Goal: Use online tool/utility: Use online tool/utility

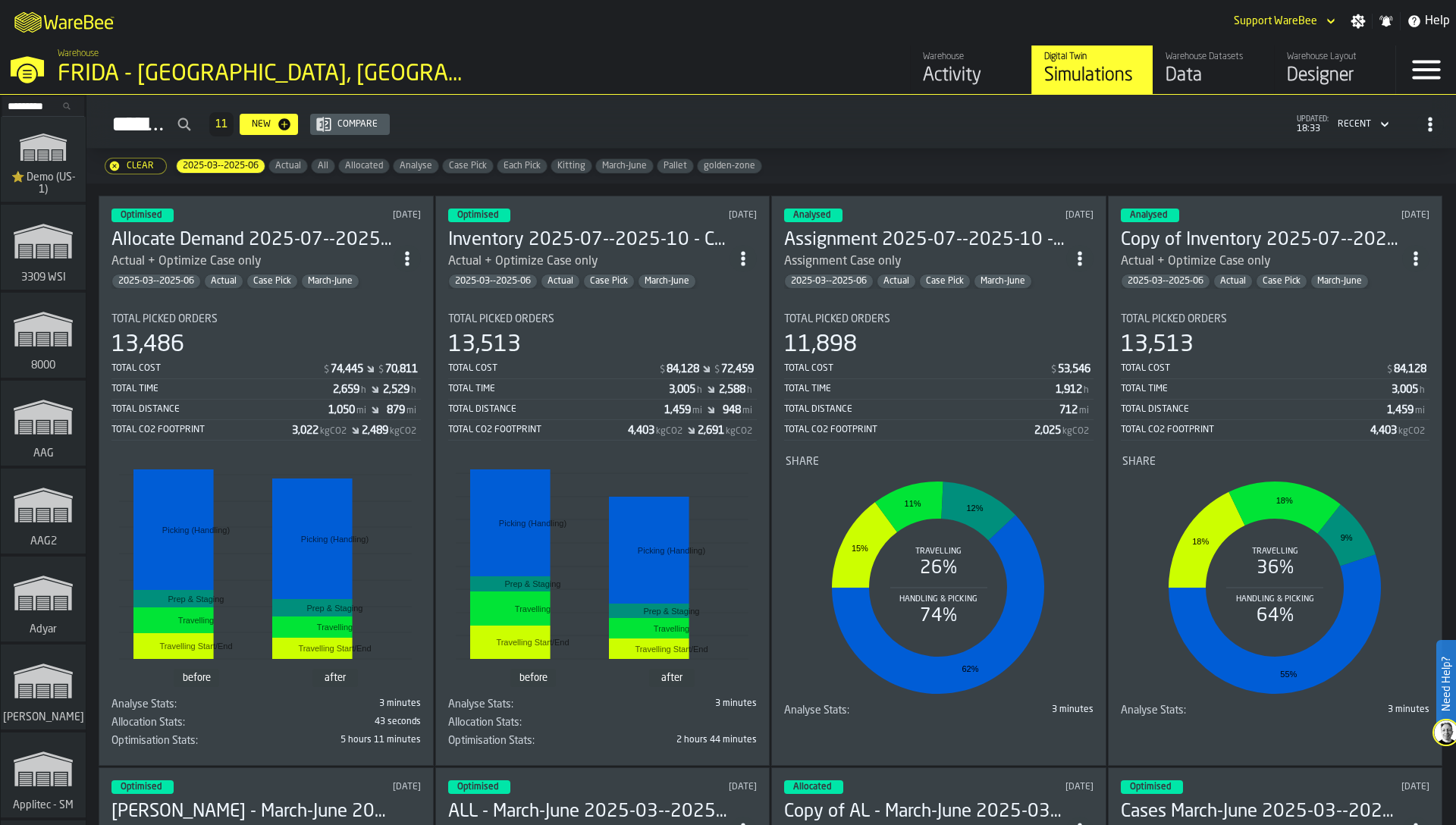
click at [15, 100] on input "Search..." at bounding box center [43, 106] width 79 height 17
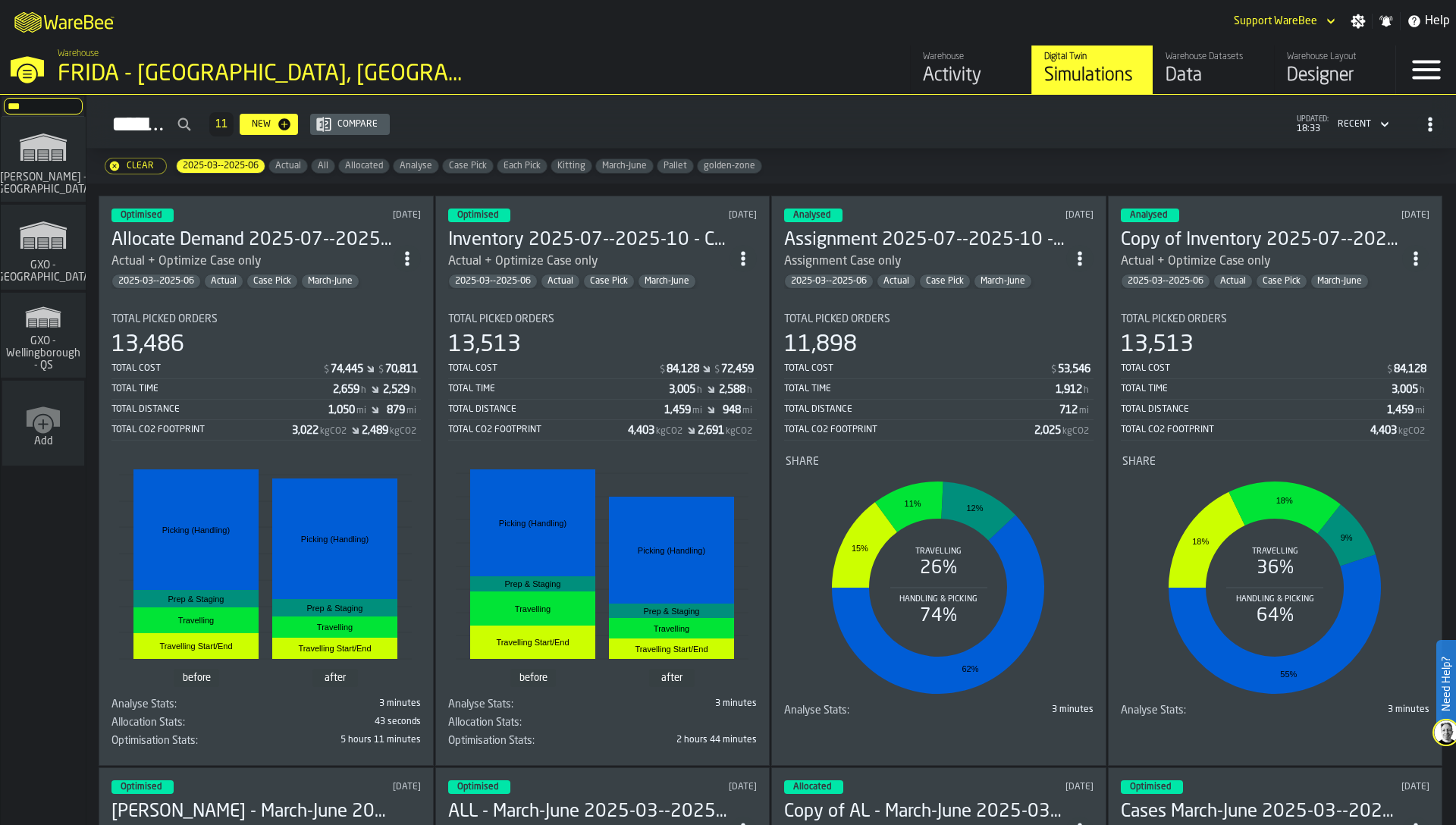
type input "***"
click at [47, 256] on icon "link-to-/wh/i/a3c616c1-32a4-47e6-8ca0-af4465b04030/simulations" at bounding box center [43, 235] width 73 height 48
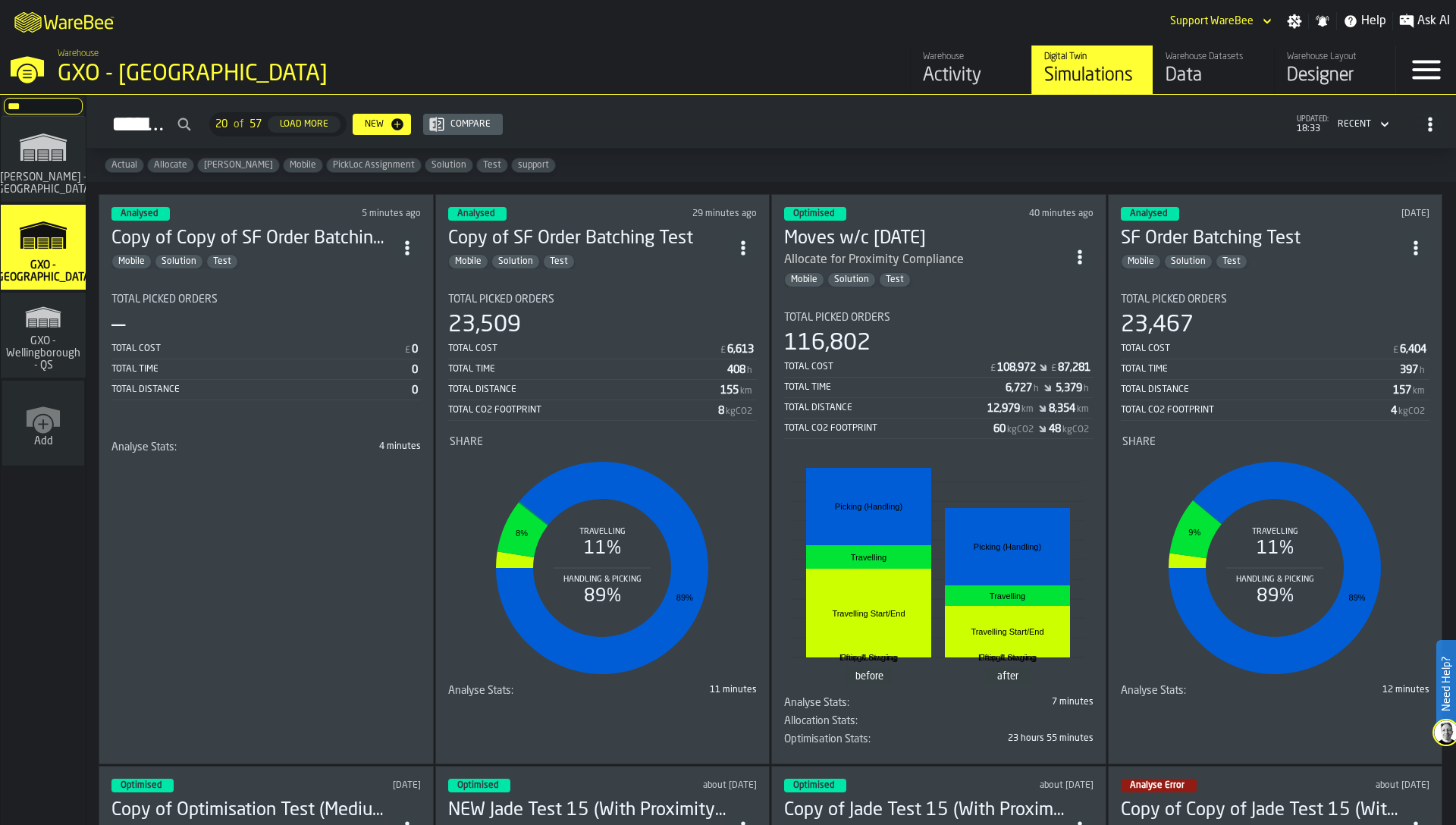
click at [276, 435] on div "Total Picked Orders — Total Cost £ 0 Total Time 0 Total Distance 0" at bounding box center [267, 368] width 310 height 148
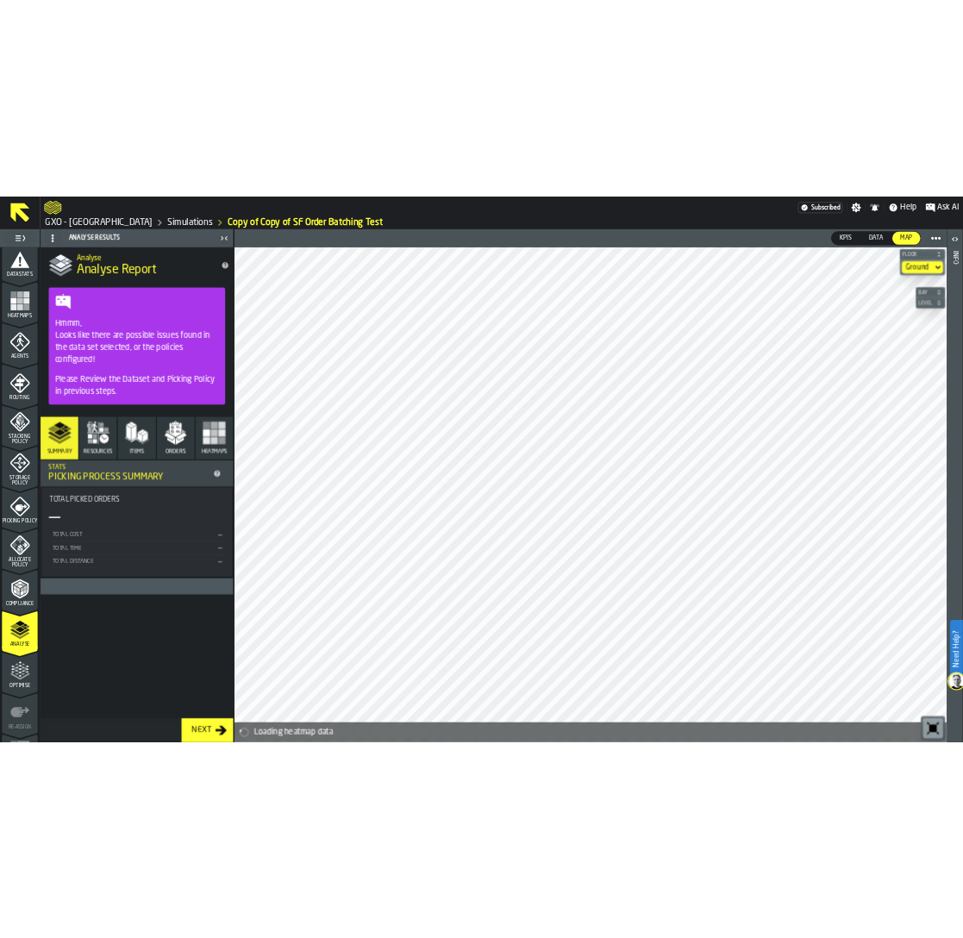
scroll to position [390, 0]
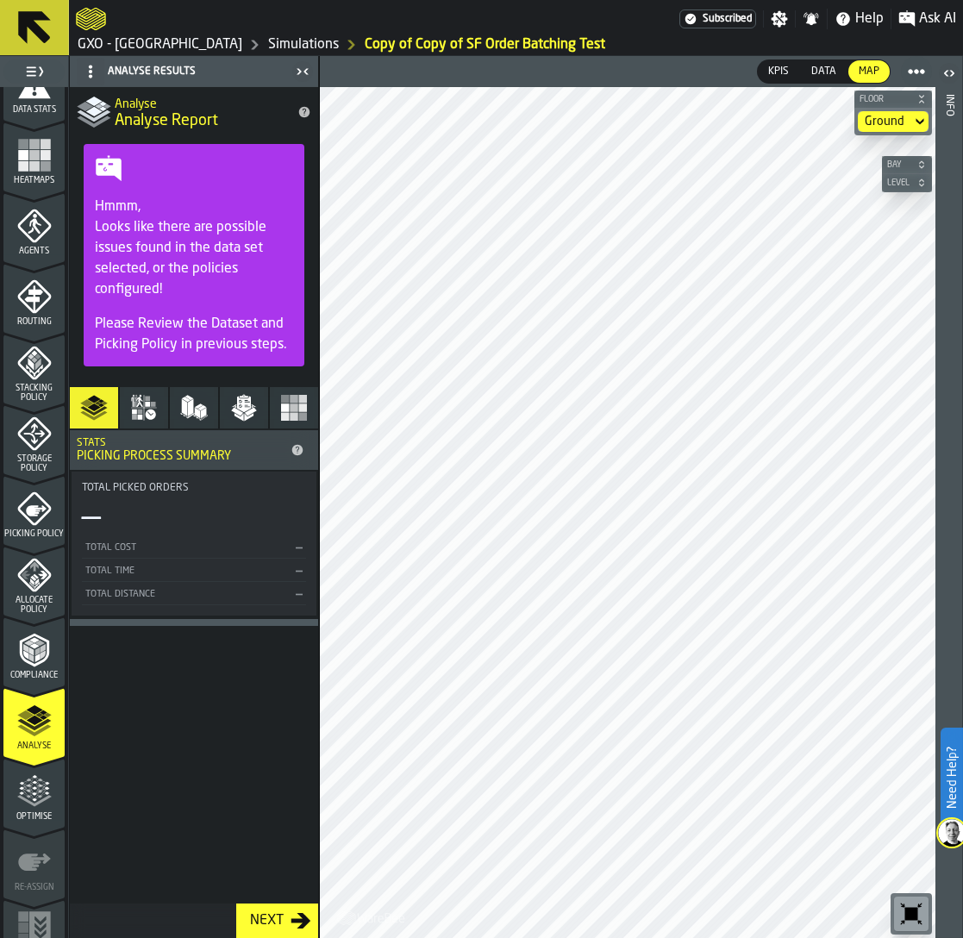
click at [911, 916] on icon "button-toolbar-undefined" at bounding box center [911, 914] width 13 height 13
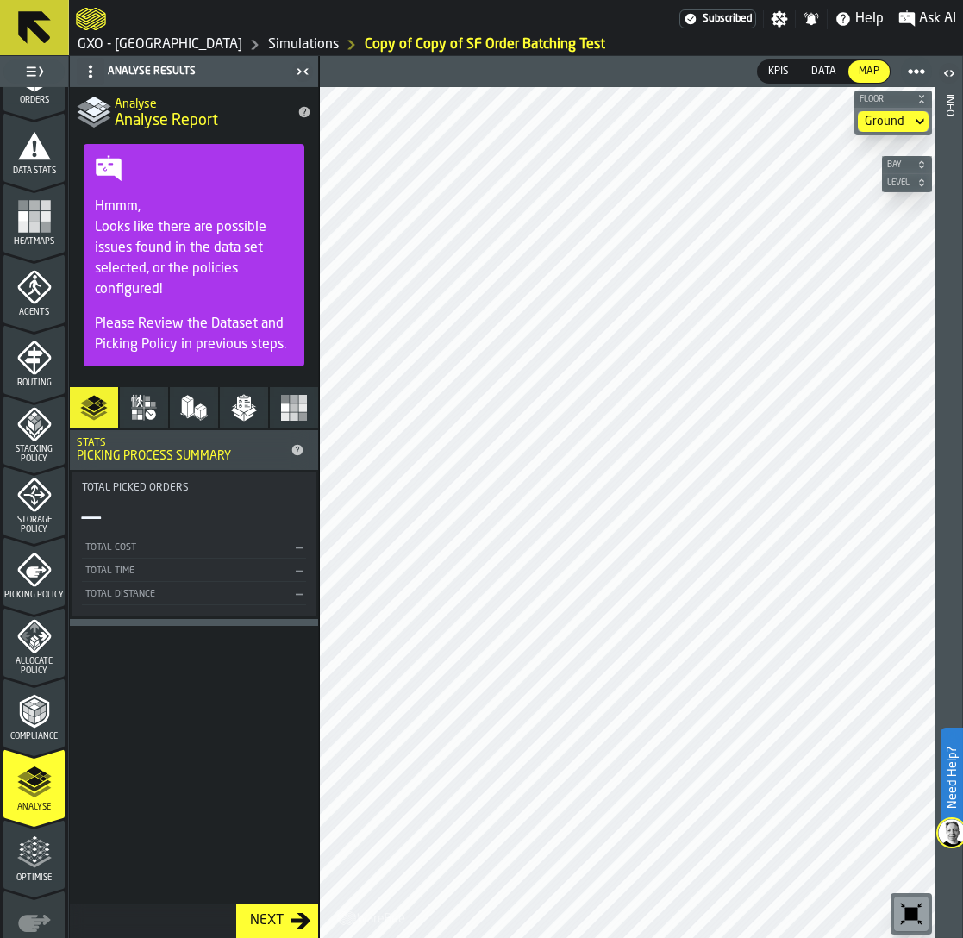
scroll to position [330, 0]
click at [92, 65] on icon at bounding box center [91, 72] width 14 height 14
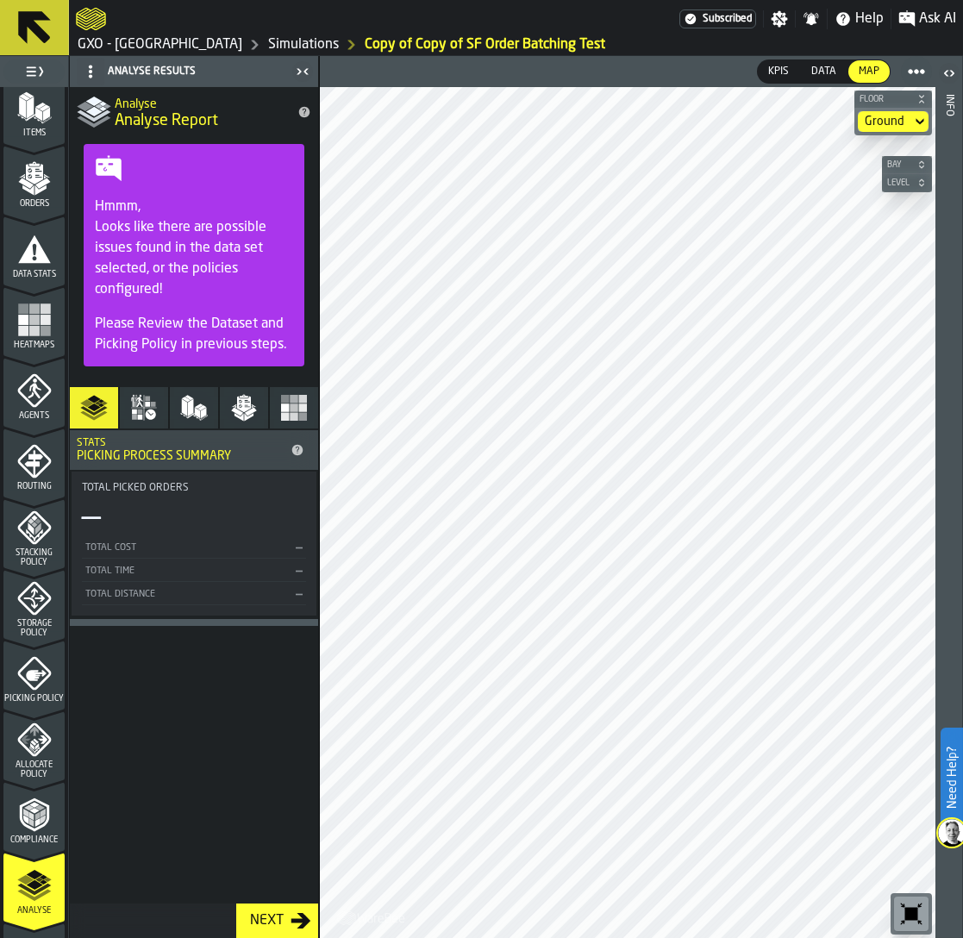
click at [28, 208] on span "Orders" at bounding box center [33, 203] width 61 height 9
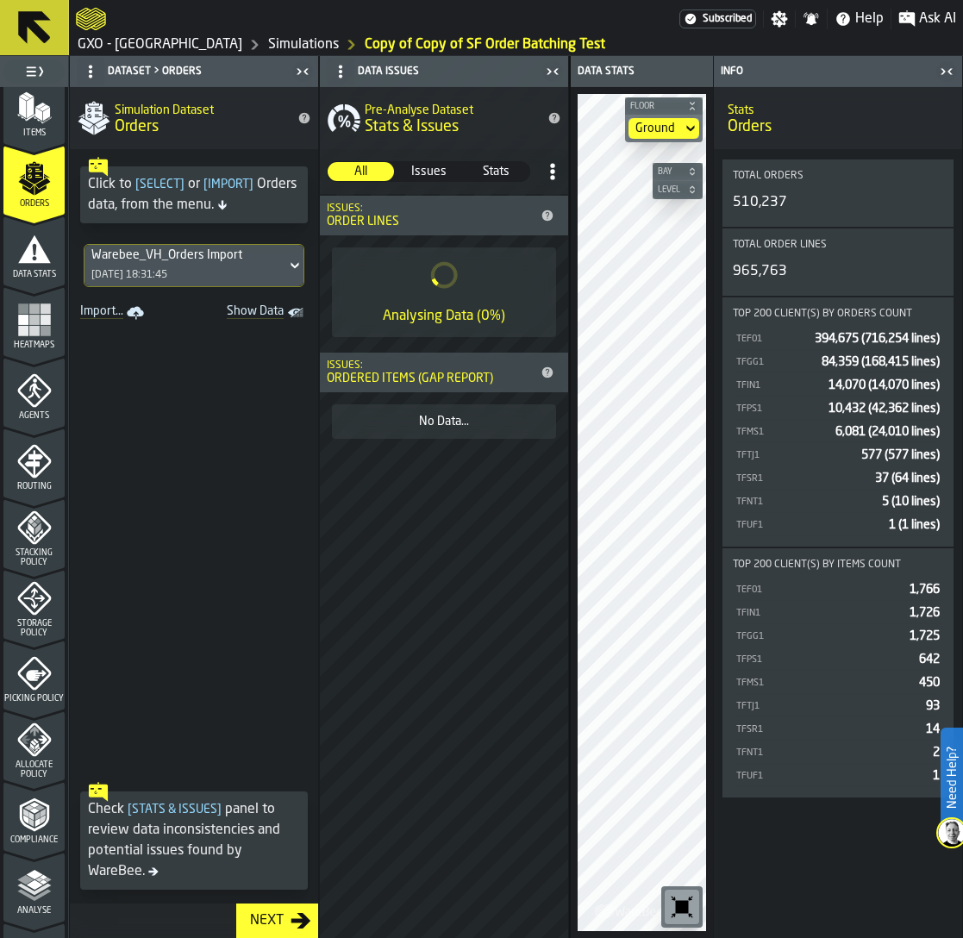
click at [22, 272] on span "Data Stats" at bounding box center [33, 274] width 61 height 9
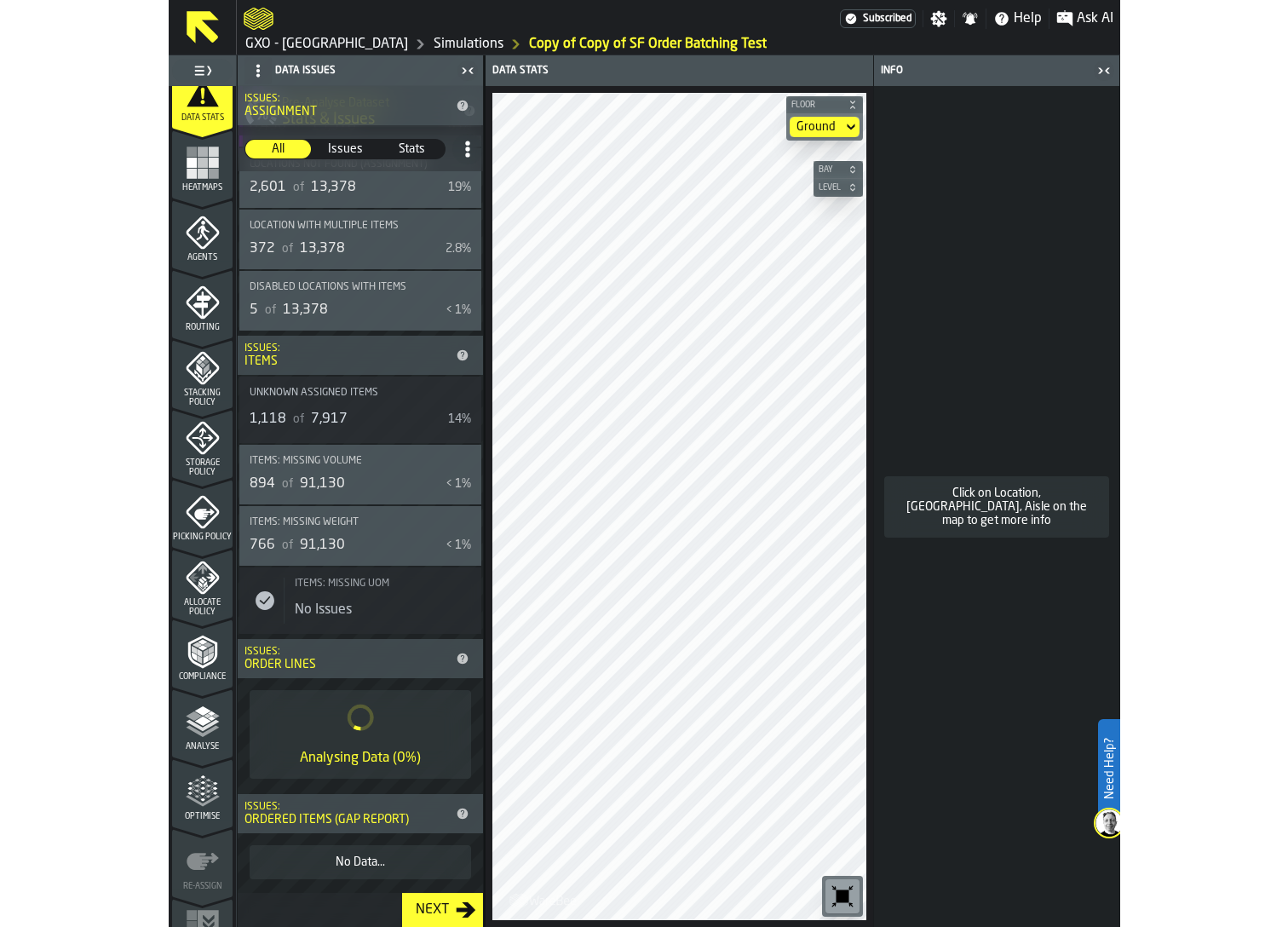
scroll to position [418, 0]
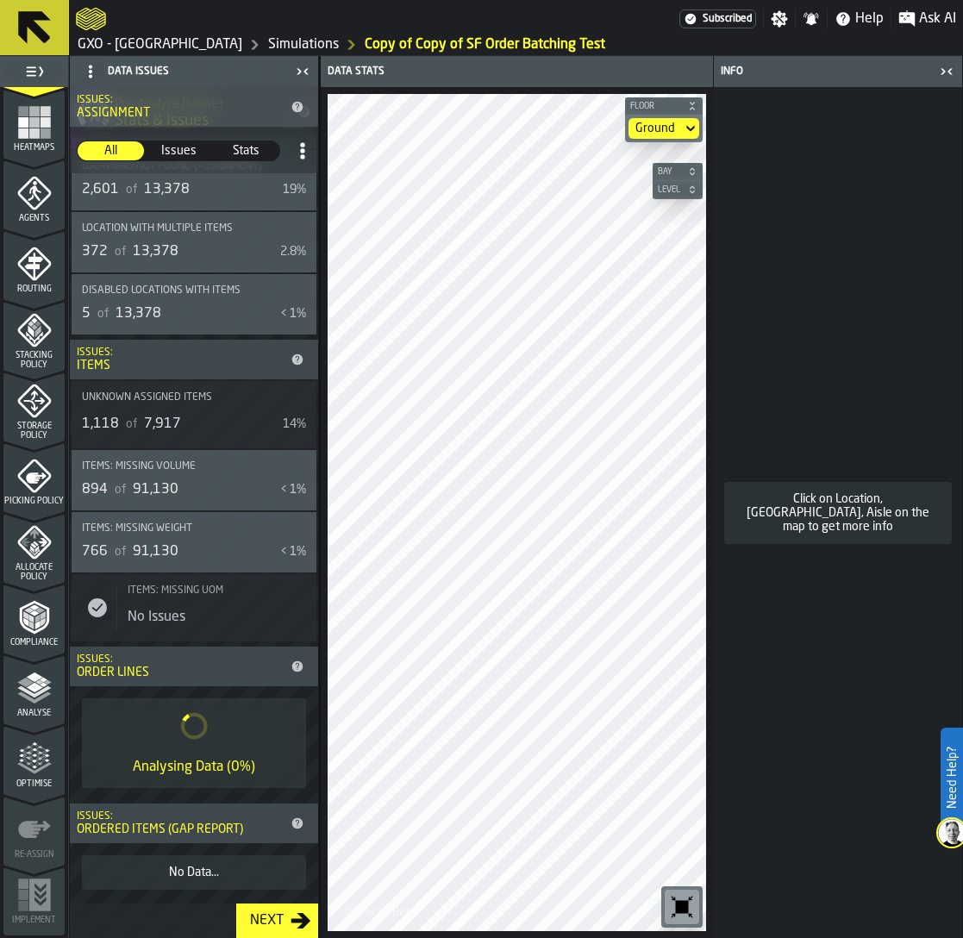
click at [30, 477] on icon "menu Picking Policy" at bounding box center [36, 477] width 21 height 11
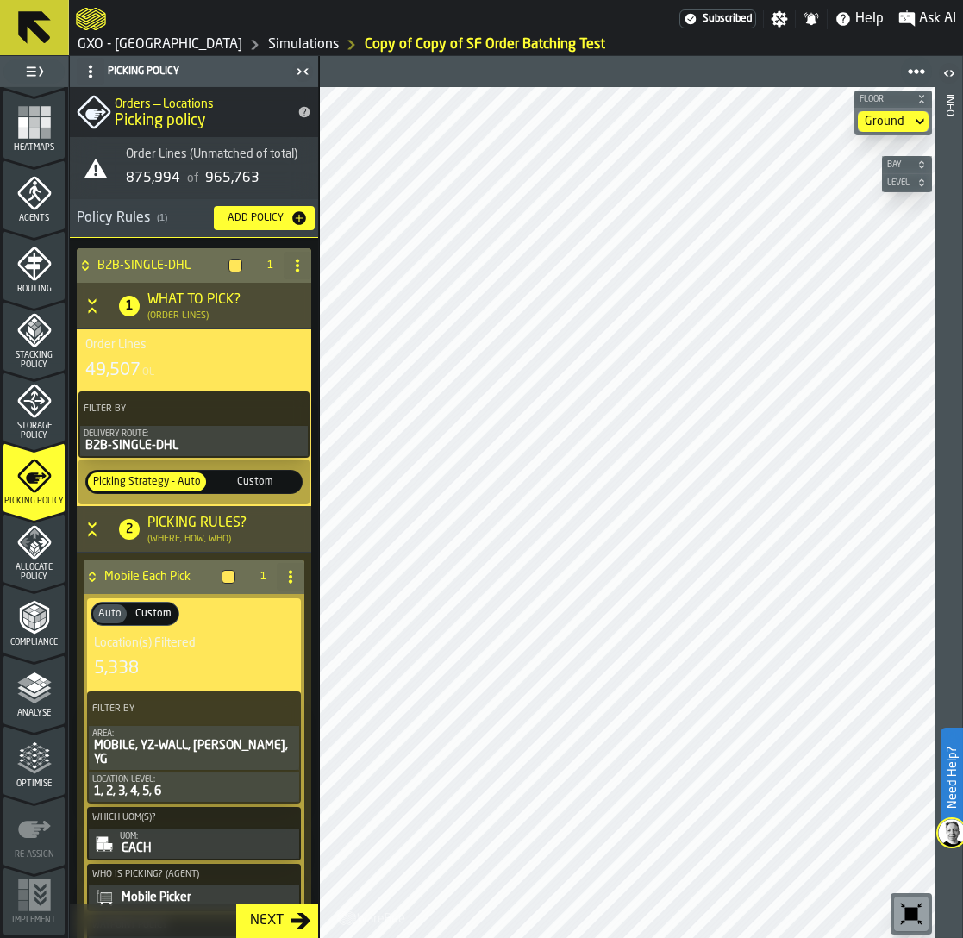
click at [227, 174] on span "965,763" at bounding box center [232, 179] width 54 height 14
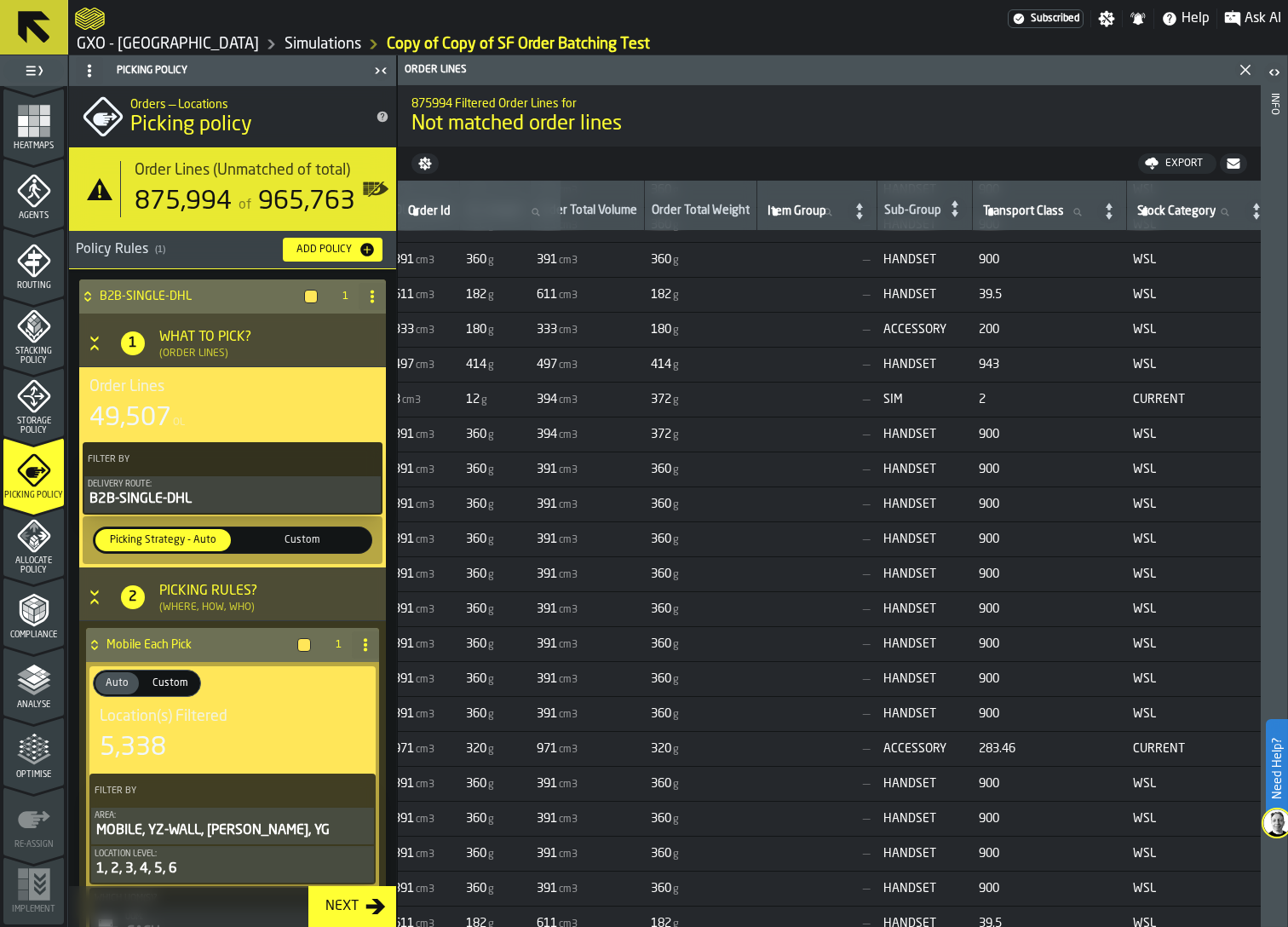
scroll to position [2887, 709]
click at [878, 251] on td "—" at bounding box center [817, 259] width 121 height 35
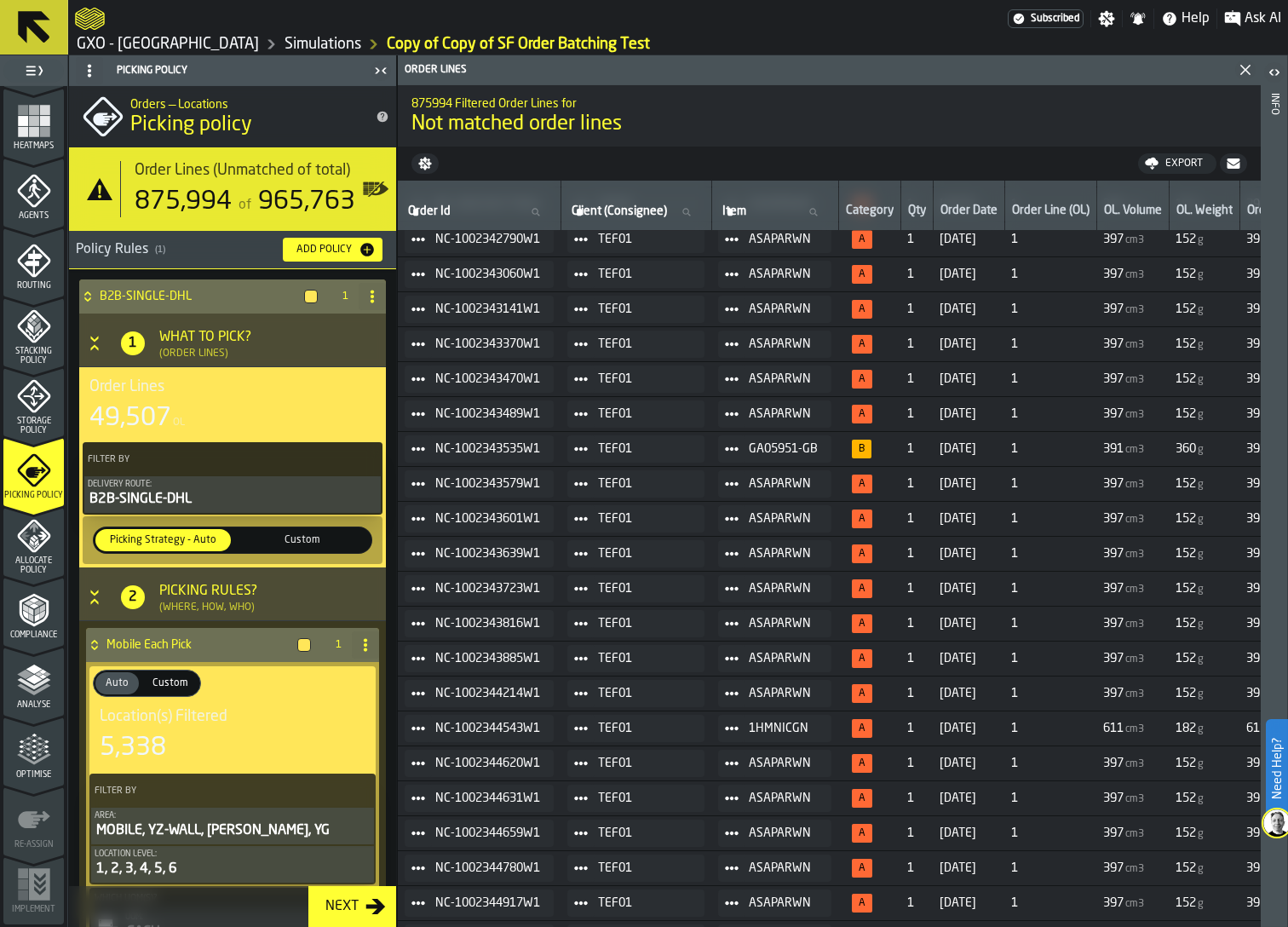
scroll to position [3712, 0]
click at [34, 126] on rect "menu Heatmaps" at bounding box center [34, 121] width 10 height 10
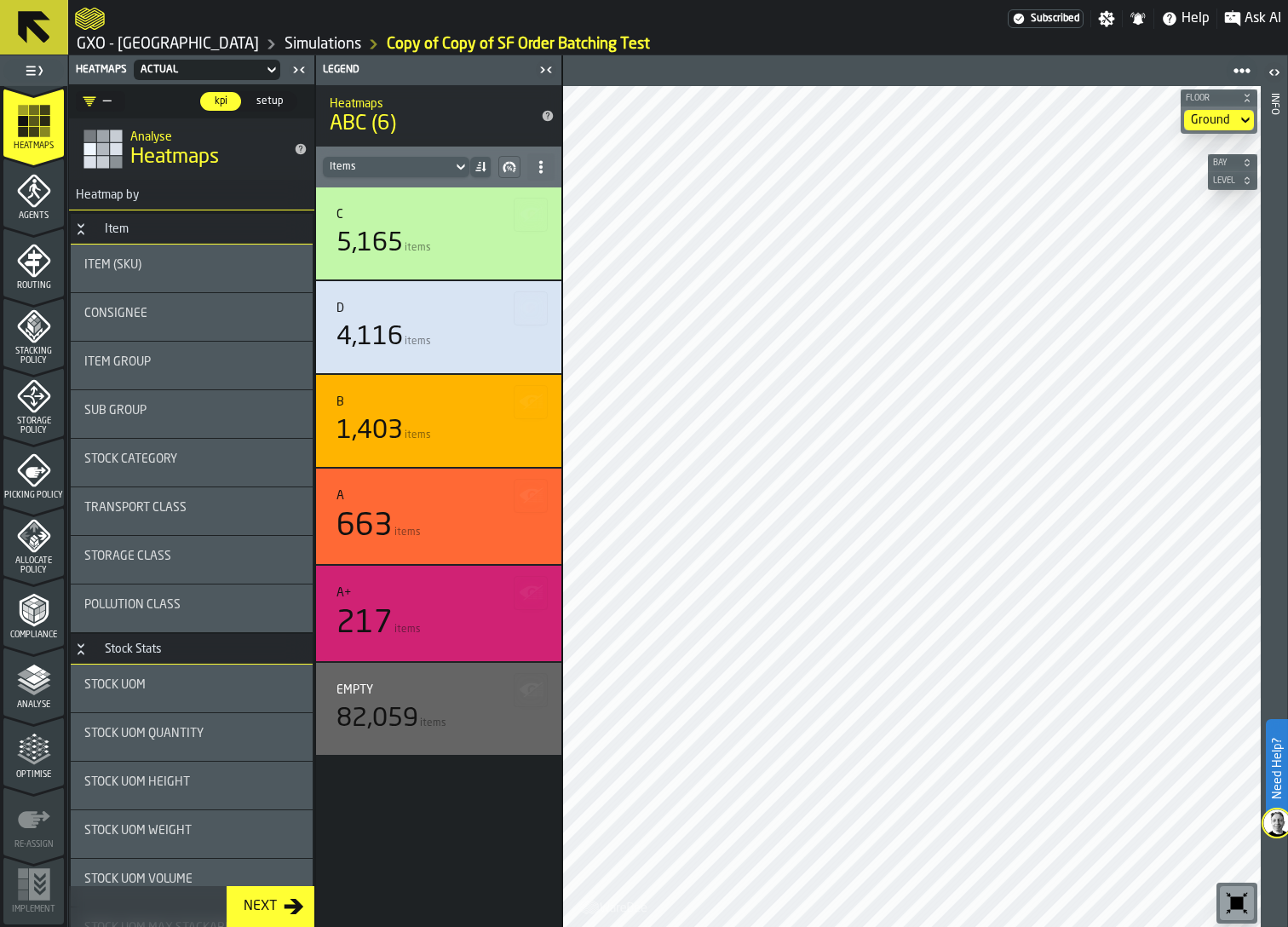
click at [540, 166] on circle at bounding box center [541, 166] width 3 height 3
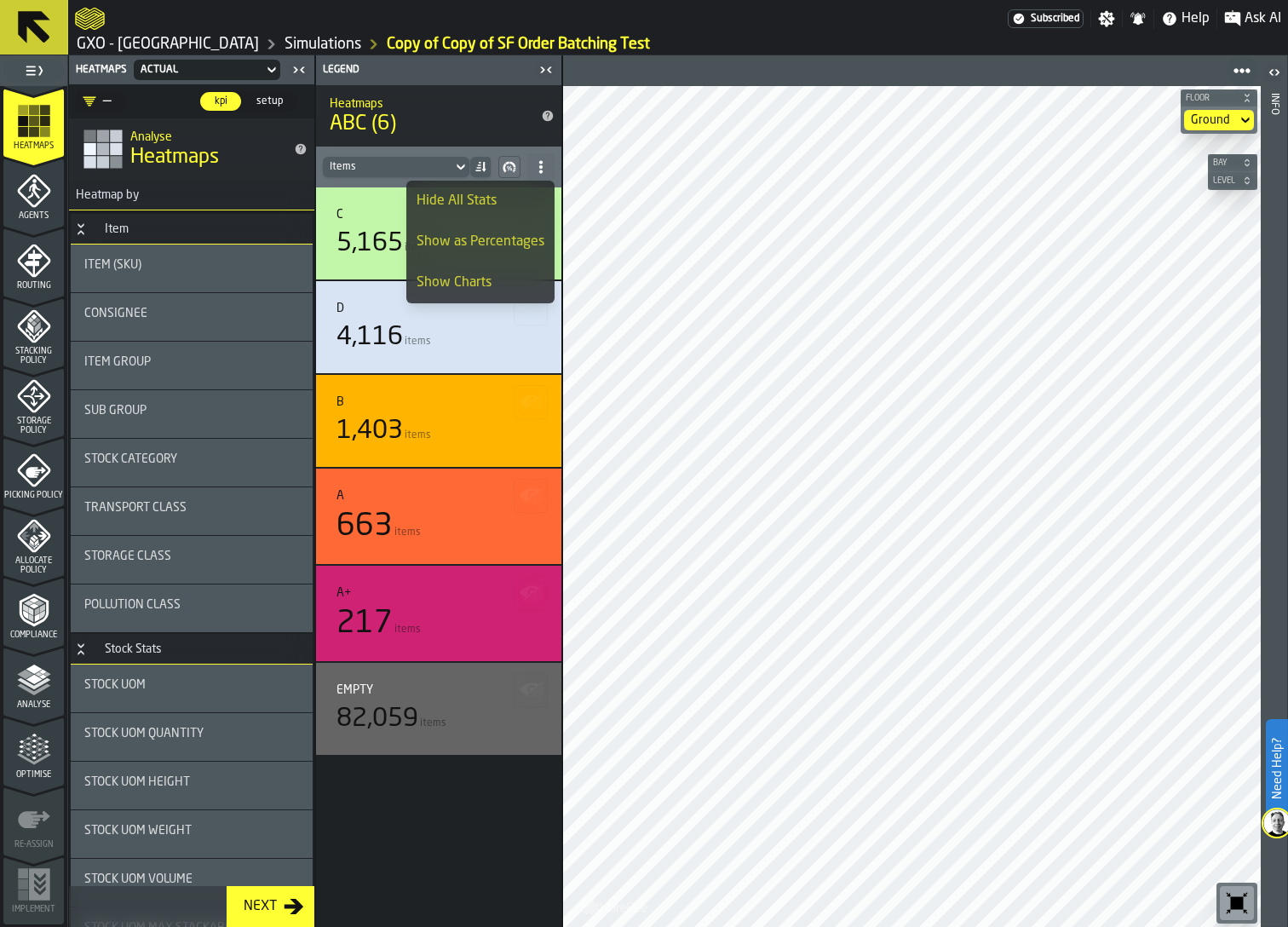
click at [540, 166] on circle at bounding box center [541, 166] width 3 height 3
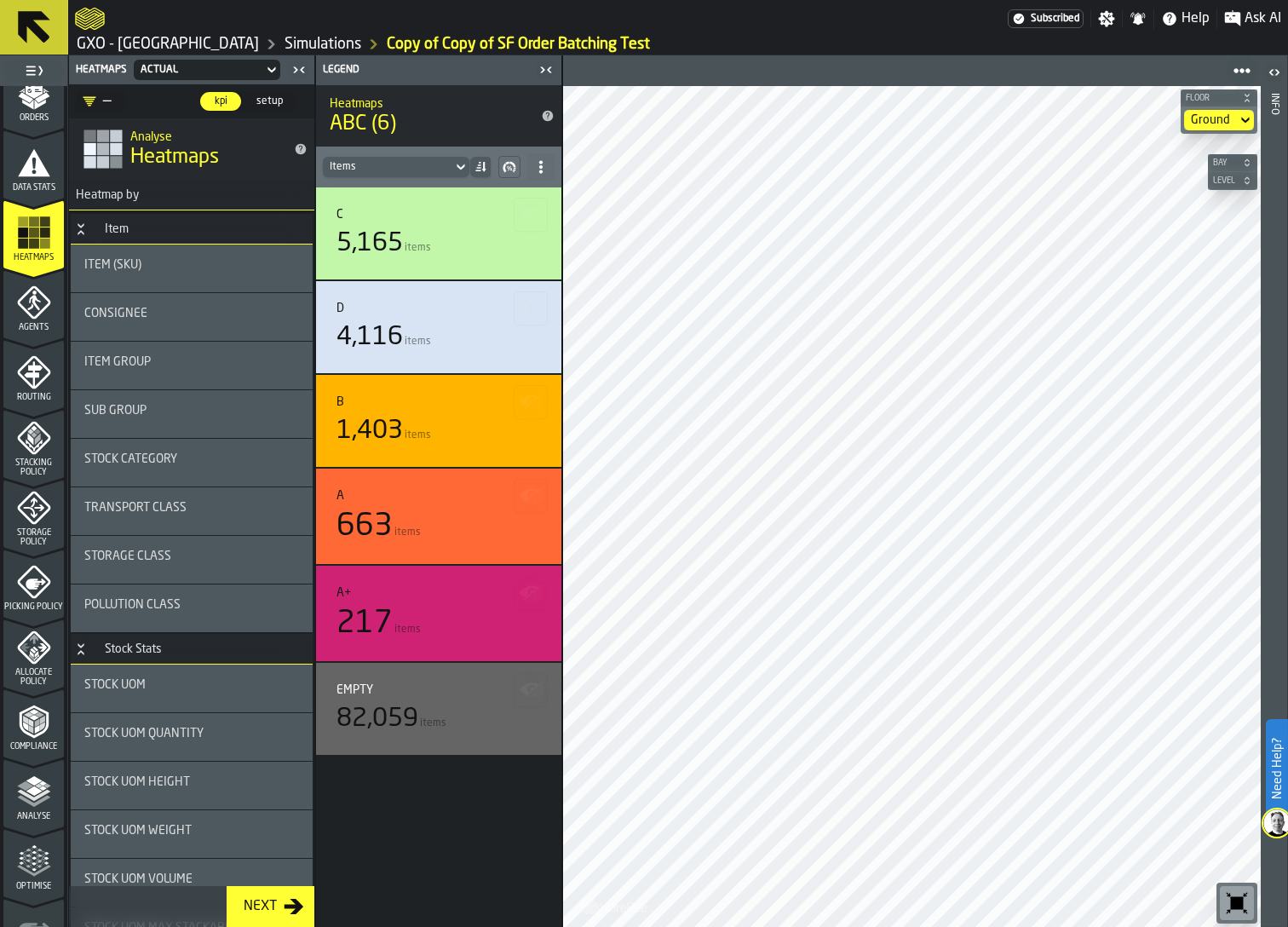
scroll to position [259, 0]
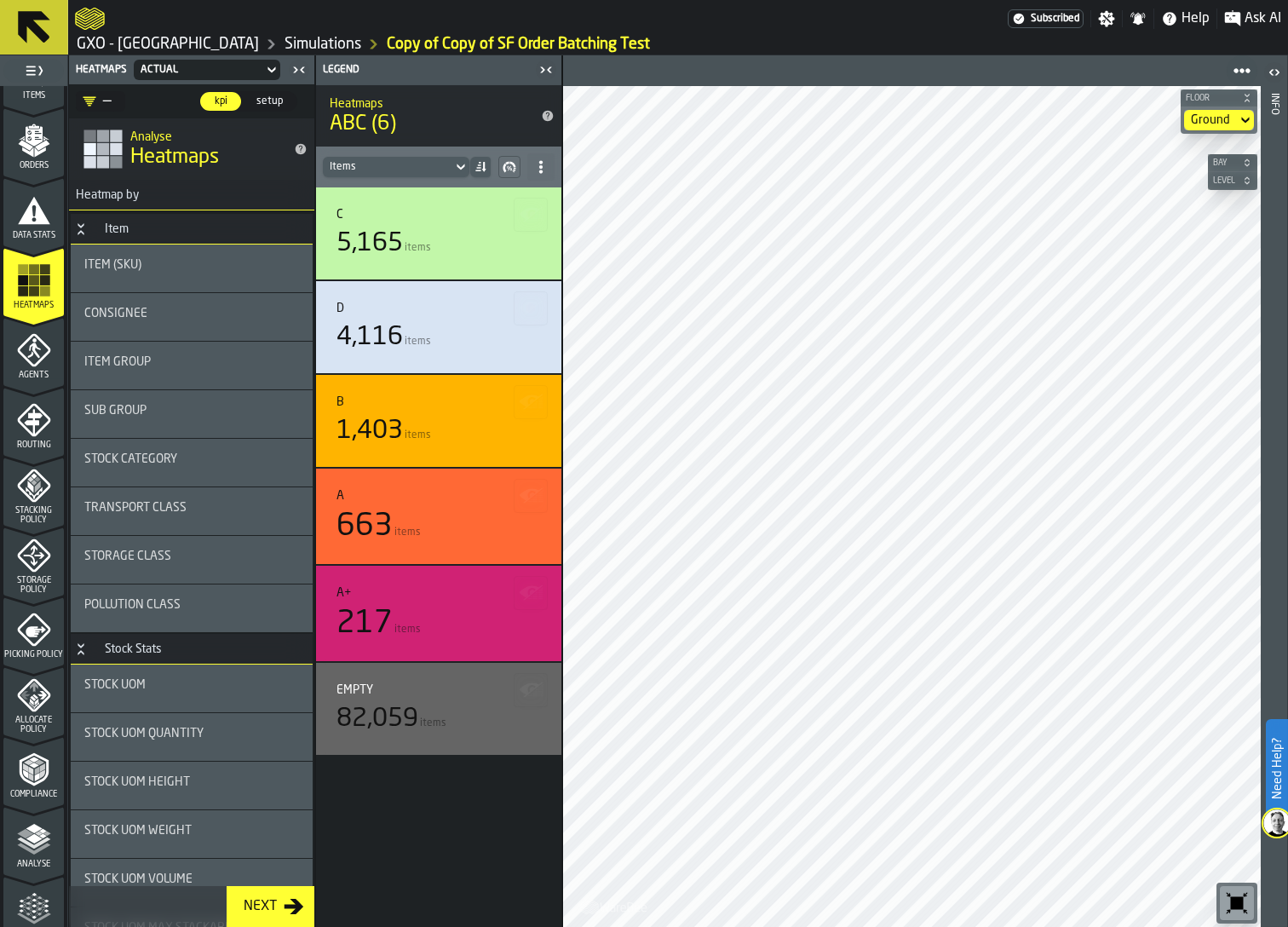
click at [25, 218] on icon "menu Data Stats" at bounding box center [34, 211] width 33 height 28
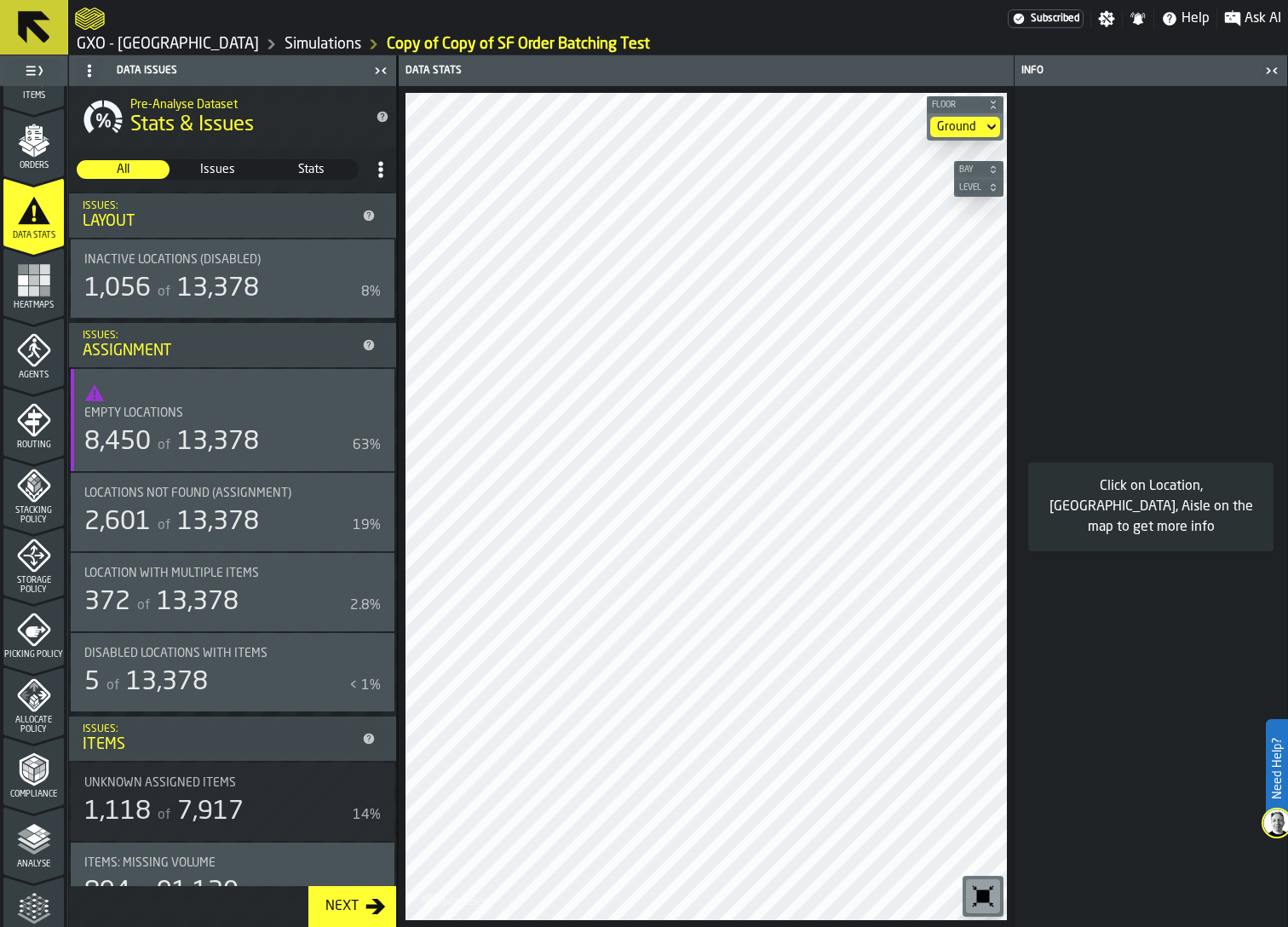
click at [379, 169] on circle at bounding box center [381, 169] width 4 height 4
click at [343, 109] on h2 "Pre-Analyse Dataset" at bounding box center [246, 103] width 231 height 17
click at [296, 44] on link "Simulations" at bounding box center [323, 43] width 77 height 19
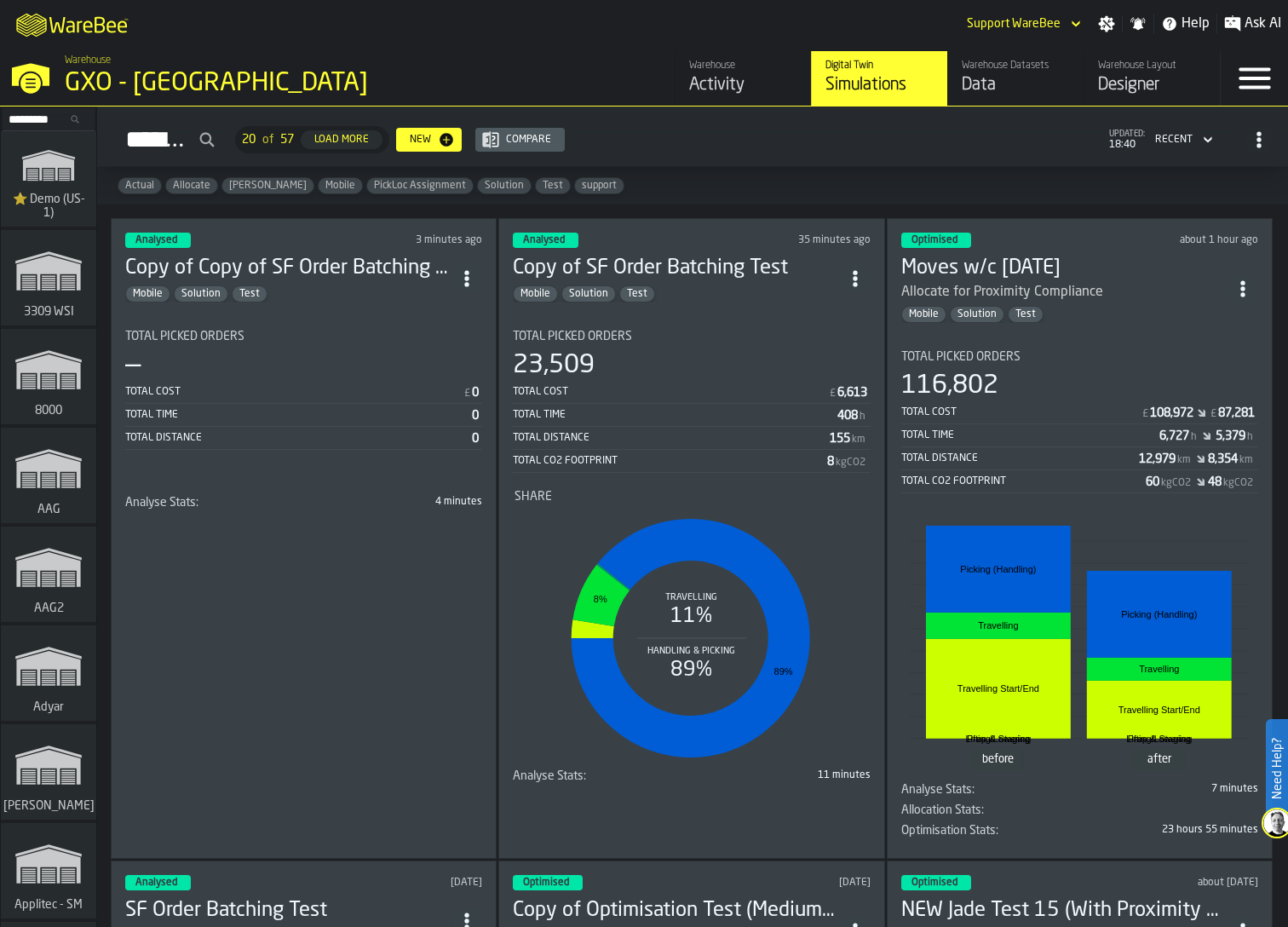
click at [460, 278] on span "ItemListCard-DashboardItemContainer" at bounding box center [467, 278] width 31 height 31
click at [446, 397] on div "Duplicate" at bounding box center [432, 388] width 89 height 21
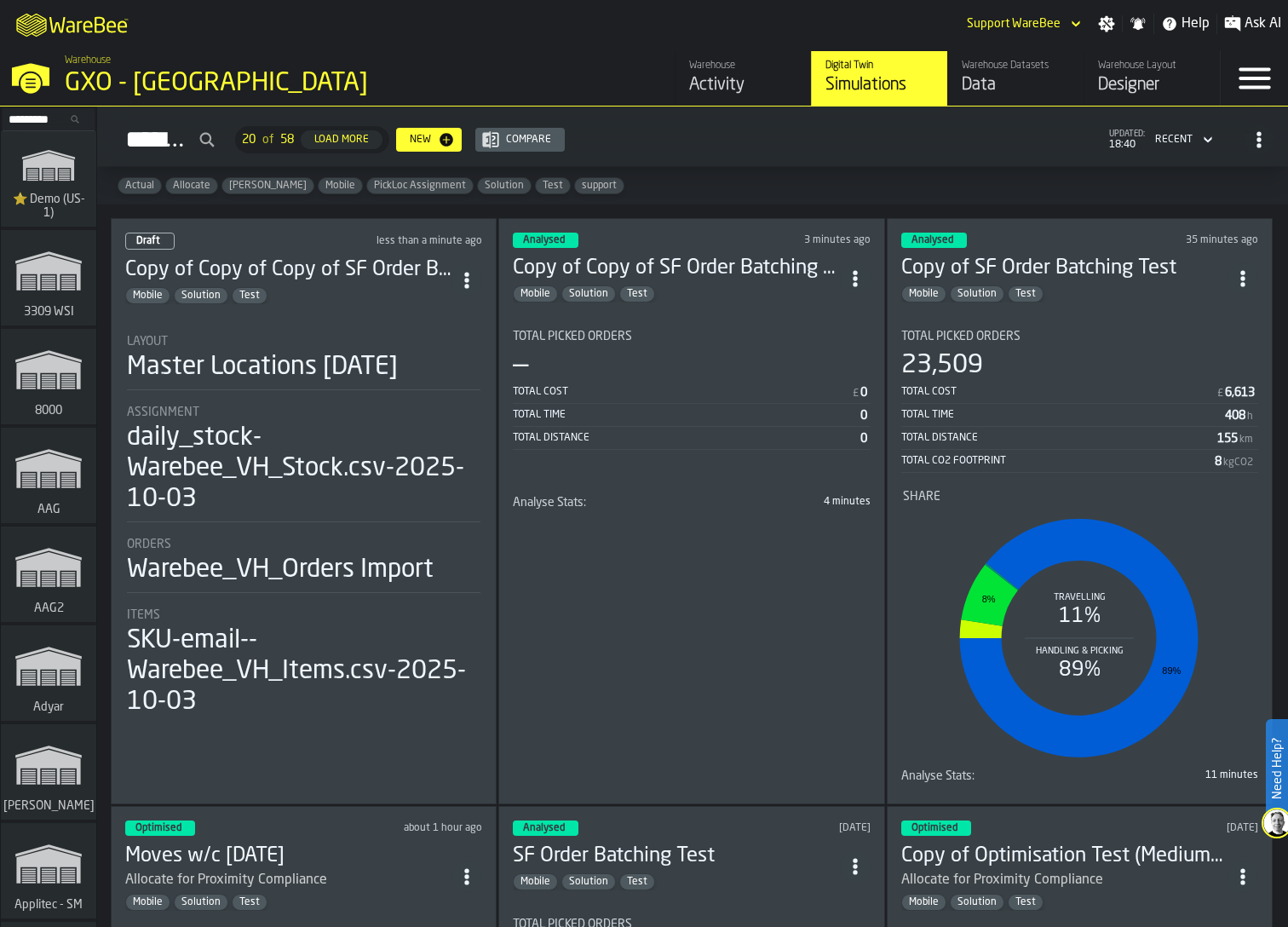
click at [337, 427] on div "daily_stock-Warebee_VH_Stock.csv-2025-10-03" at bounding box center [303, 467] width 354 height 92
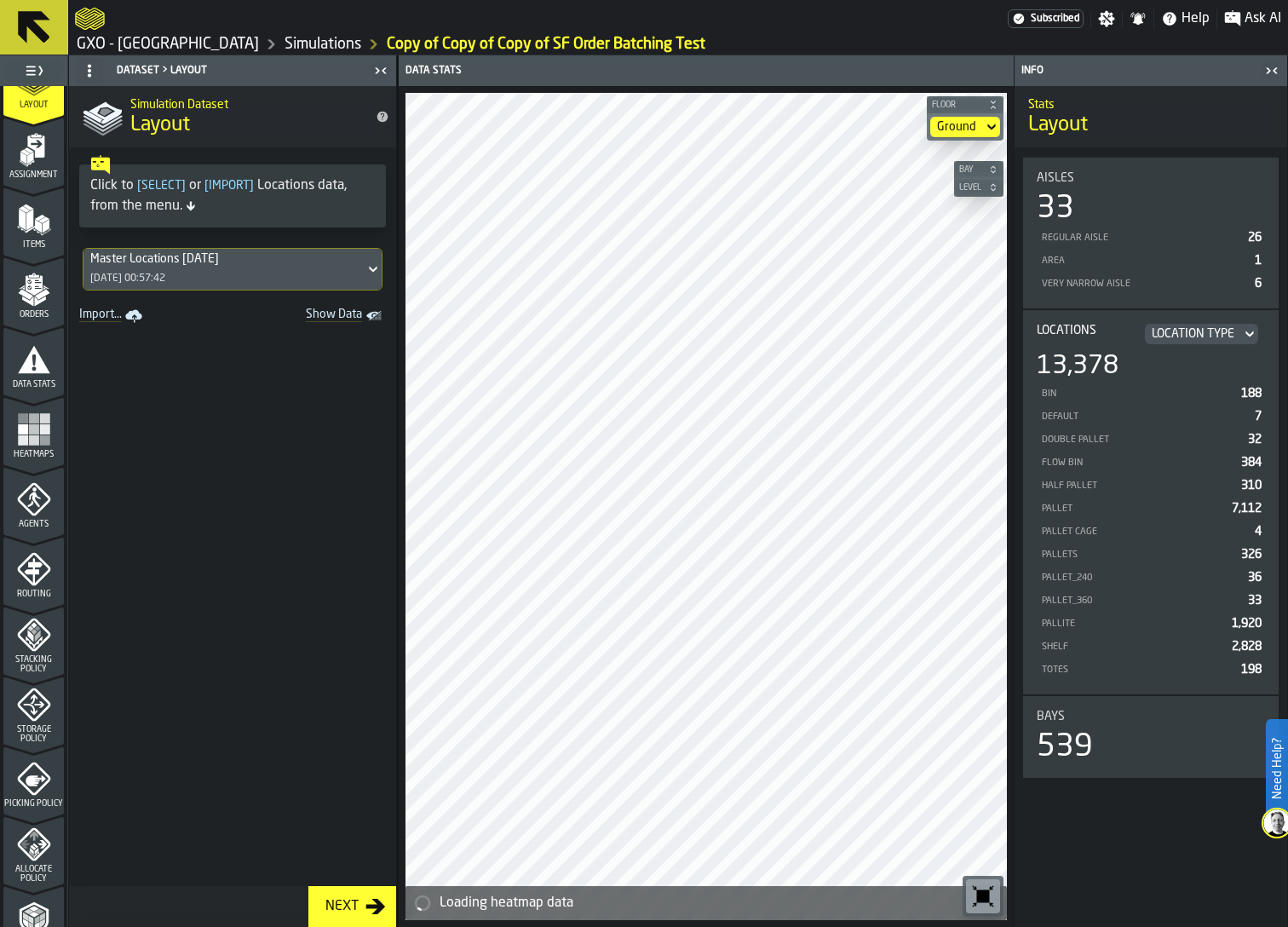
scroll to position [96, 0]
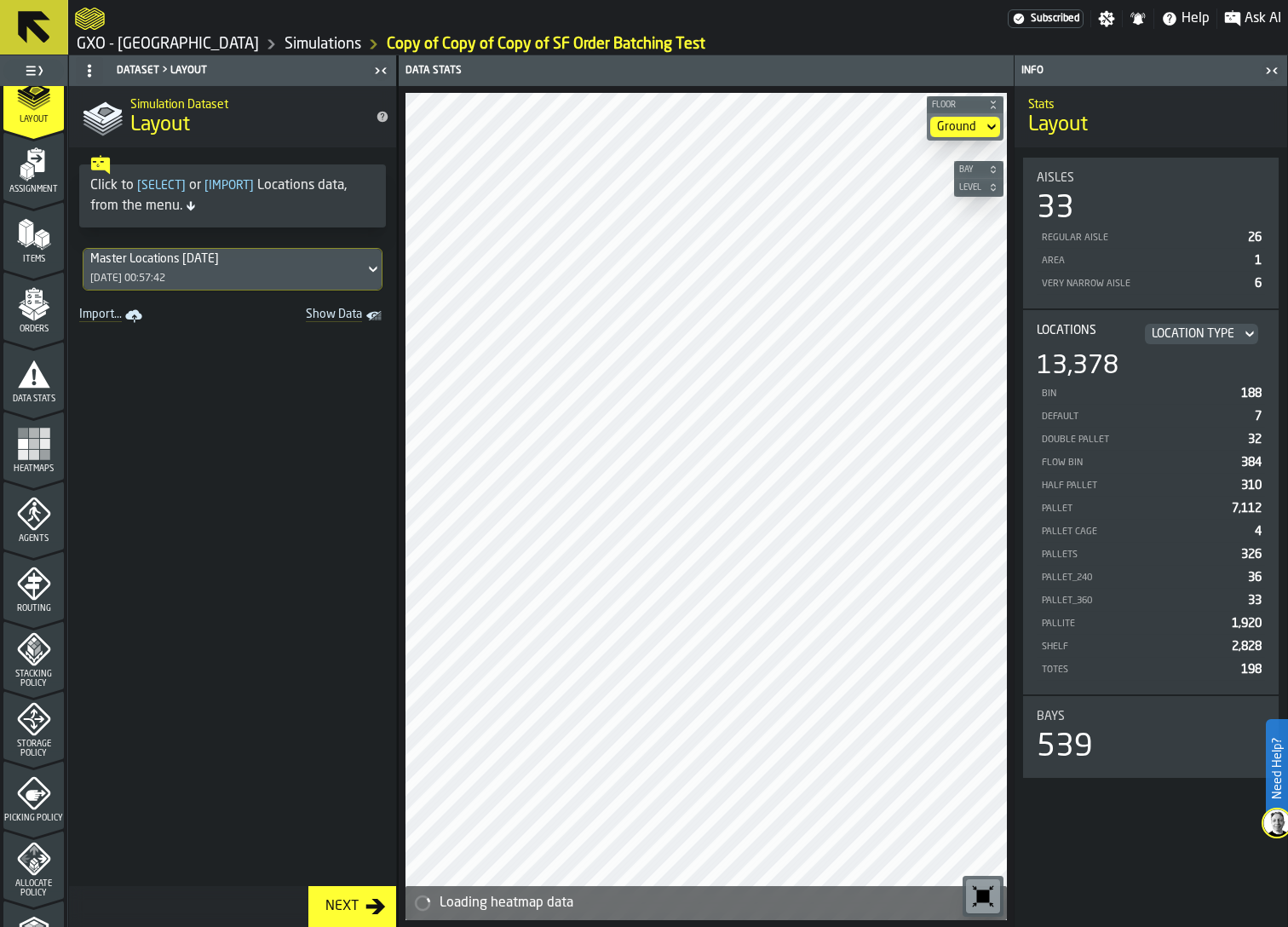
click at [19, 311] on icon "menu Orders" at bounding box center [34, 303] width 34 height 34
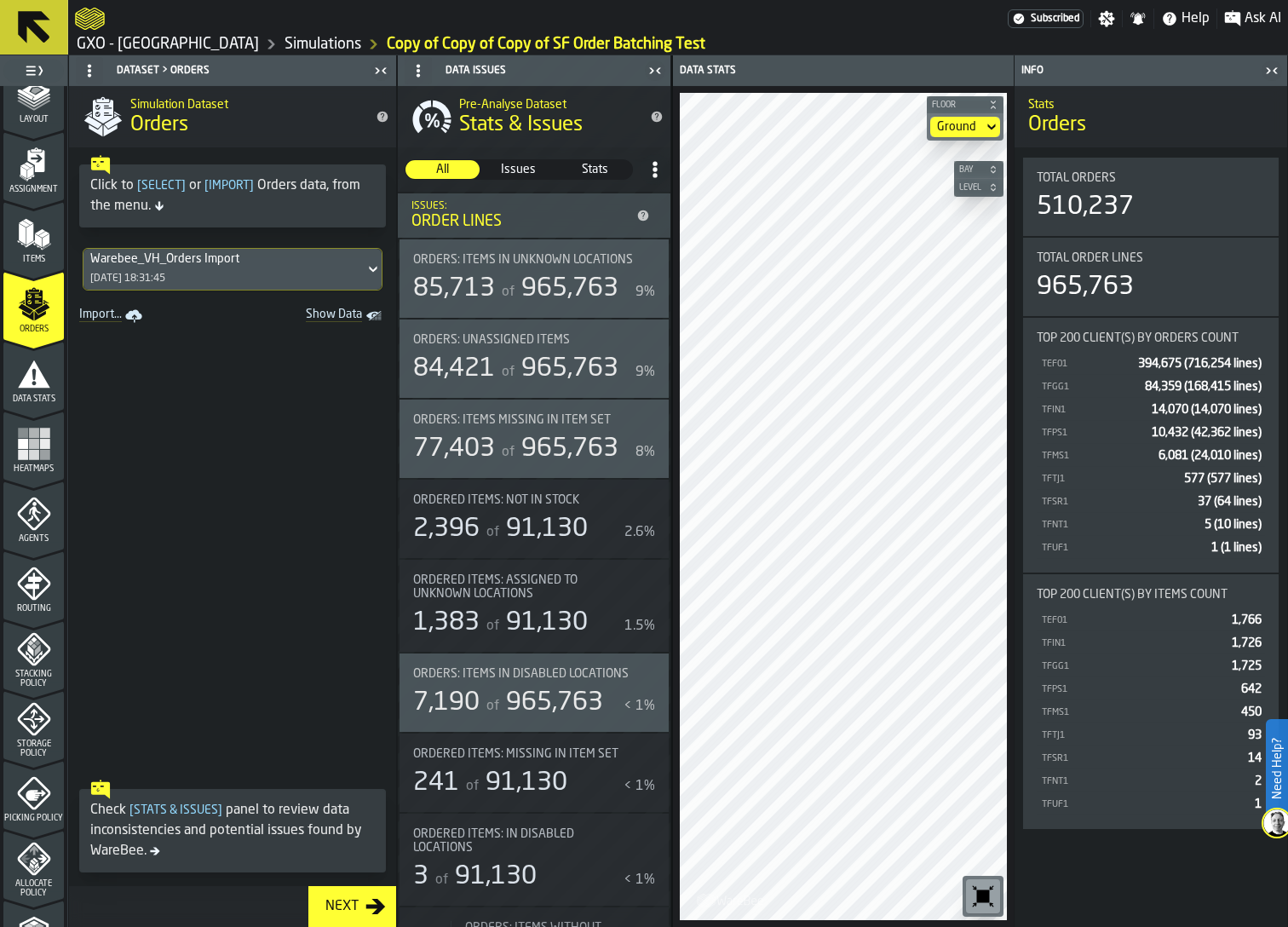
scroll to position [317, 0]
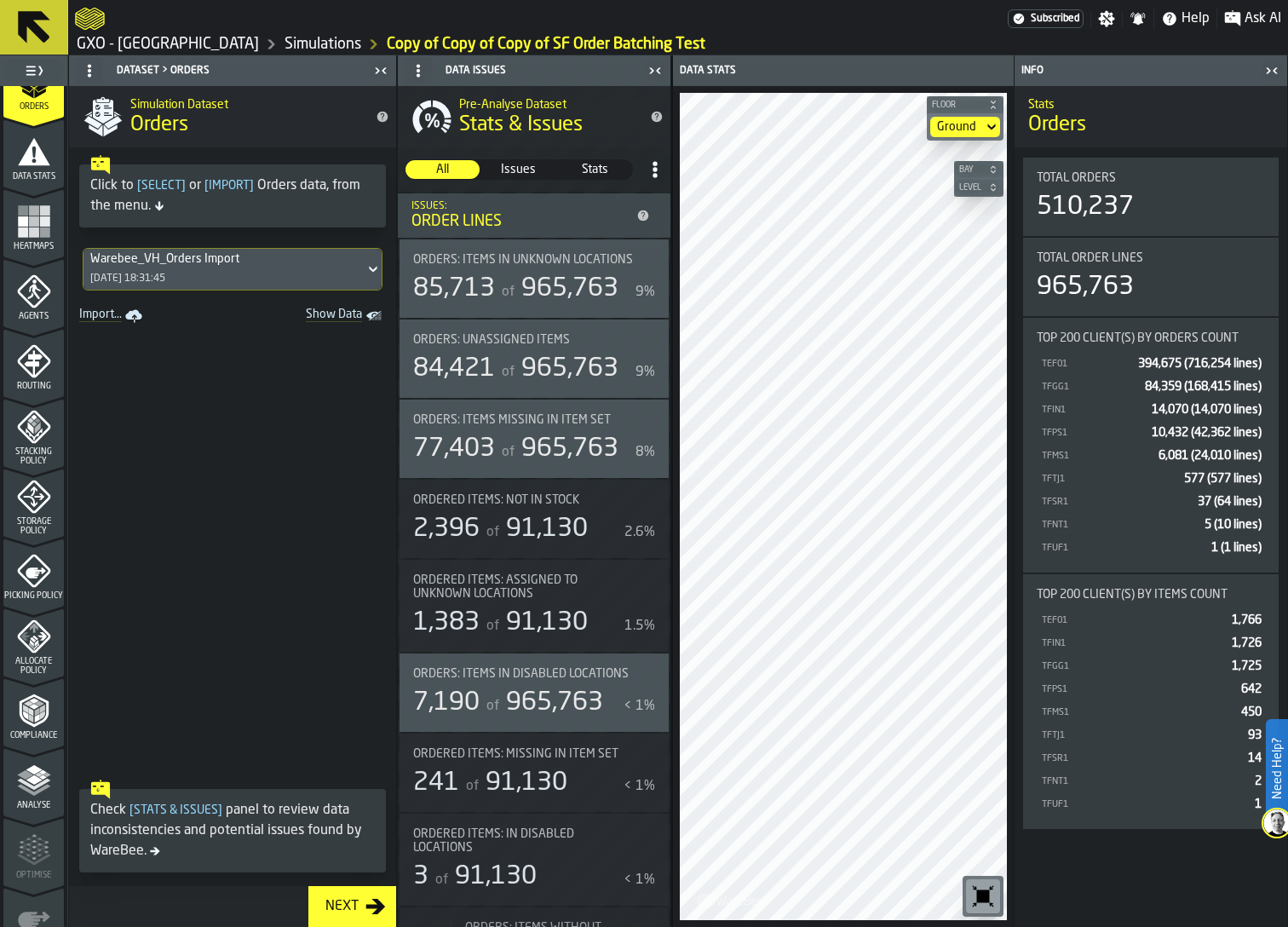
click at [22, 777] on polygon "menu Analyse" at bounding box center [25, 774] width 16 height 9
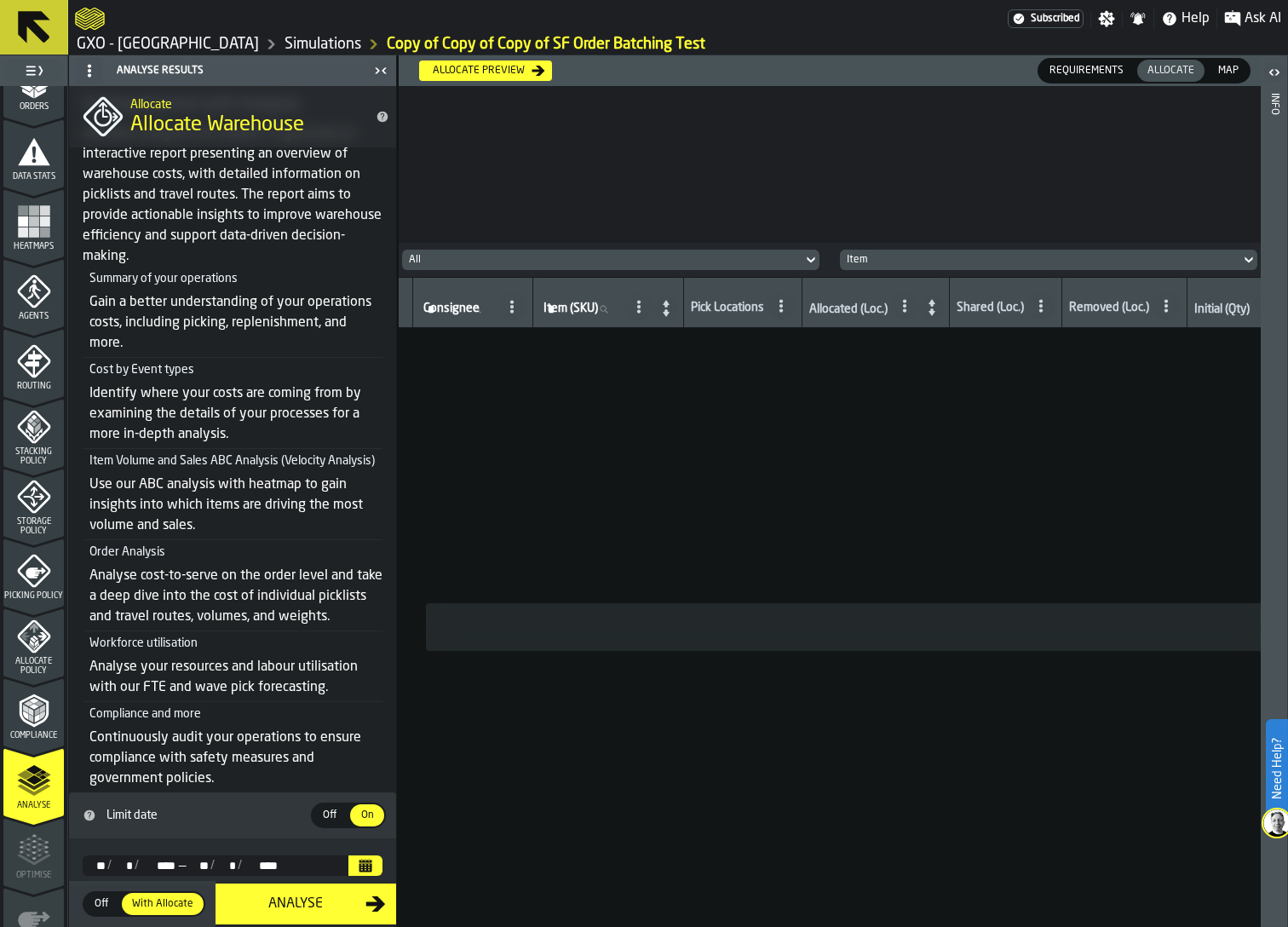
scroll to position [222, 0]
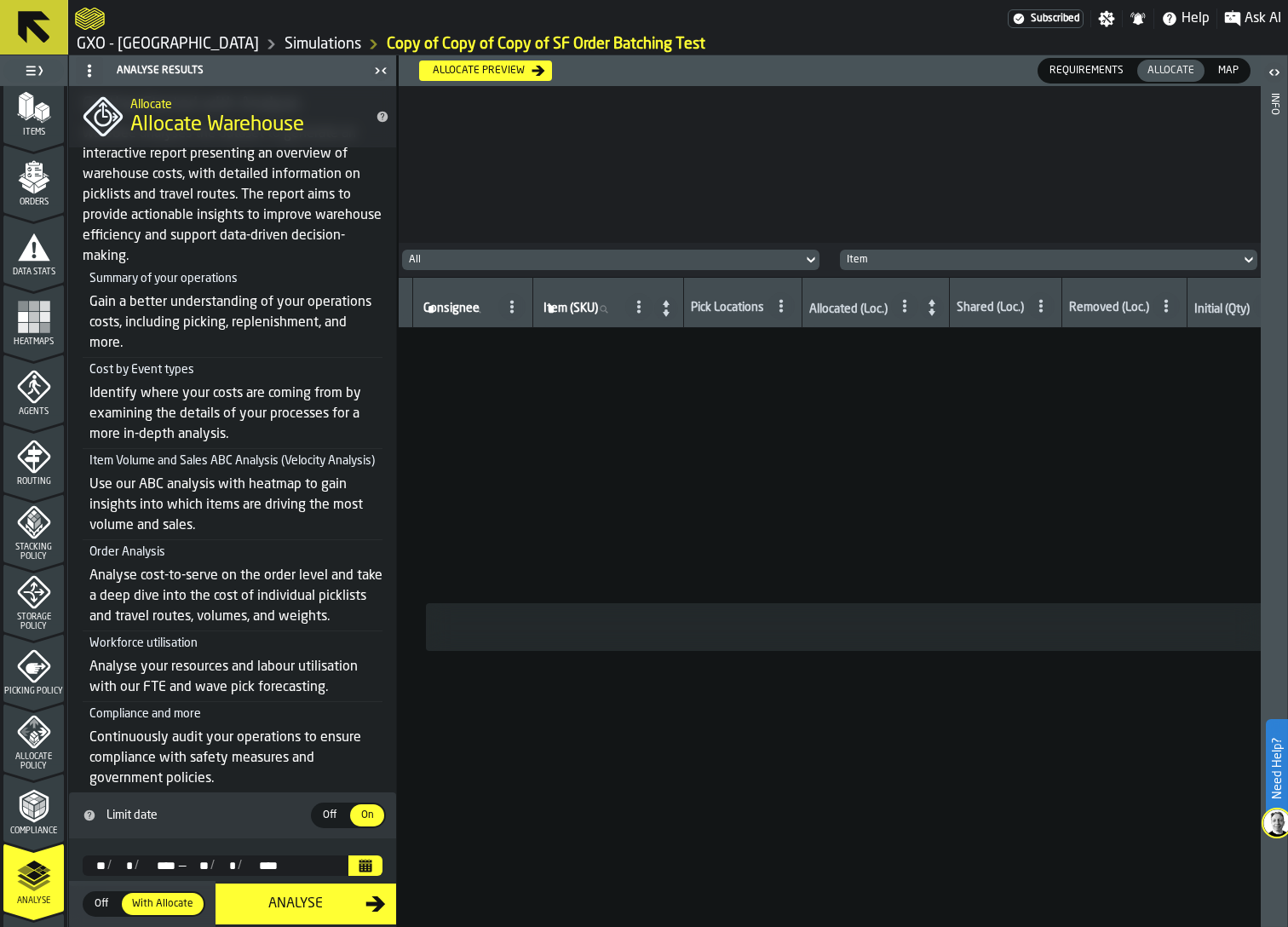
click at [34, 266] on div "Data Stats" at bounding box center [33, 253] width 60 height 46
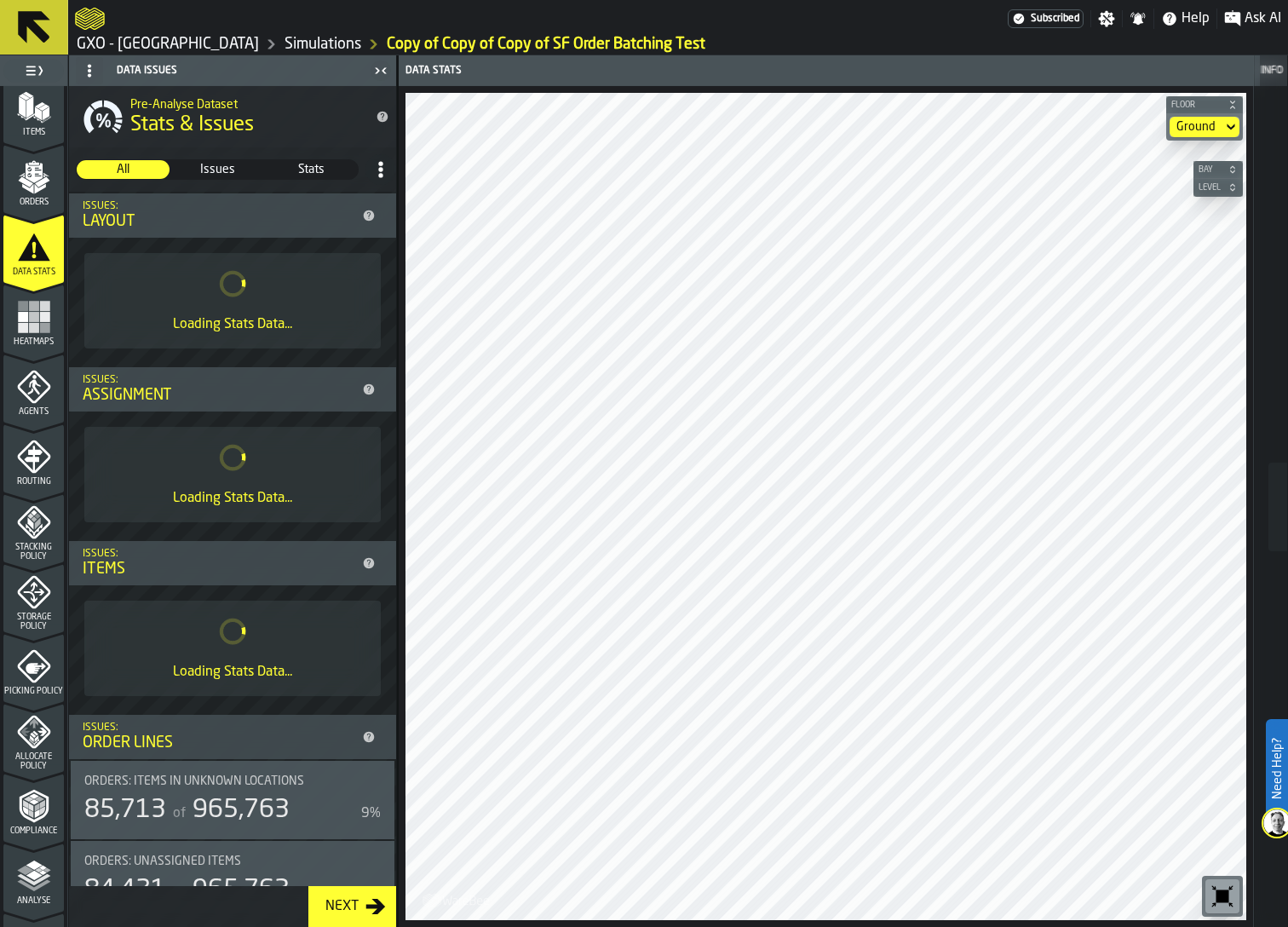
click at [378, 167] on icon at bounding box center [381, 169] width 17 height 17
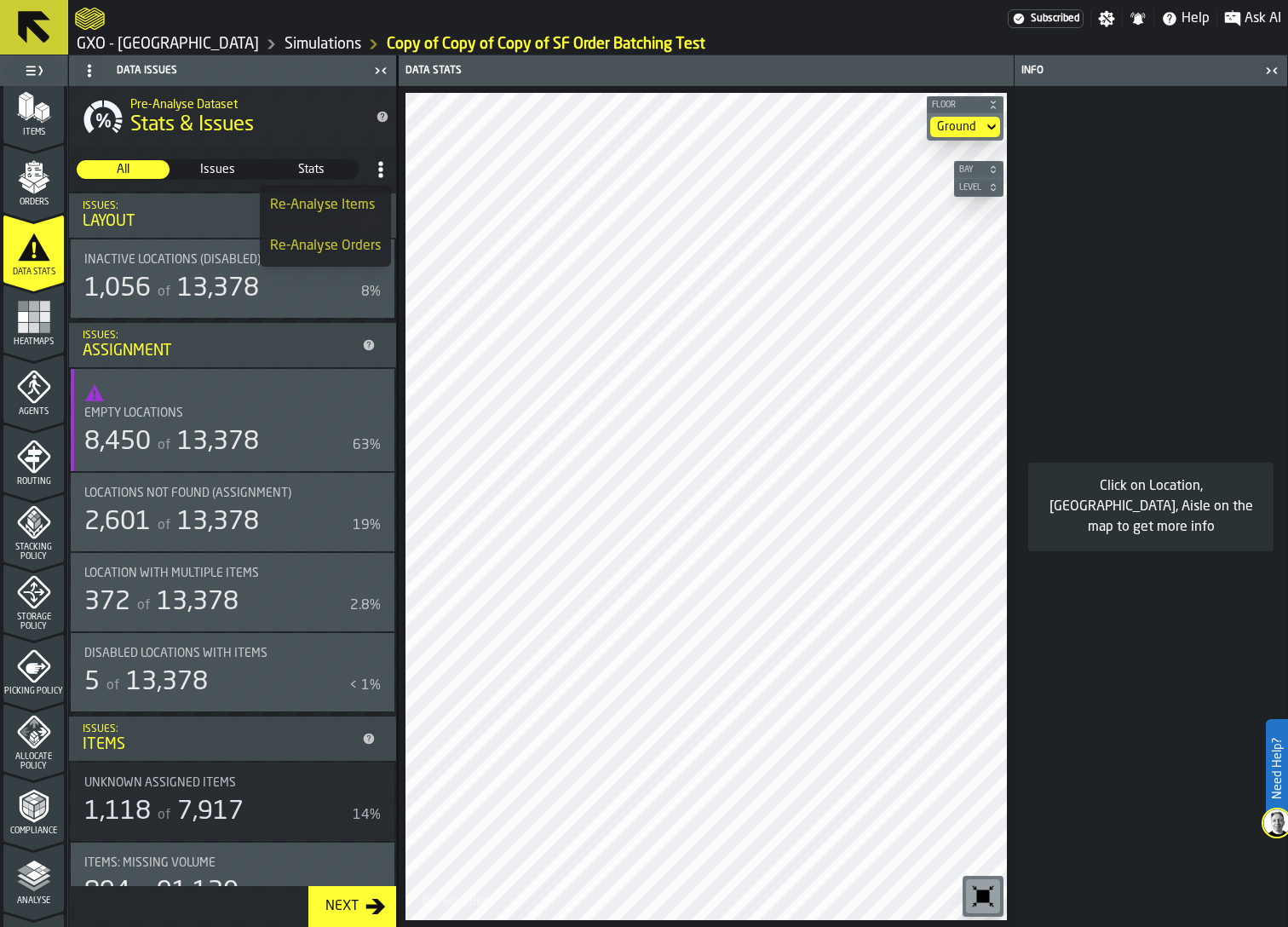
click at [350, 249] on div "Re-Analyse Orders" at bounding box center [325, 246] width 111 height 21
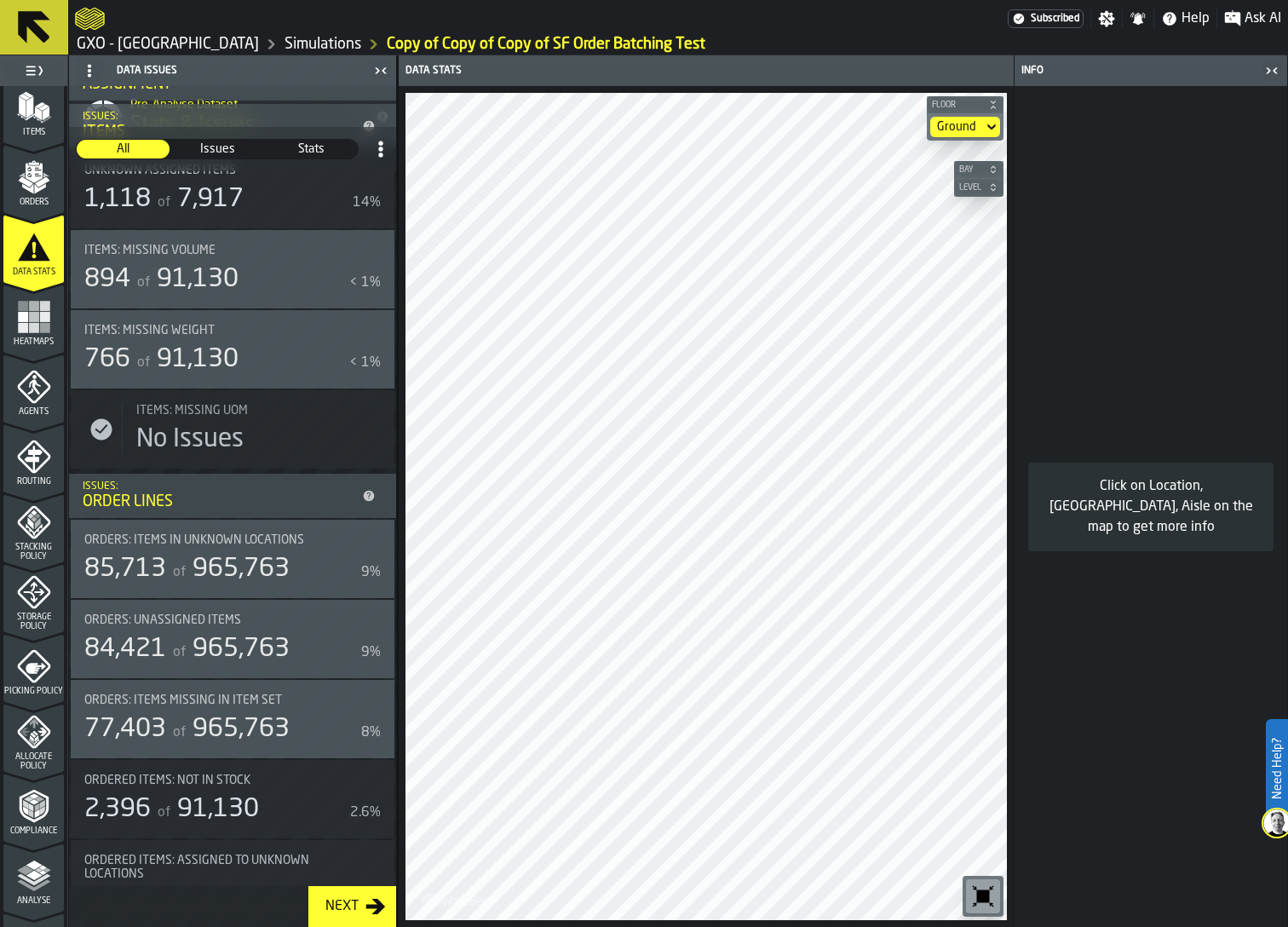
scroll to position [26, 0]
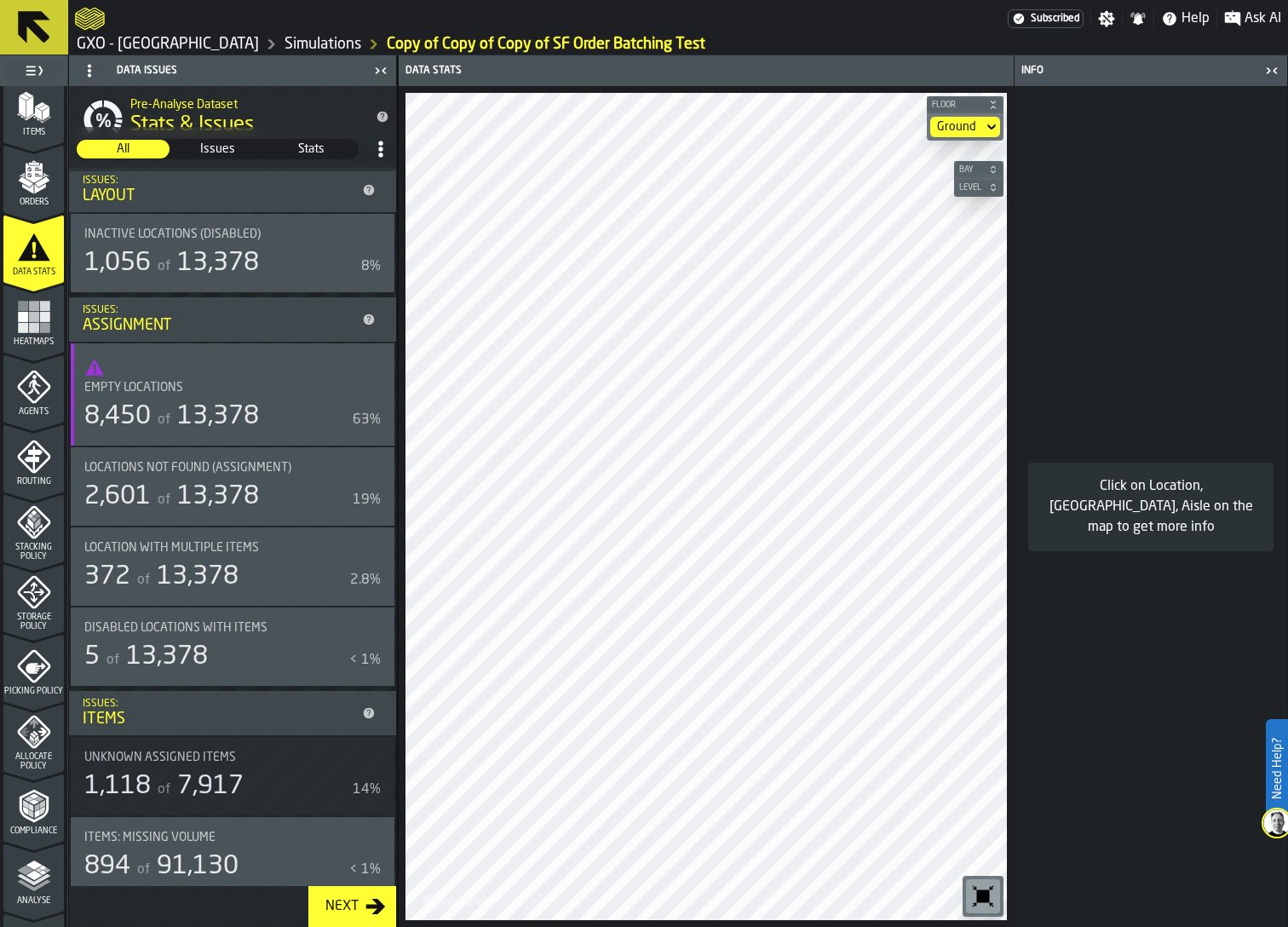
click at [373, 151] on icon at bounding box center [381, 148] width 17 height 17
click at [28, 663] on icon "menu Picking Policy" at bounding box center [36, 668] width 21 height 11
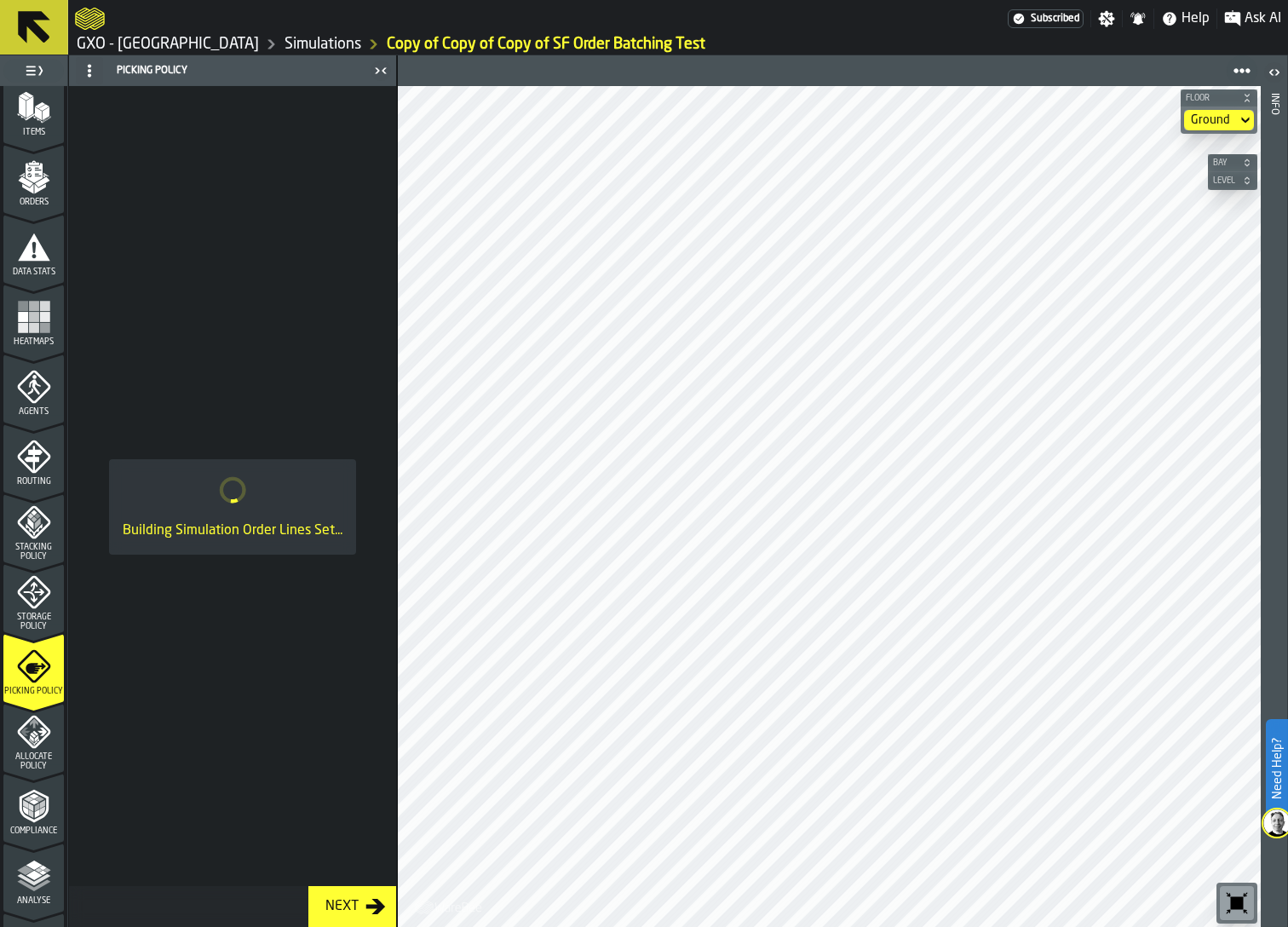
click at [20, 192] on icon "menu Orders" at bounding box center [34, 177] width 34 height 34
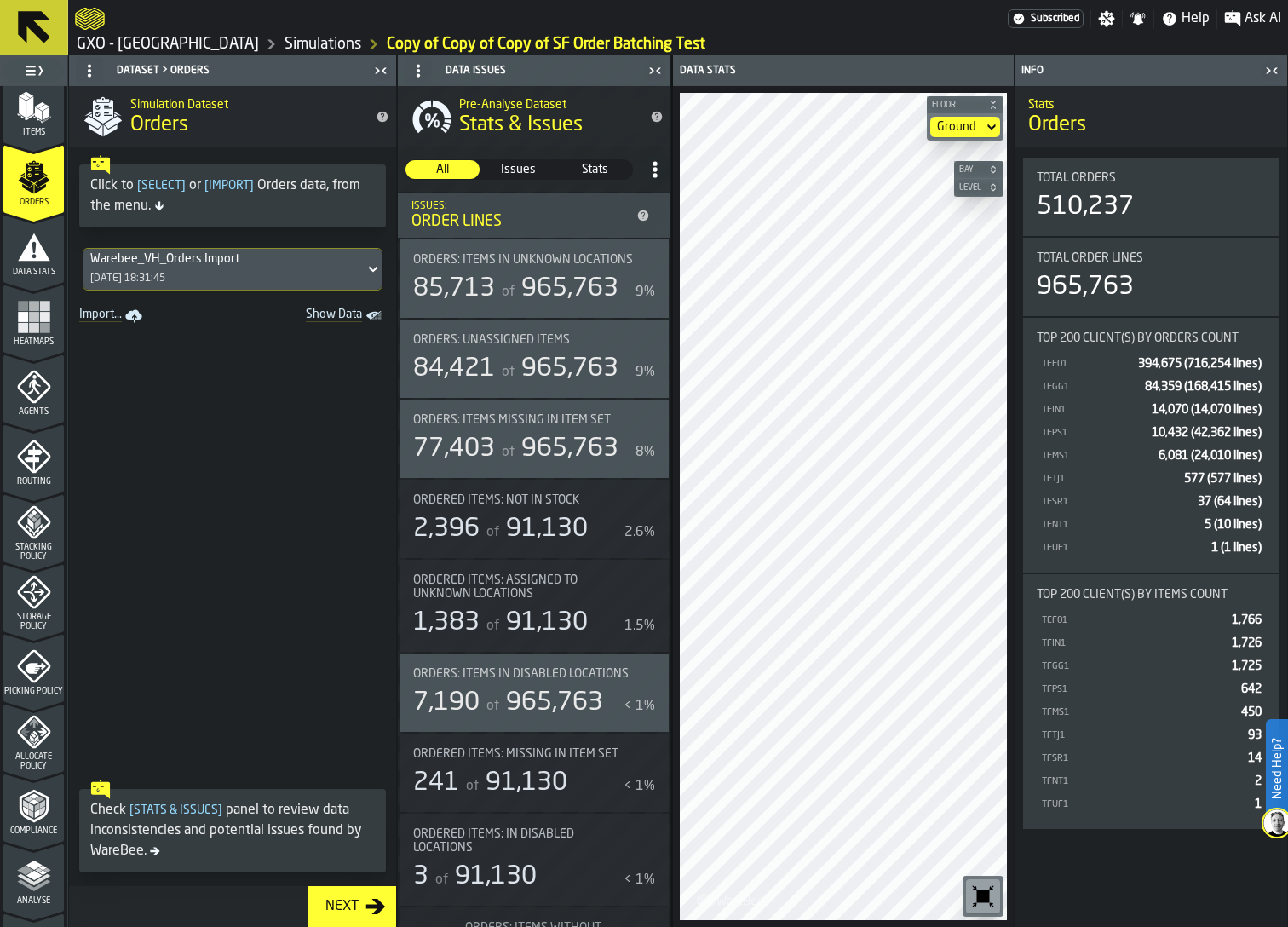
click at [28, 679] on div "Picking Policy" at bounding box center [33, 672] width 60 height 46
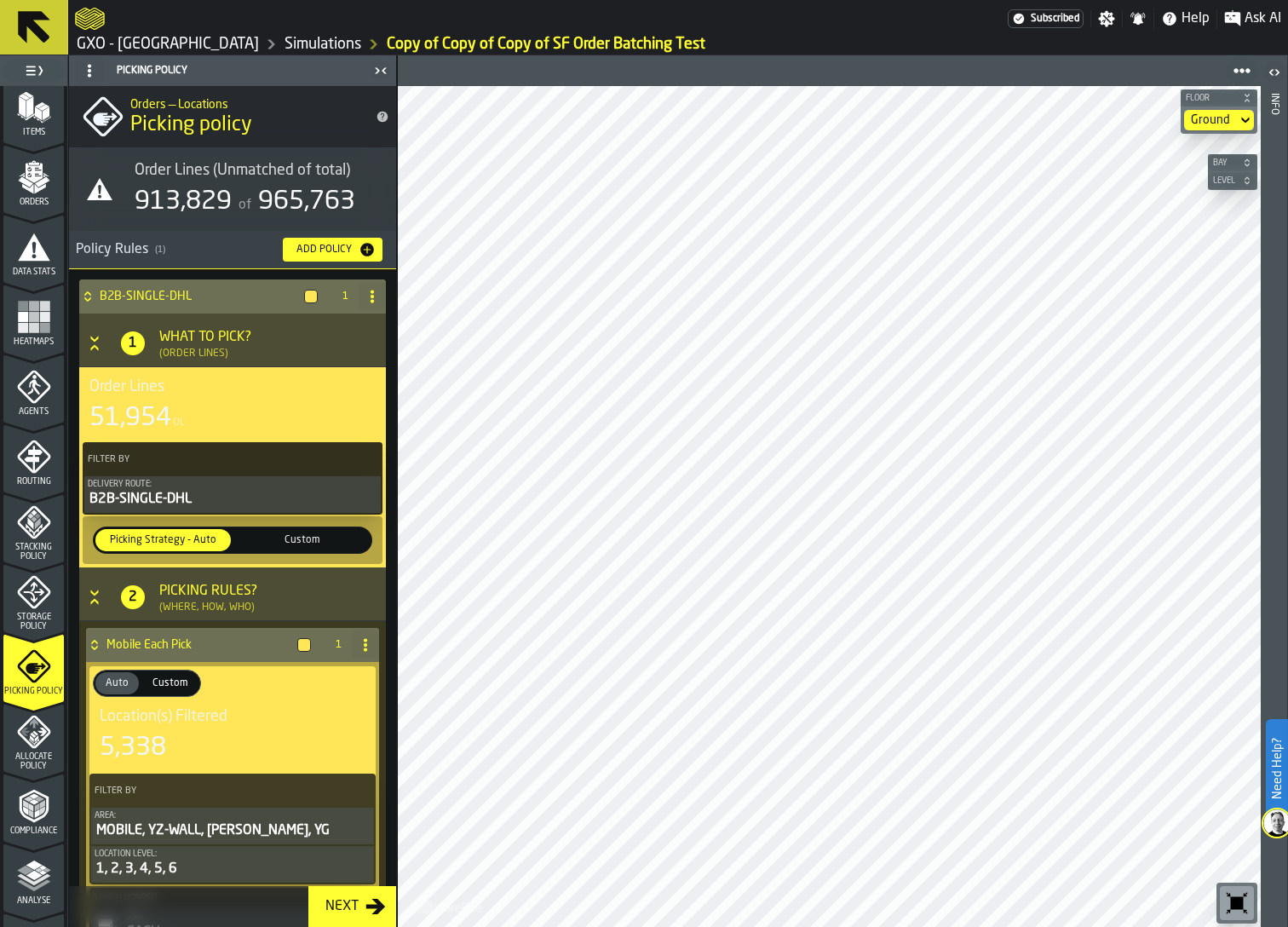
click at [27, 875] on polygon "menu Analyse" at bounding box center [34, 875] width 16 height 9
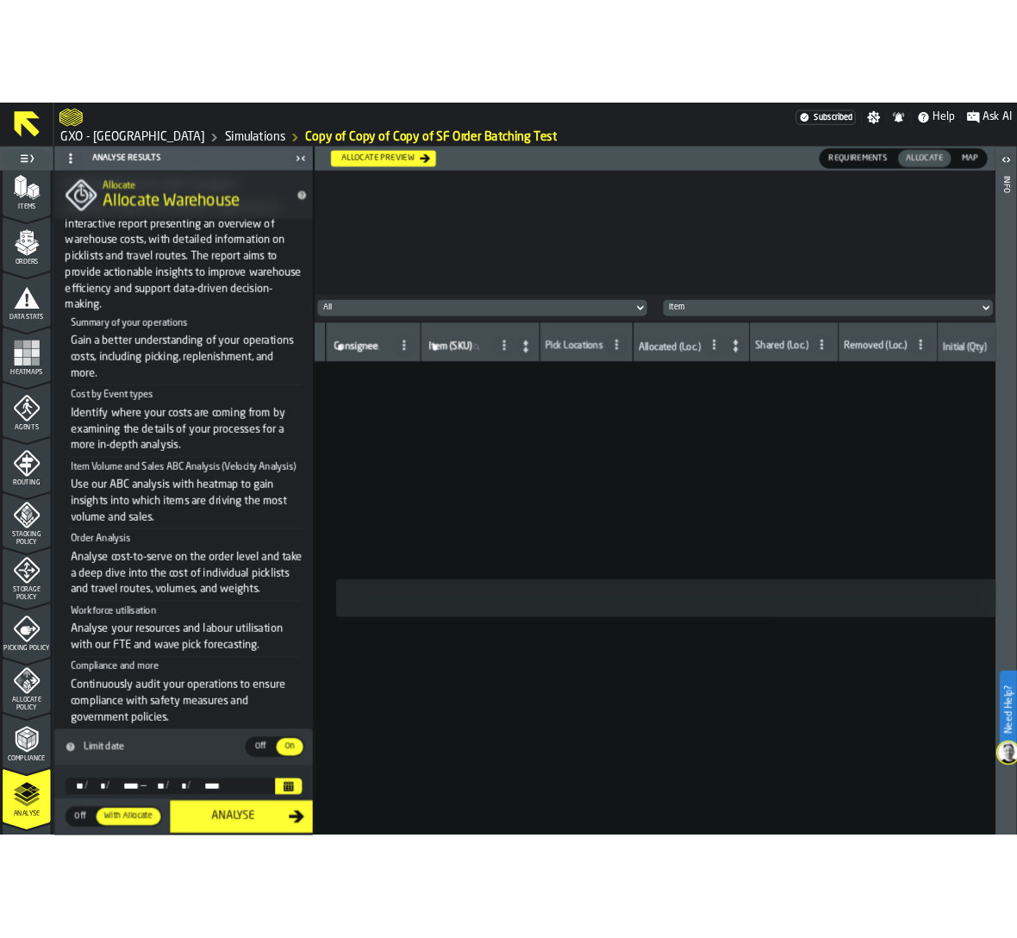
scroll to position [124, 0]
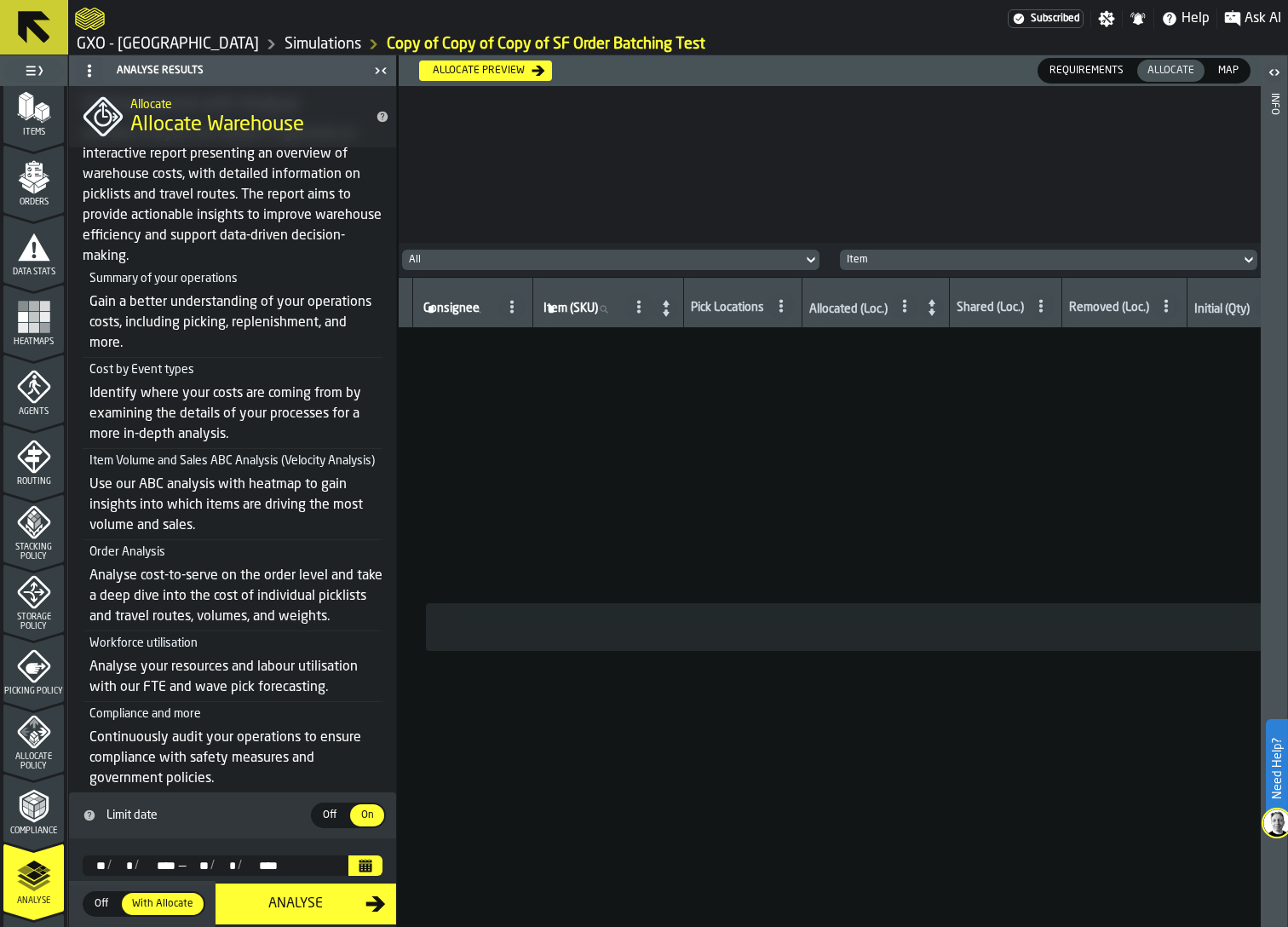
click at [360, 864] on icon "Calendar" at bounding box center [366, 867] width 13 height 9
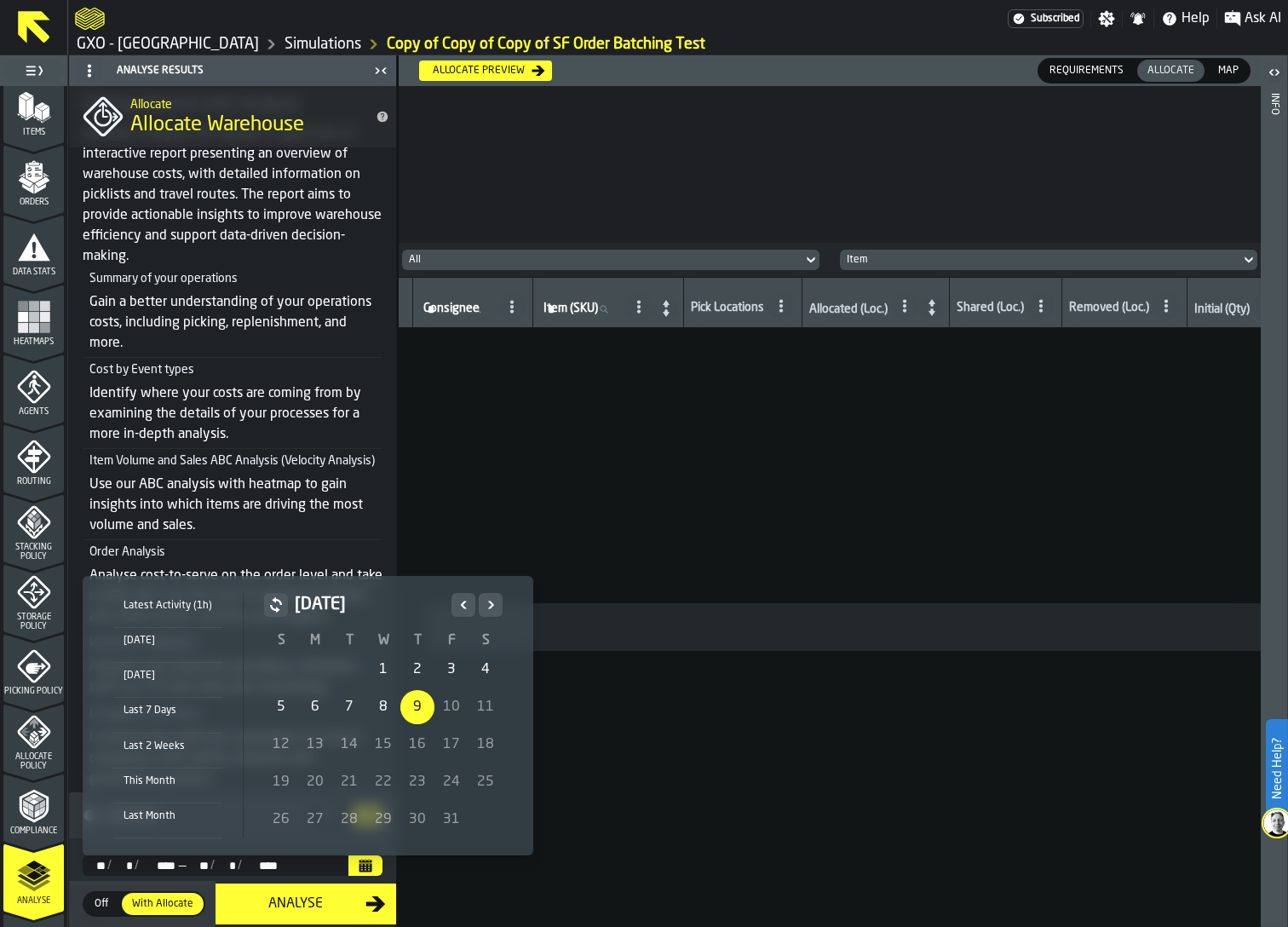
click at [144, 607] on div "Latest Activity (1h)" at bounding box center [168, 605] width 109 height 19
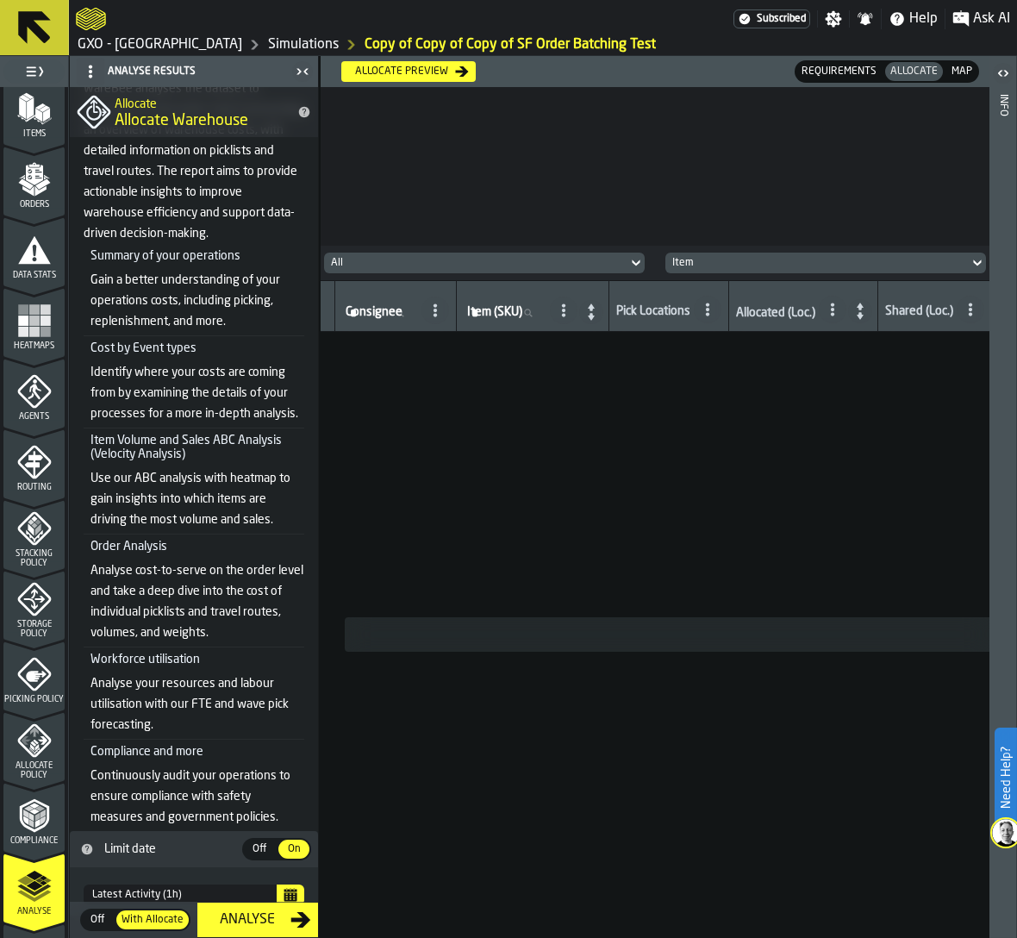
click at [84, 914] on span "Off" at bounding box center [98, 920] width 28 height 16
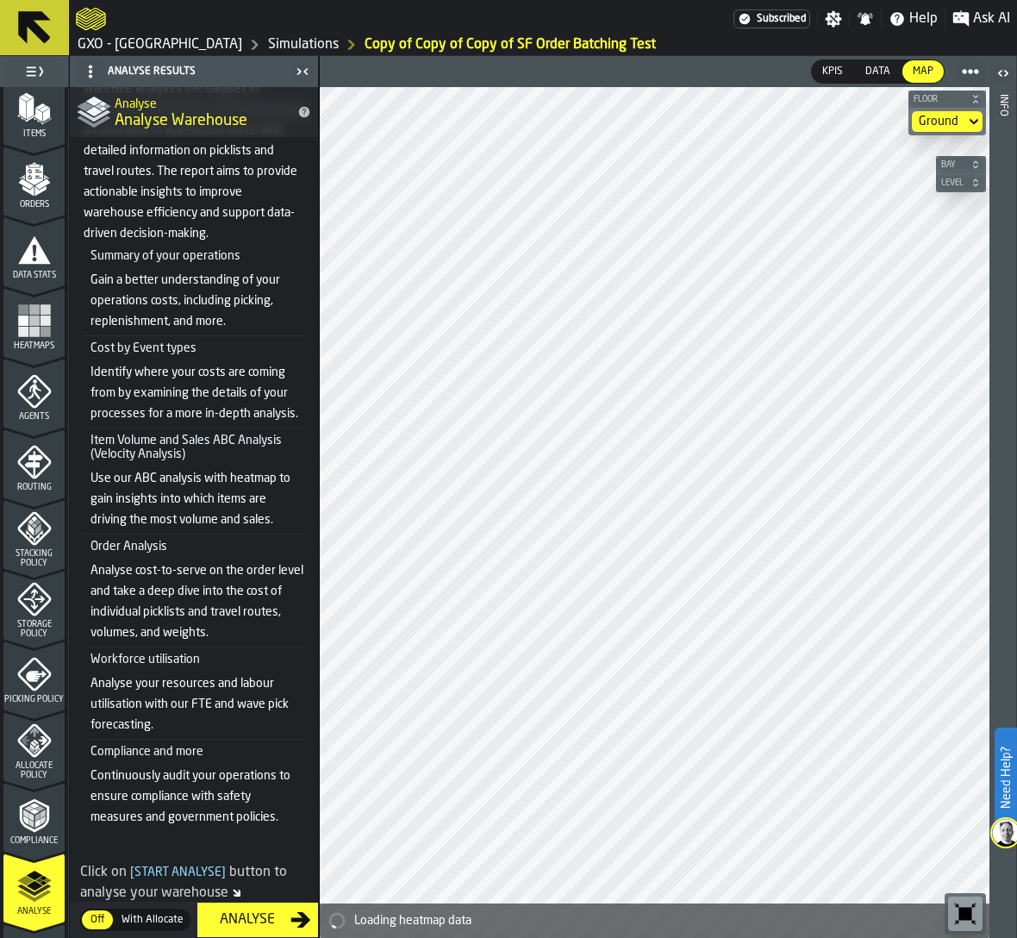
scroll to position [281, 0]
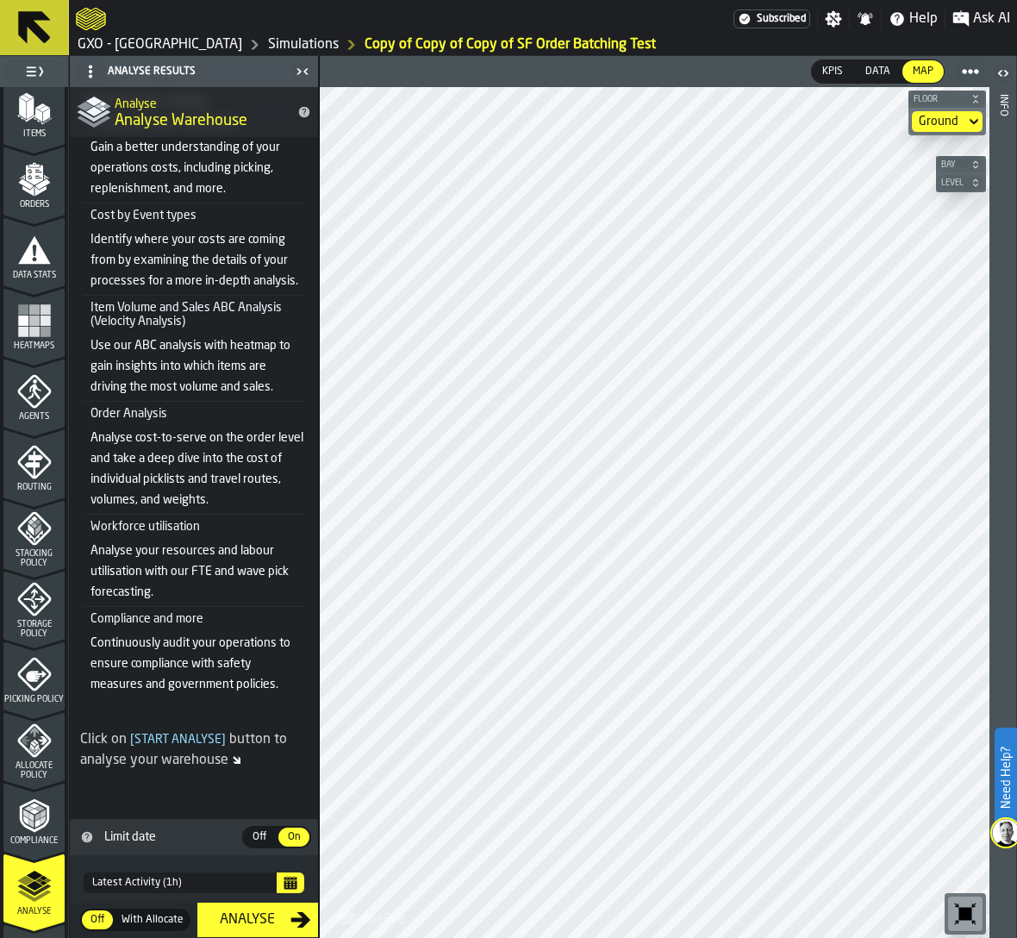
click at [244, 913] on div "Analyse" at bounding box center [247, 919] width 86 height 21
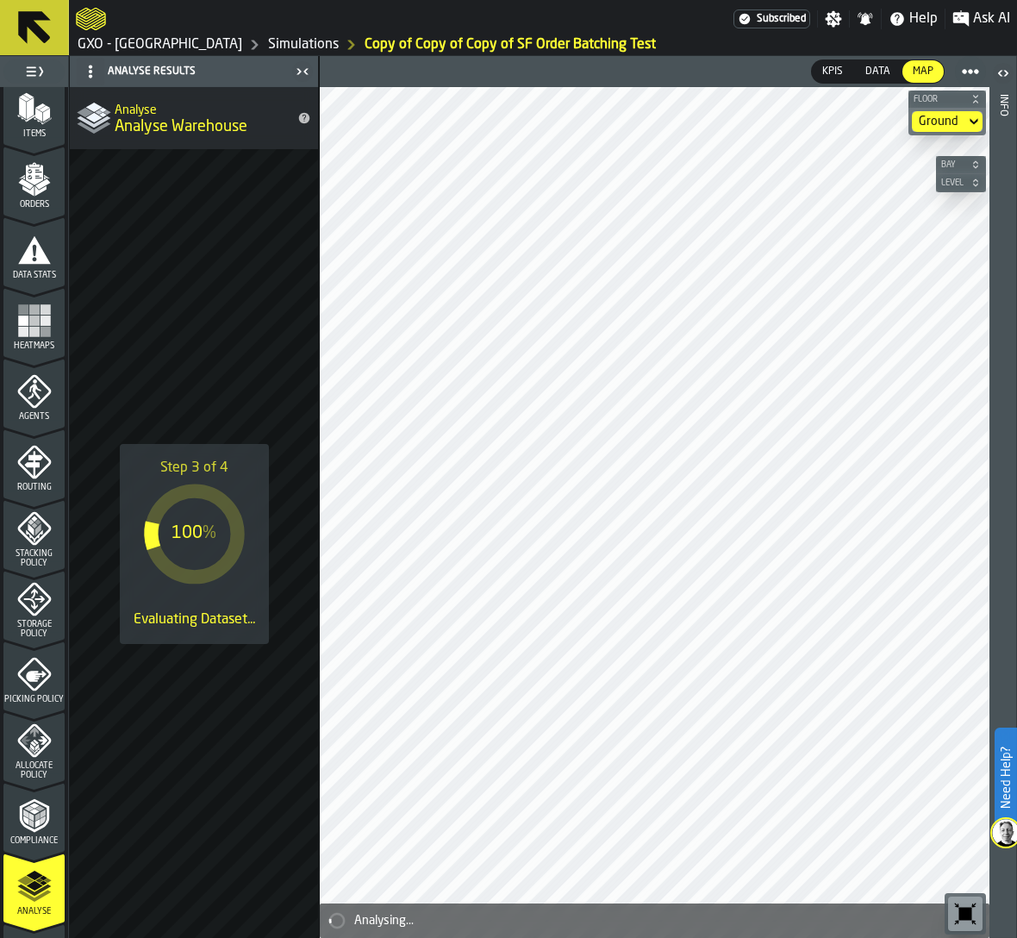
click at [17, 679] on icon "menu Picking Policy" at bounding box center [34, 674] width 34 height 34
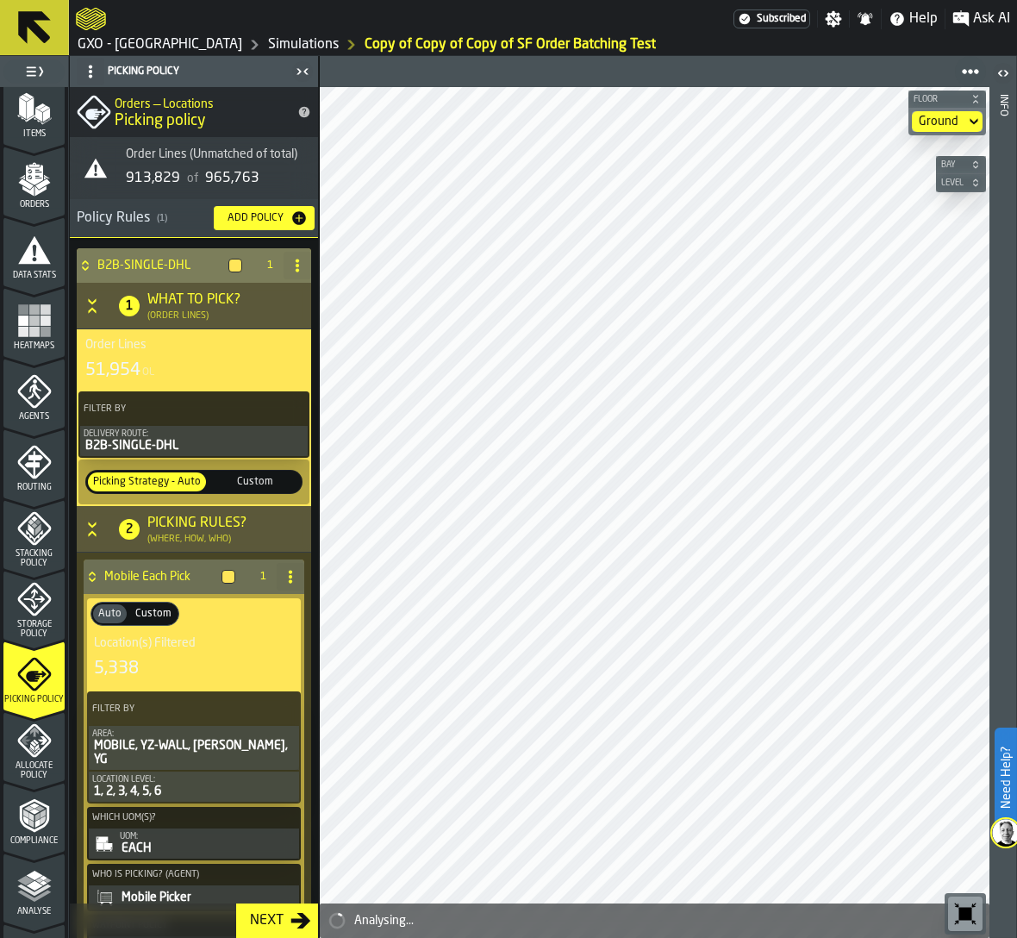
click at [233, 426] on button "Delivery Route: B2B-SINGLE-DHL" at bounding box center [194, 441] width 228 height 30
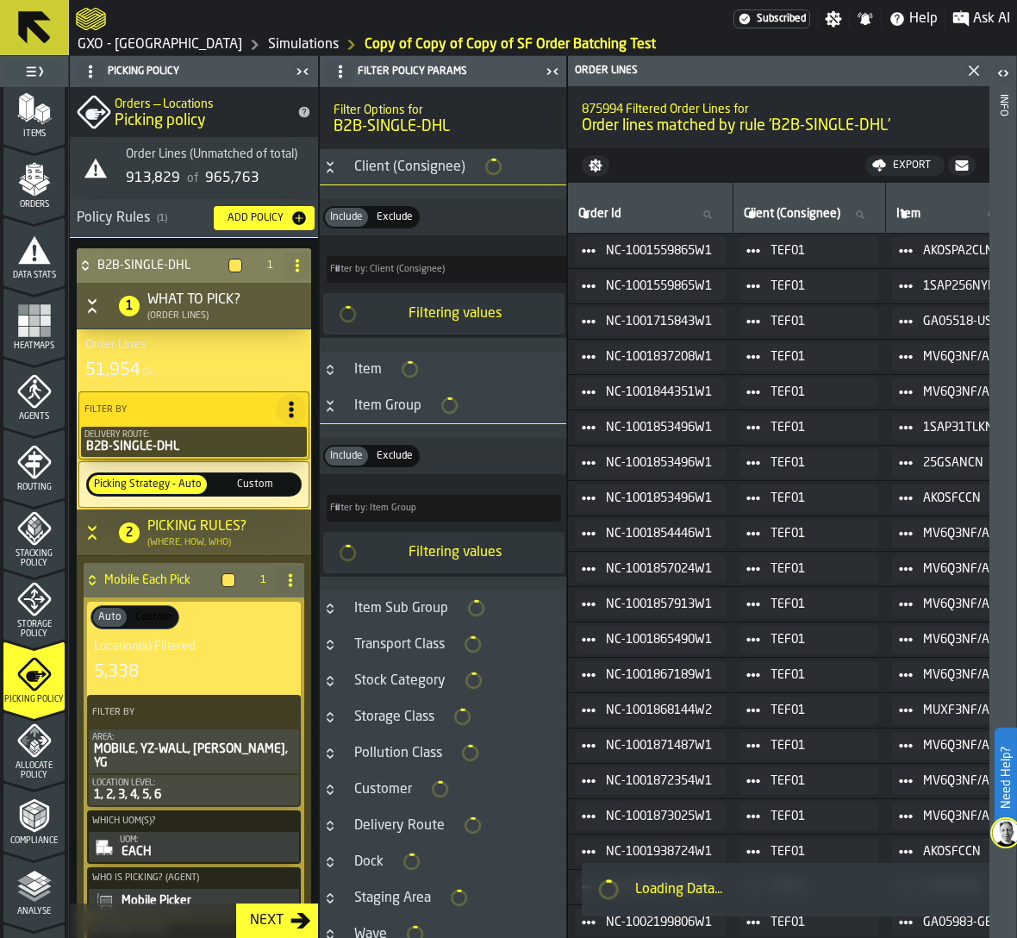
type input "*"
type input "***"
type input "*"
type input "***"
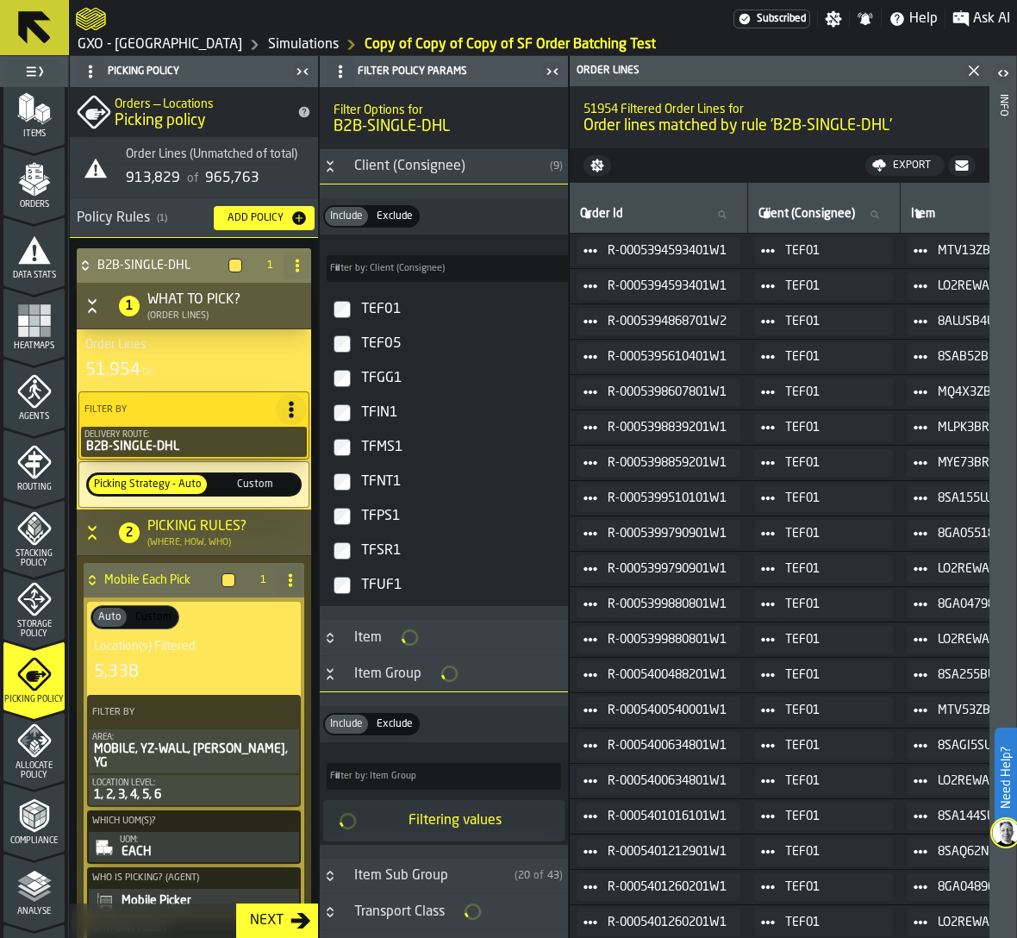
click at [330, 165] on icon "Button-Client (Consignee)-open" at bounding box center [330, 162] width 6 height 4
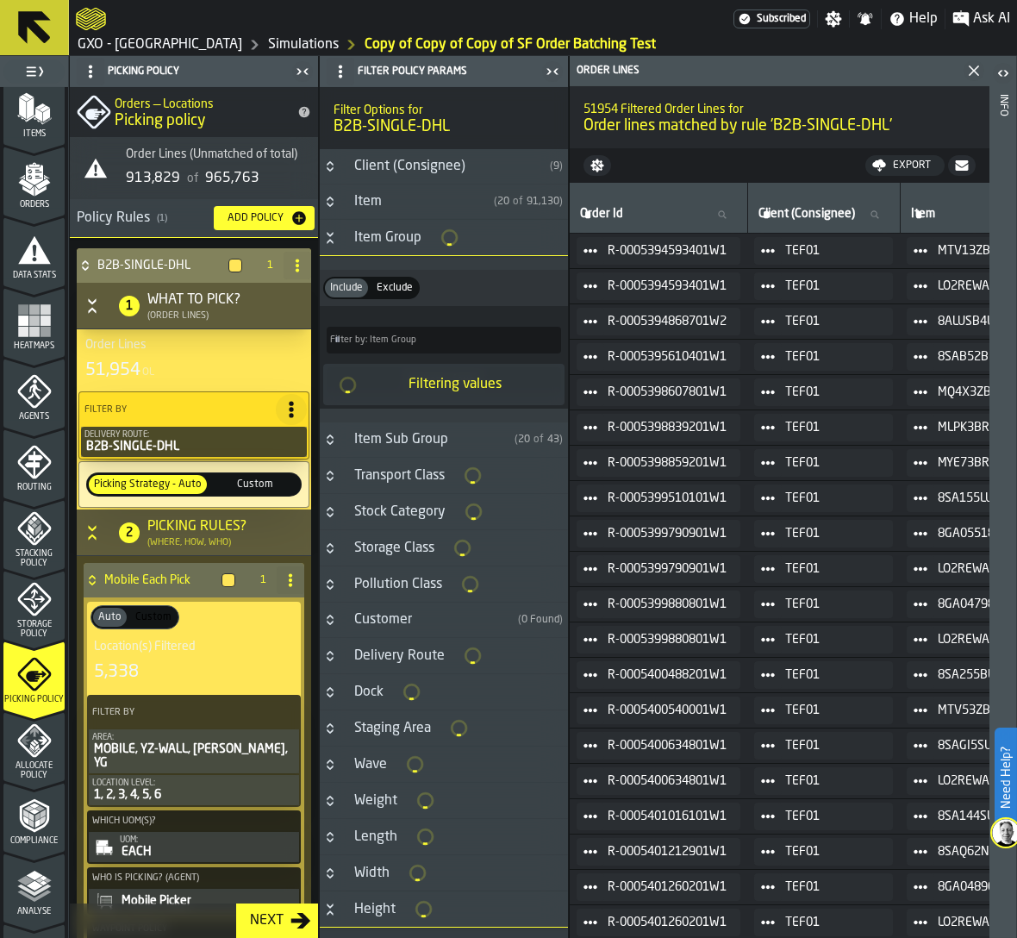
click at [338, 240] on button "Button-Item Group-open" at bounding box center [330, 238] width 21 height 14
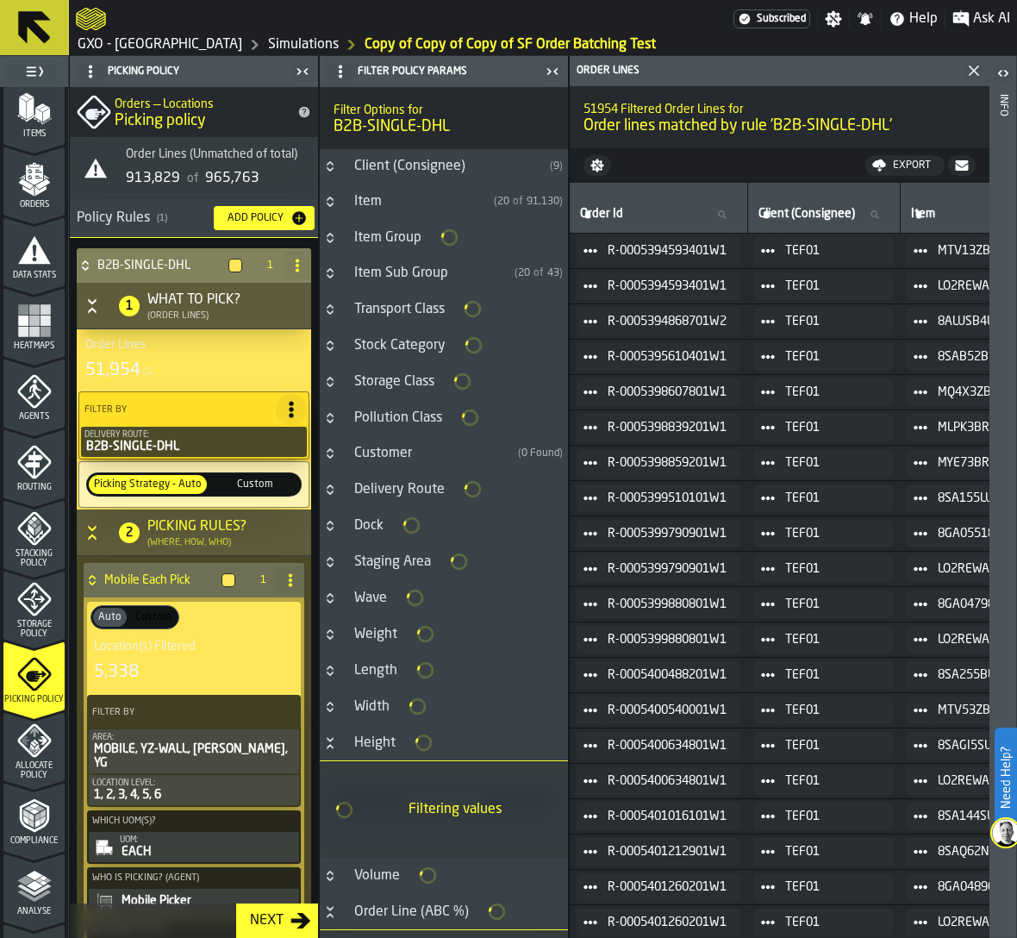
click at [345, 738] on div "Height" at bounding box center [375, 743] width 62 height 21
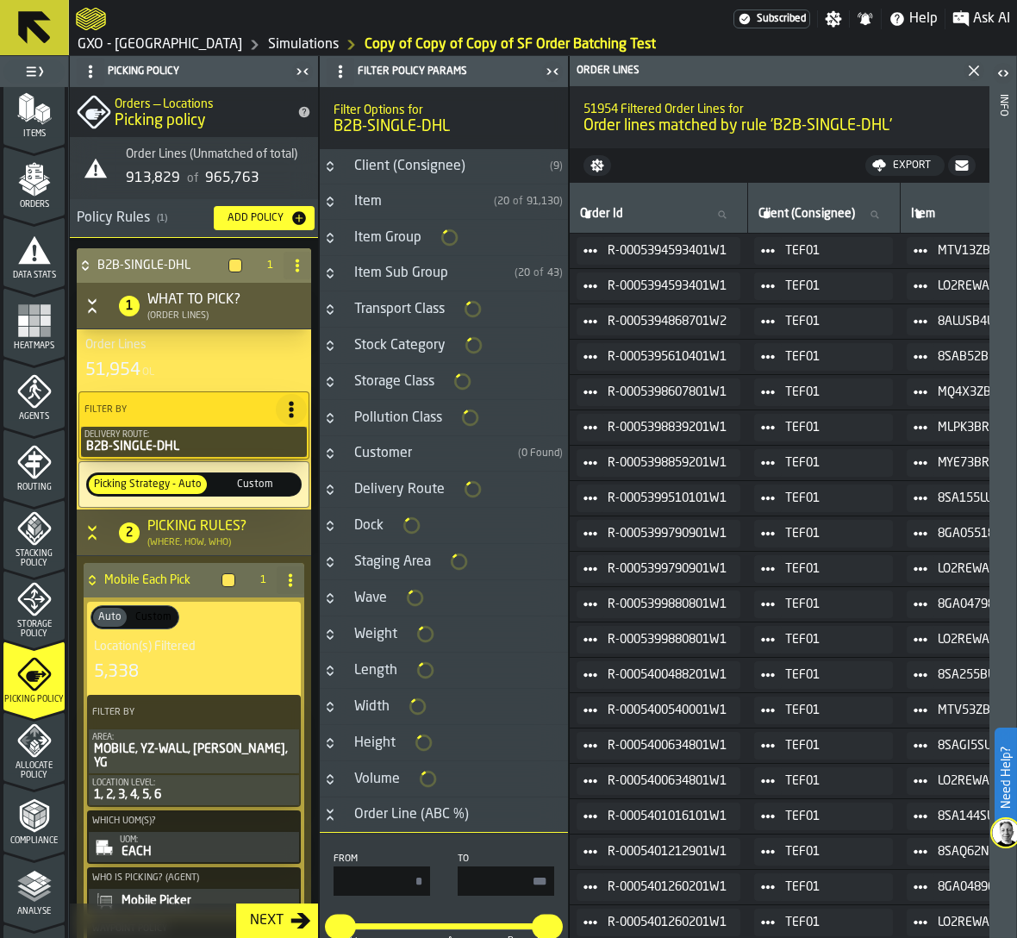
click at [345, 814] on div "Order Line (ABC %)" at bounding box center [411, 814] width 135 height 21
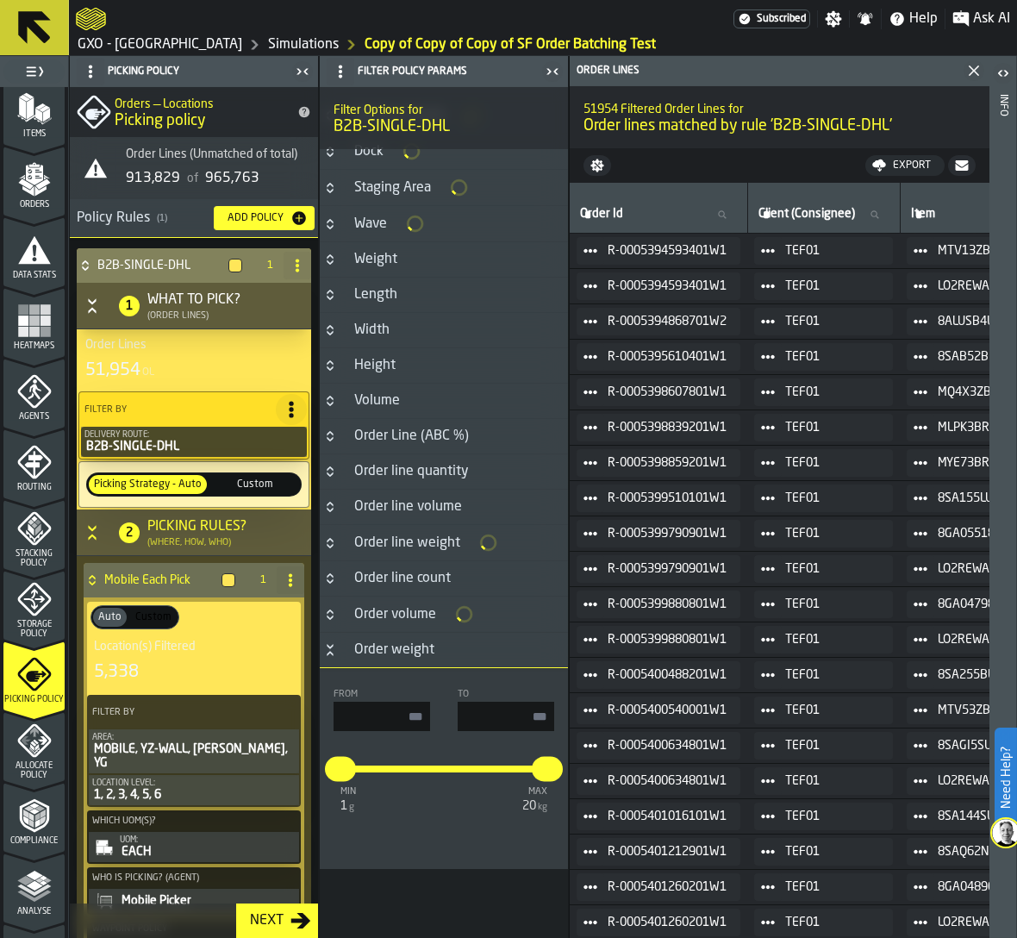
click at [334, 653] on icon "Button-Order weight-open" at bounding box center [330, 650] width 14 height 14
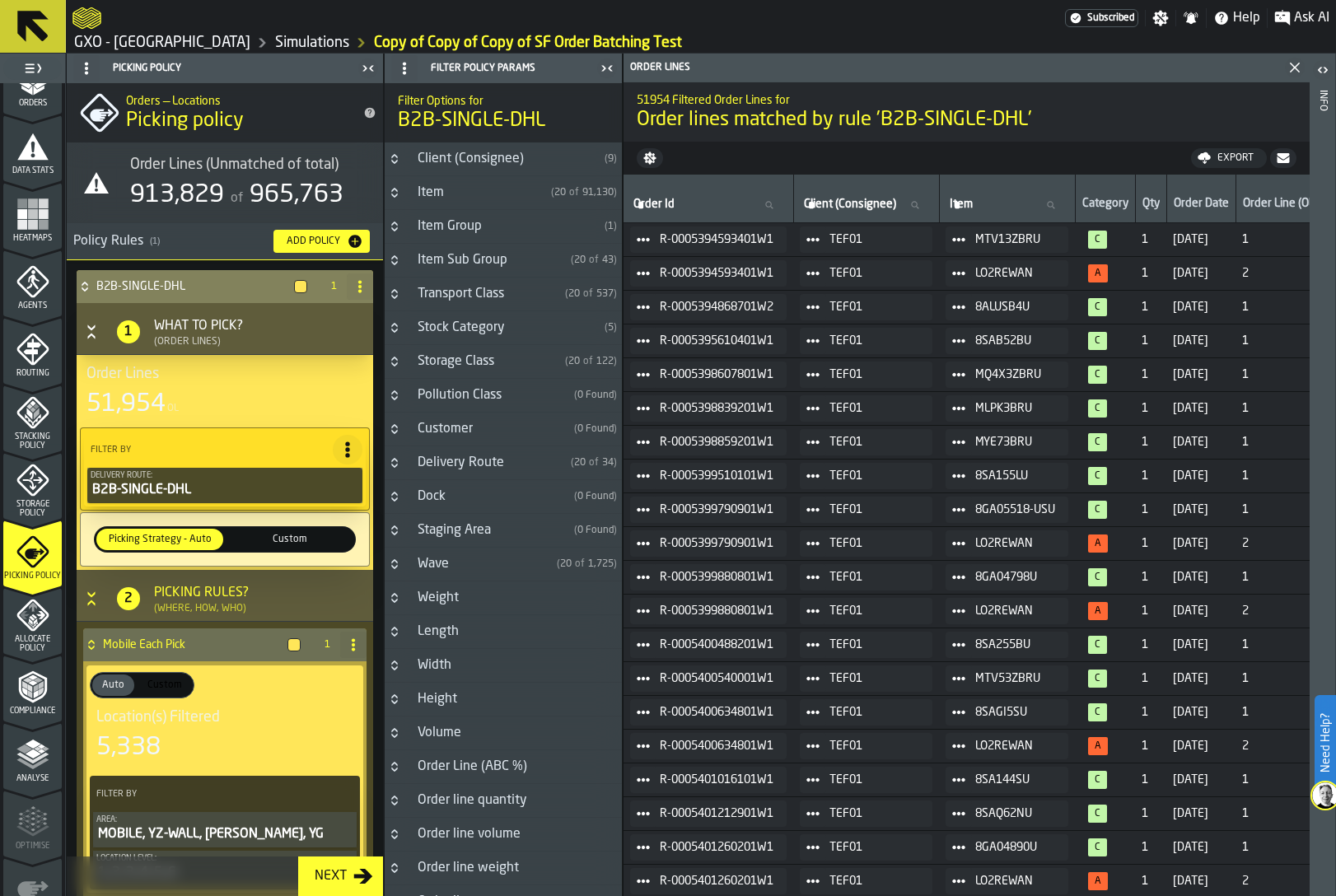
scroll to position [404, 0]
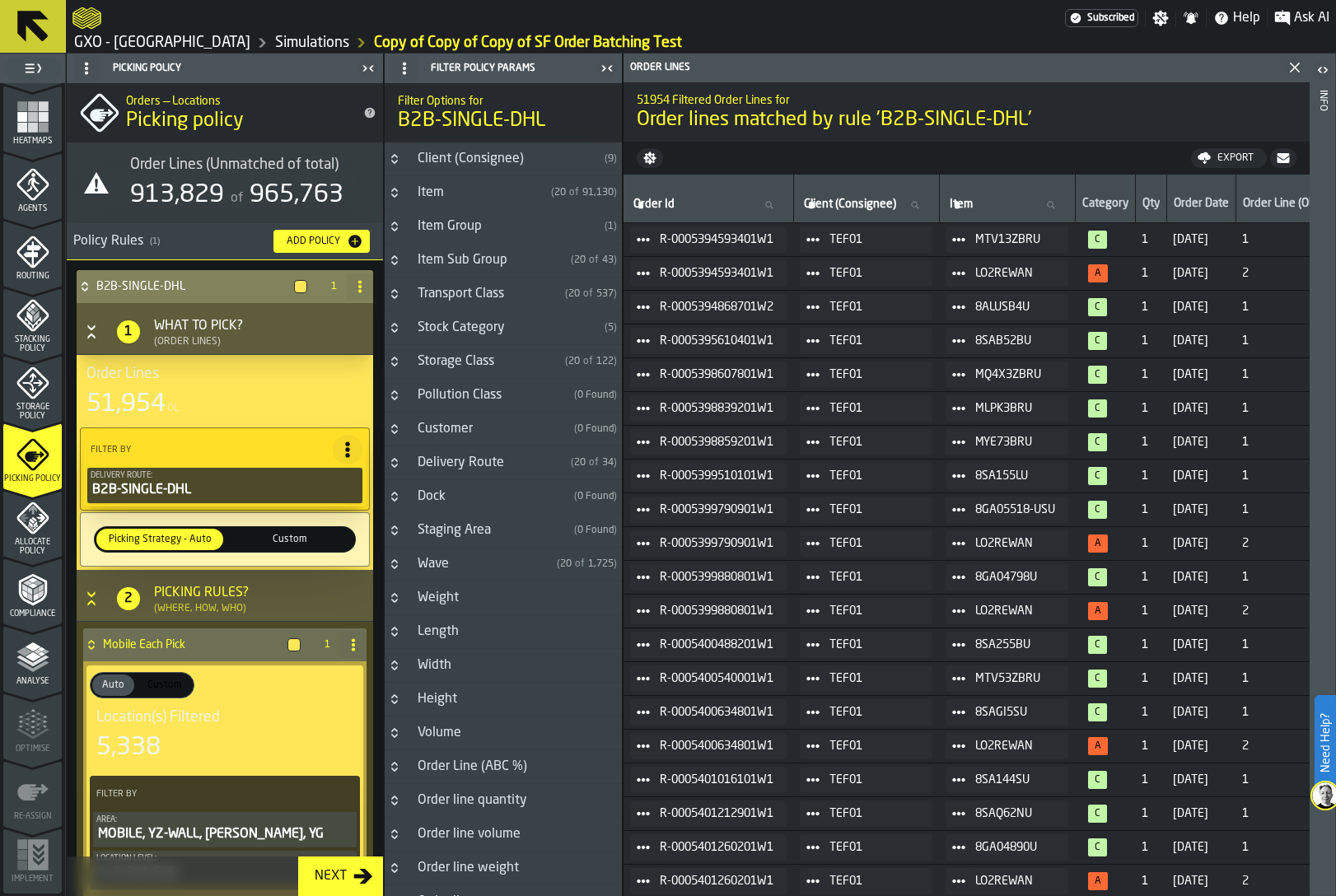
click at [28, 664] on polyline "menu Analyse" at bounding box center [32, 661] width 32 height 11
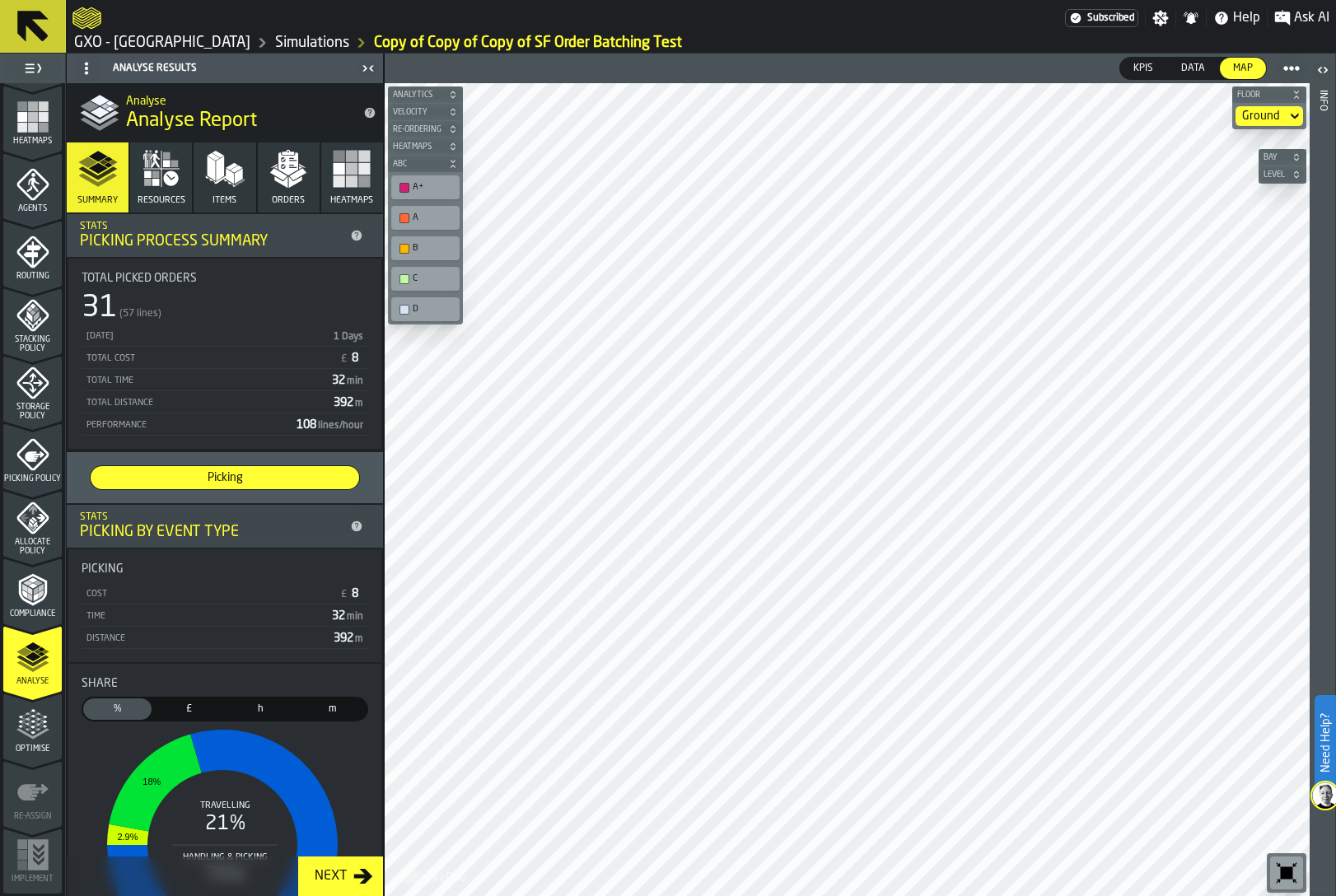
click at [236, 294] on div "31 (57 lines)" at bounding box center [225, 308] width 287 height 32
click at [269, 188] on button "Orders" at bounding box center [289, 177] width 62 height 70
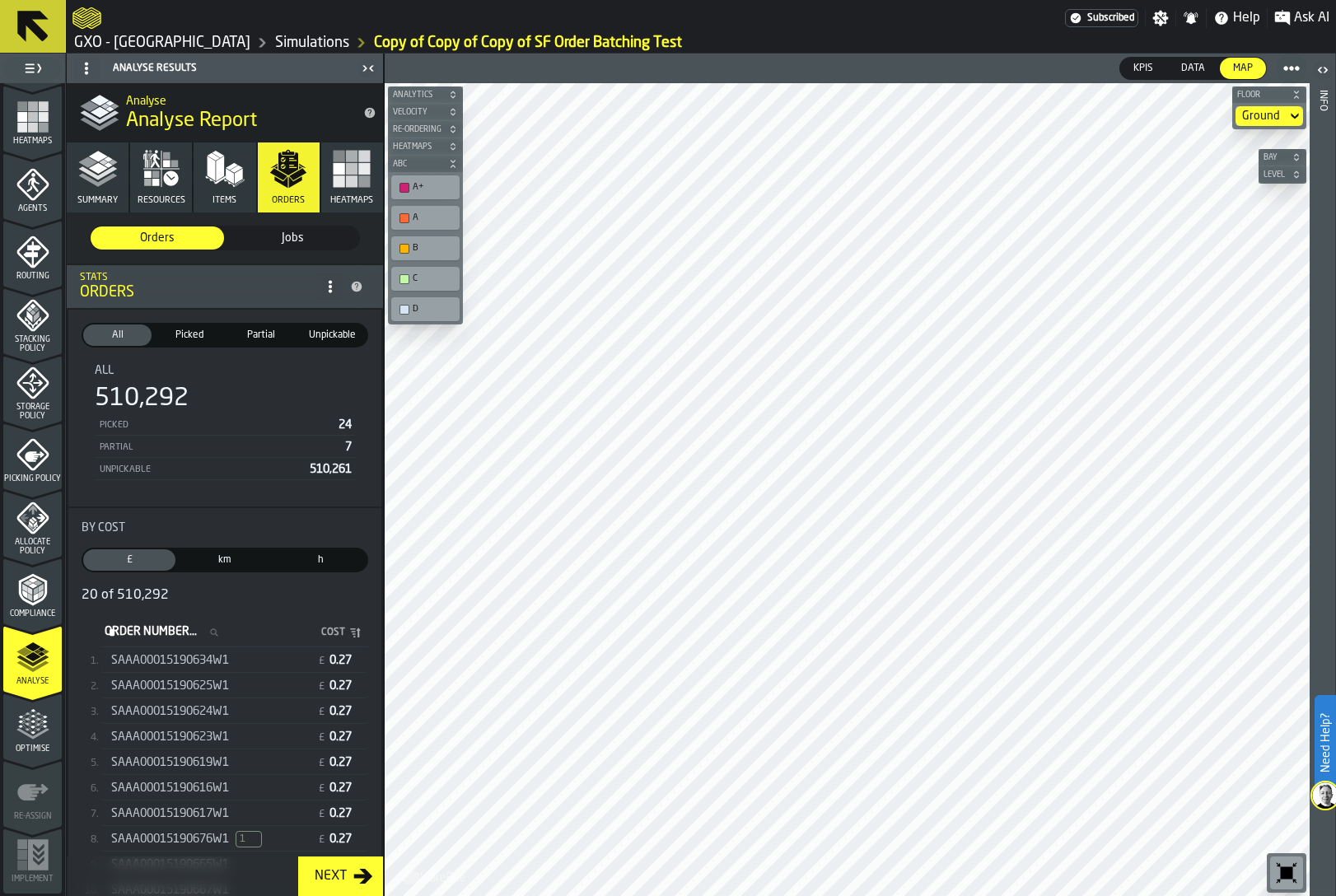
click at [274, 238] on span "Jobs" at bounding box center [292, 237] width 120 height 16
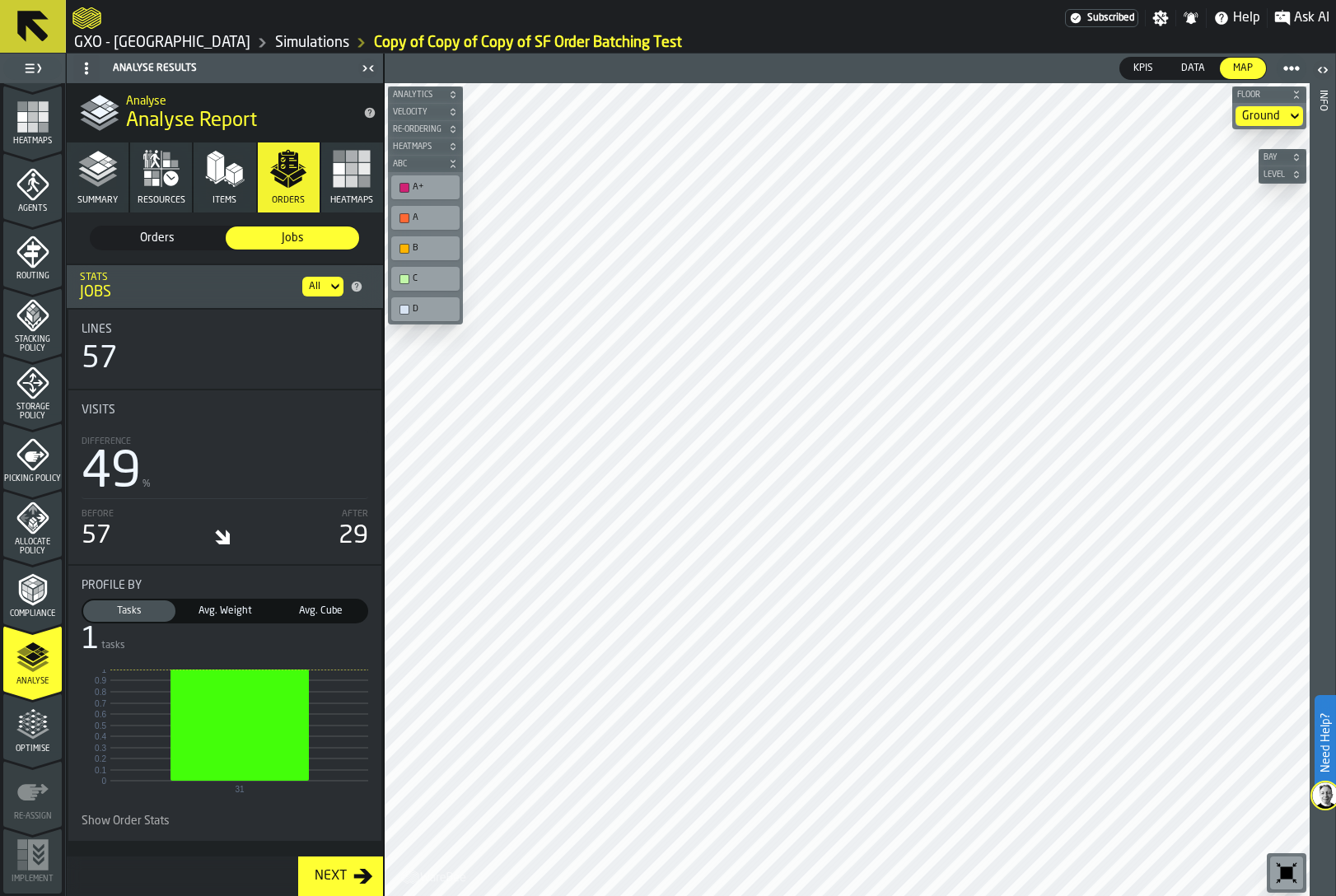
click at [90, 181] on polyline "button" at bounding box center [97, 180] width 39 height 13
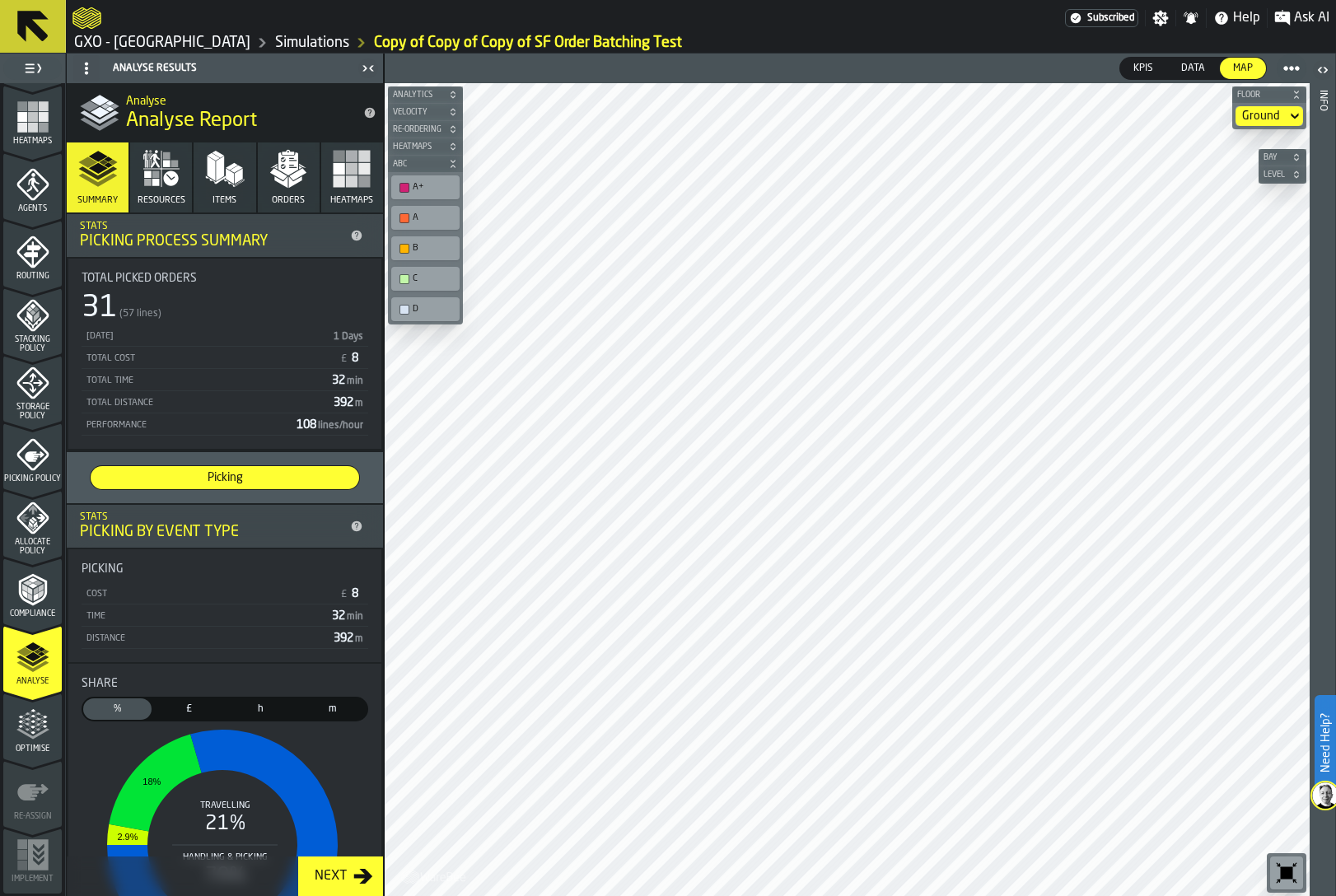
click at [195, 266] on div "Total Picked Orders 31 (57 lines) [DATE] 1 Days Total Cost £ 8 Total Time 32 mi…" at bounding box center [225, 353] width 312 height 190
click at [283, 162] on icon "button" at bounding box center [288, 163] width 20 height 23
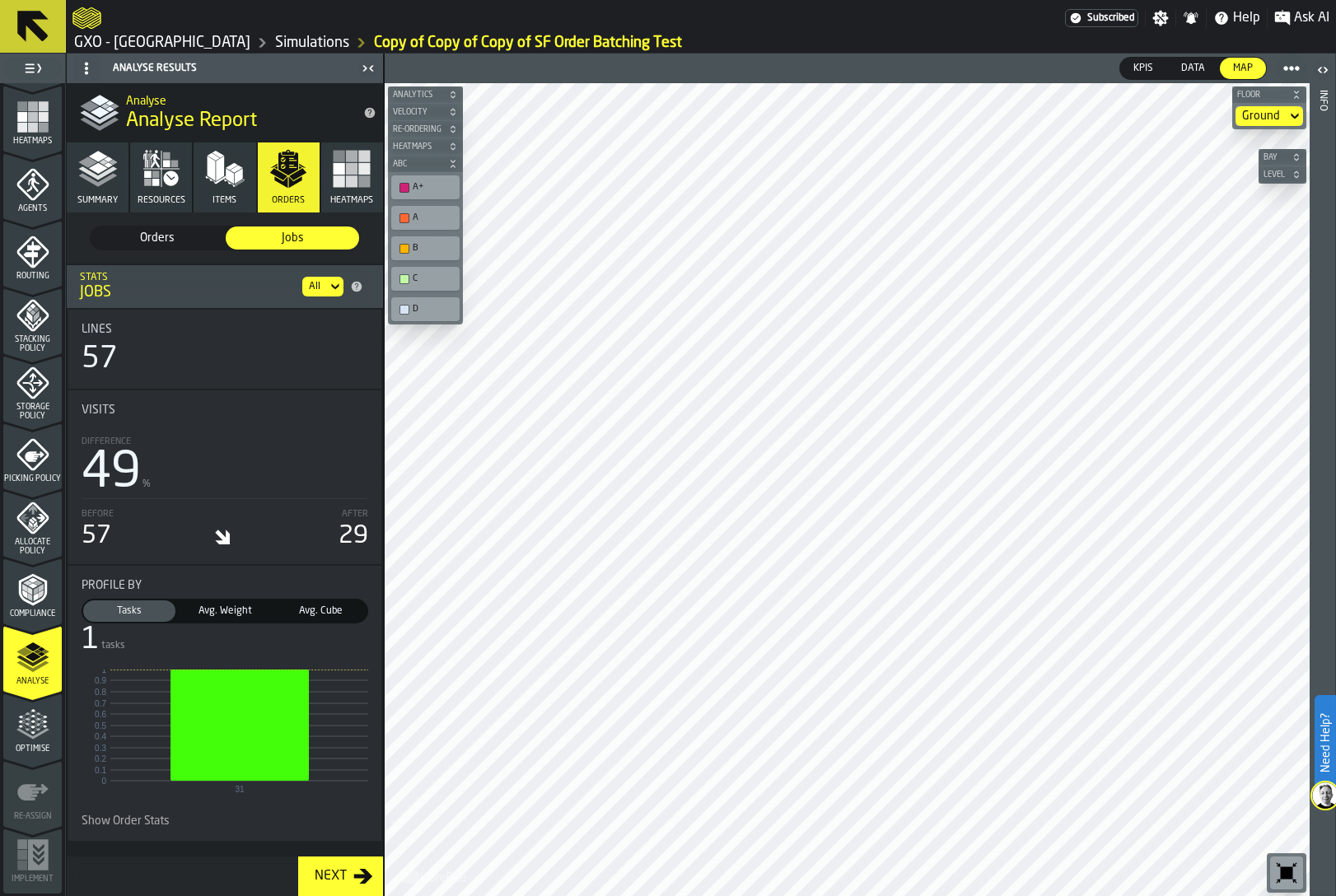
click at [231, 609] on span "Avg. Weight" at bounding box center [225, 611] width 86 height 15
click at [146, 608] on span "Tasks" at bounding box center [129, 611] width 86 height 15
click at [216, 498] on div "Difference 49 %" at bounding box center [225, 464] width 287 height 69
click at [142, 818] on span "Show Order Stats" at bounding box center [125, 821] width 88 height 13
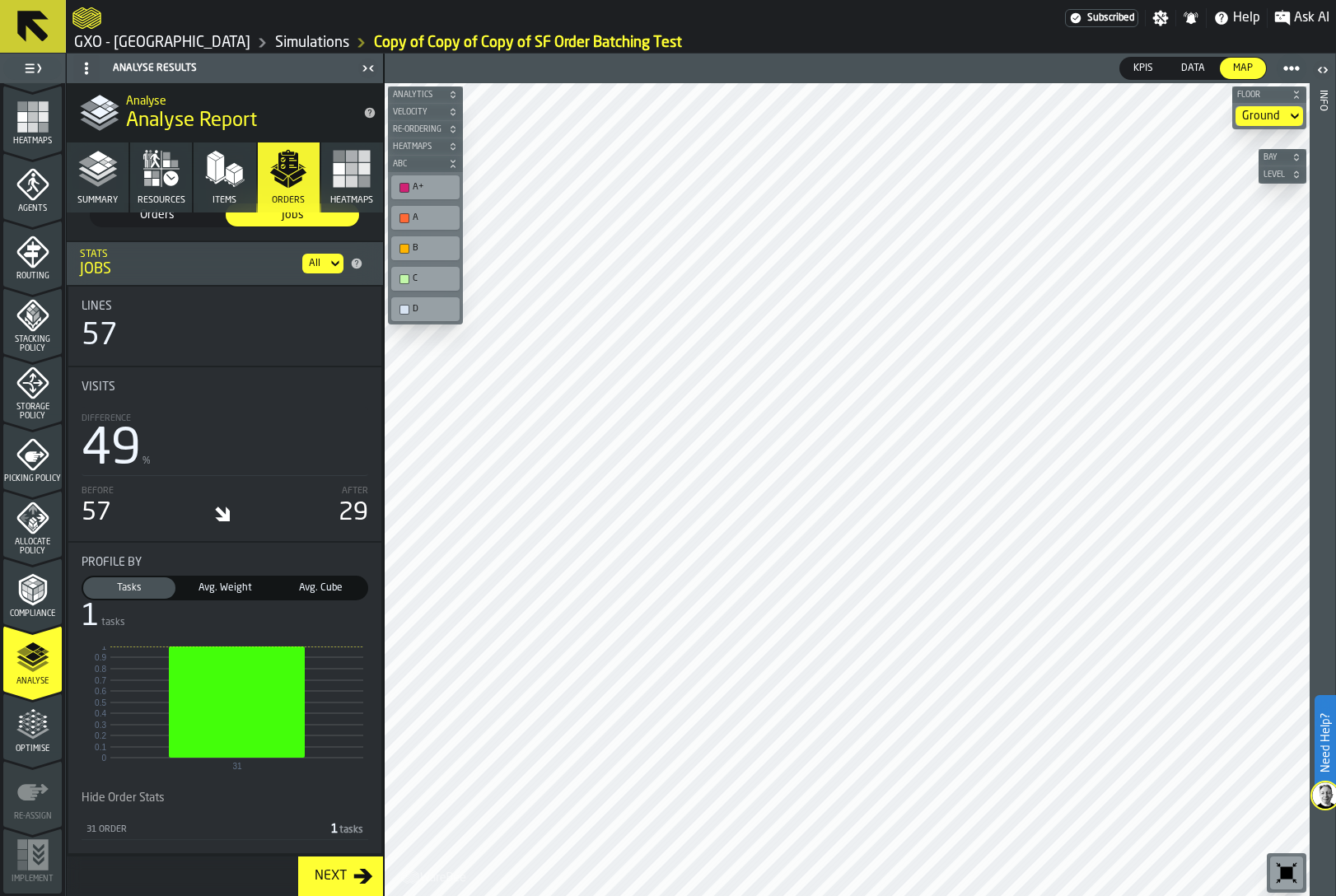
scroll to position [0, 0]
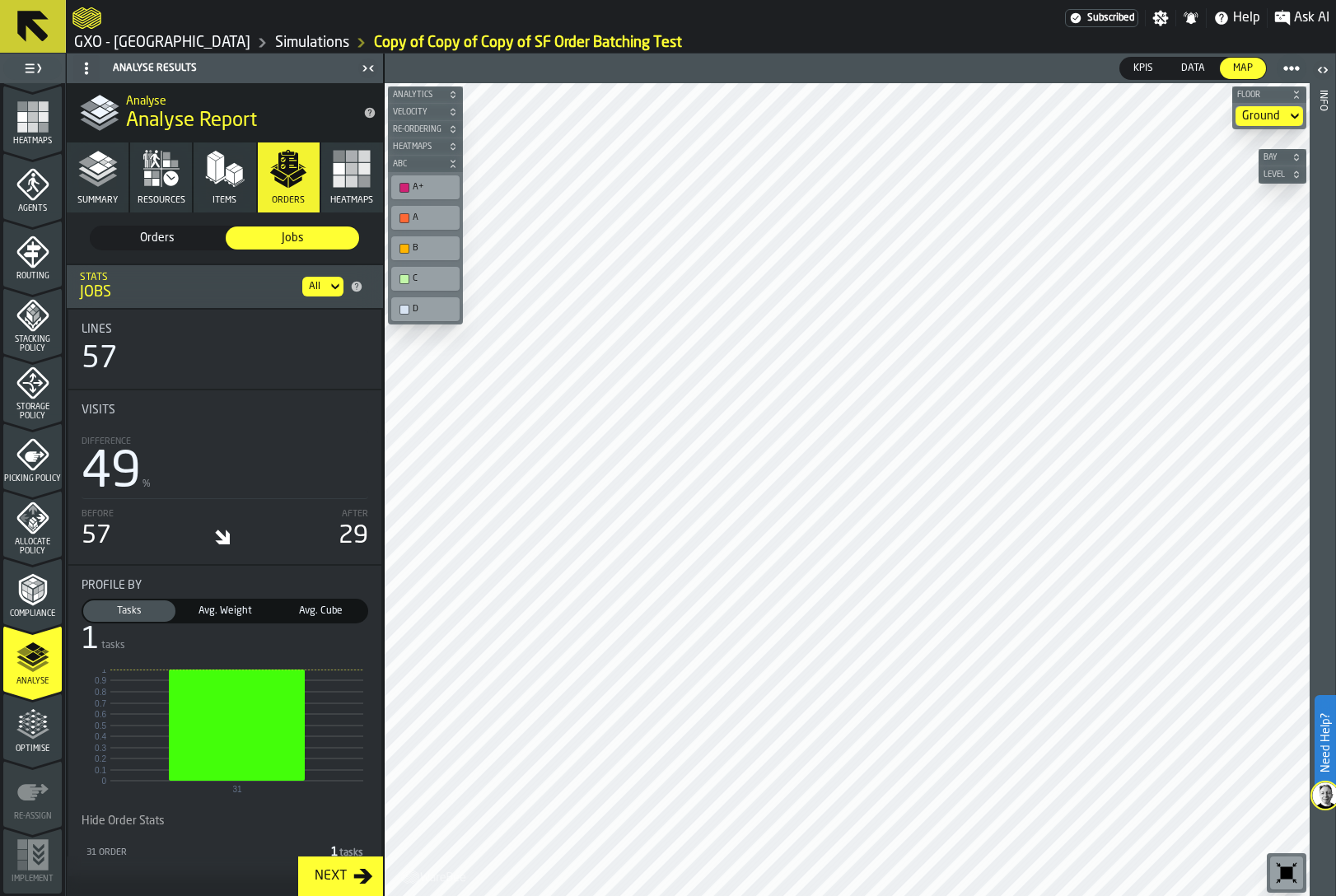
click at [166, 226] on div "Orders" at bounding box center [158, 238] width 134 height 23
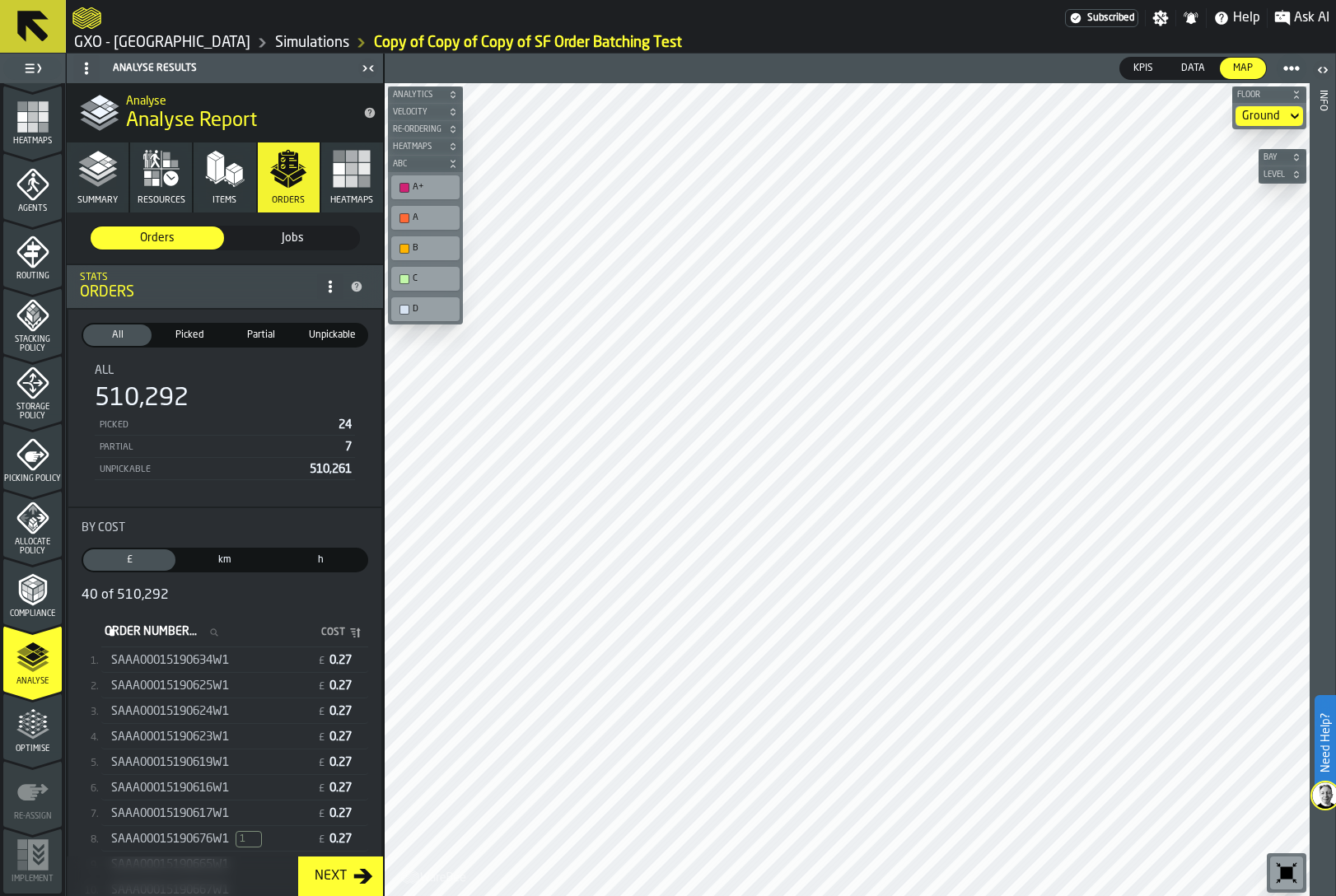
click at [102, 190] on button "Summary" at bounding box center [97, 177] width 62 height 70
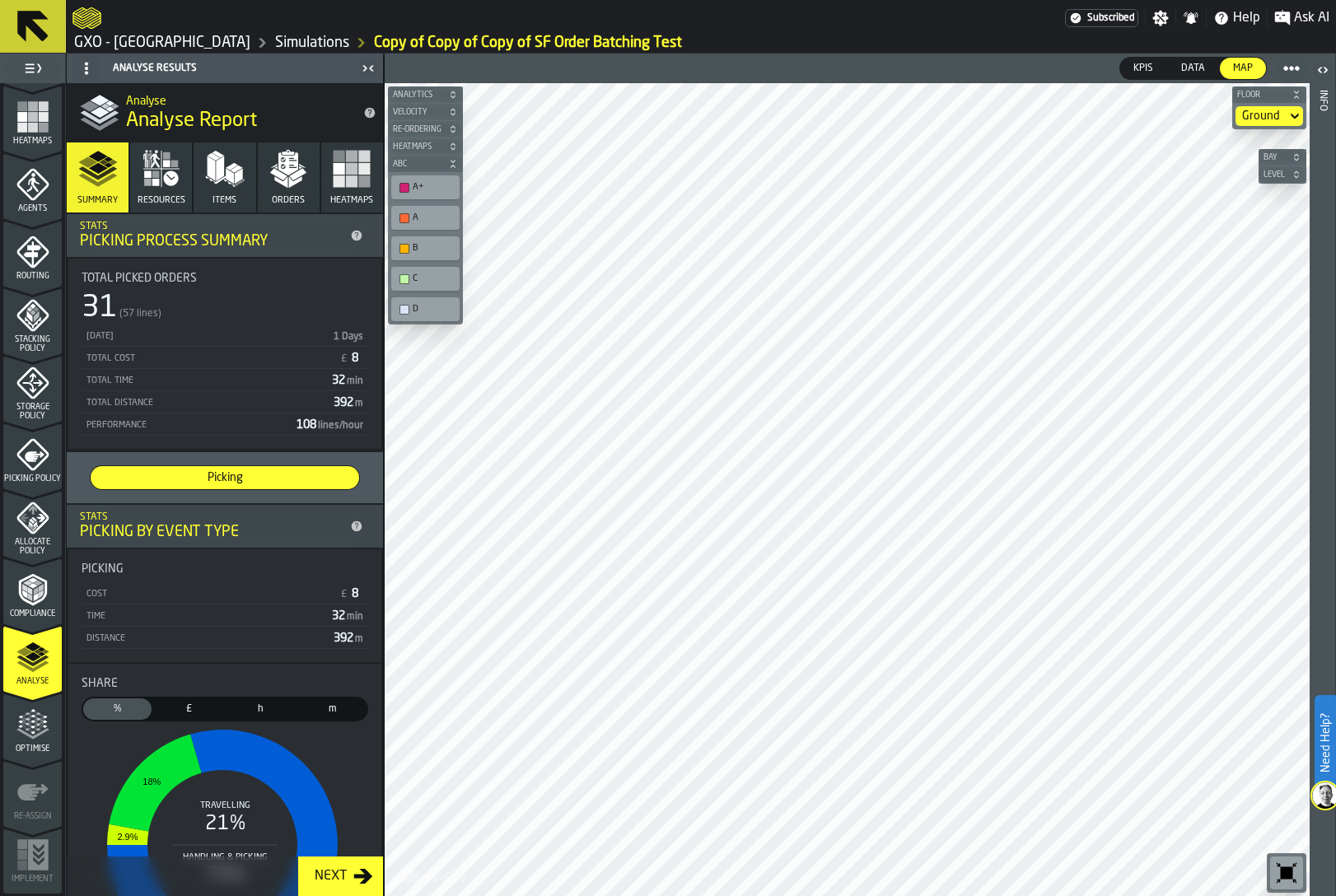
click at [283, 170] on icon "button" at bounding box center [288, 163] width 20 height 23
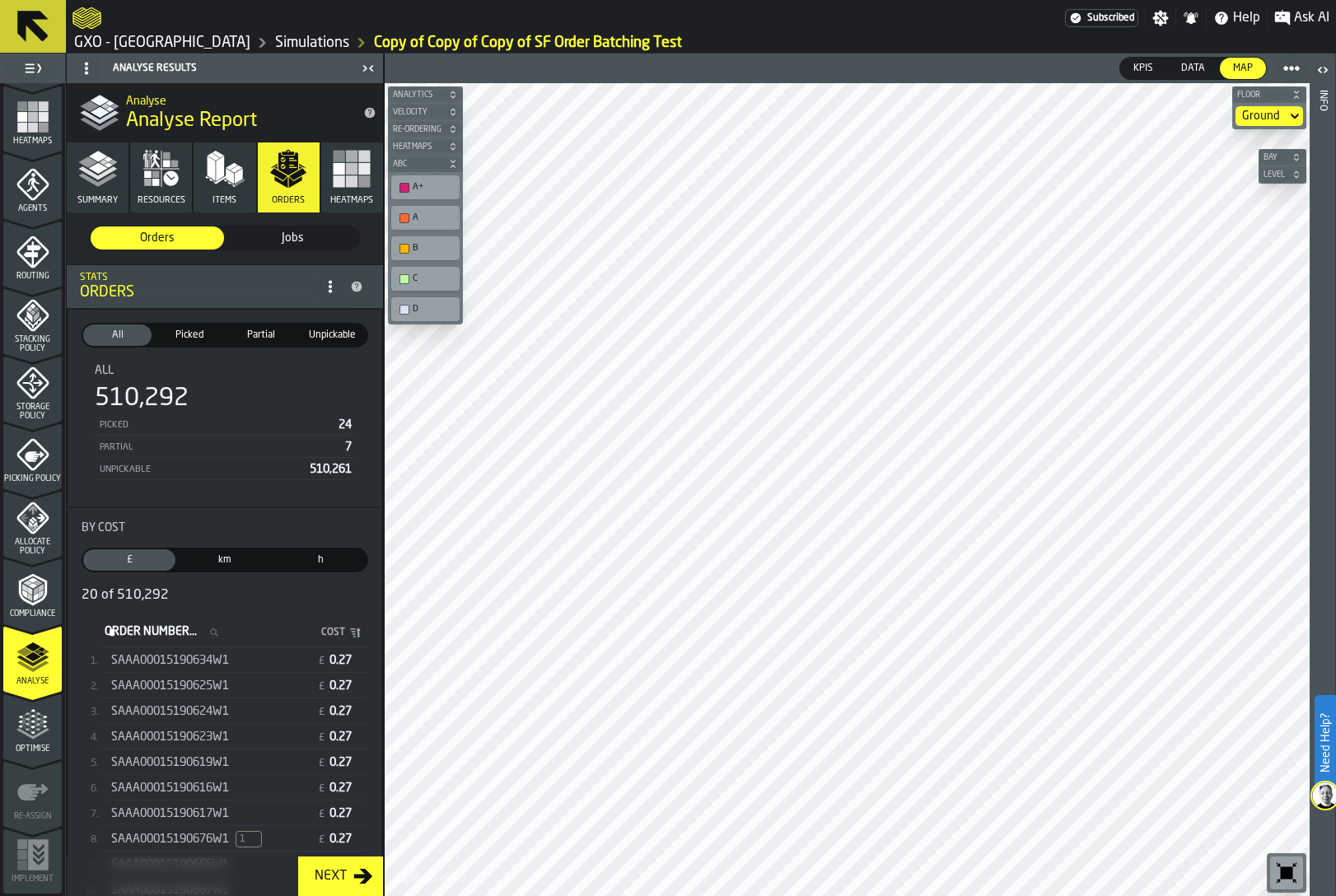
click at [176, 667] on div "SAAA00015190634W1 £ 0.27" at bounding box center [234, 660] width 267 height 24
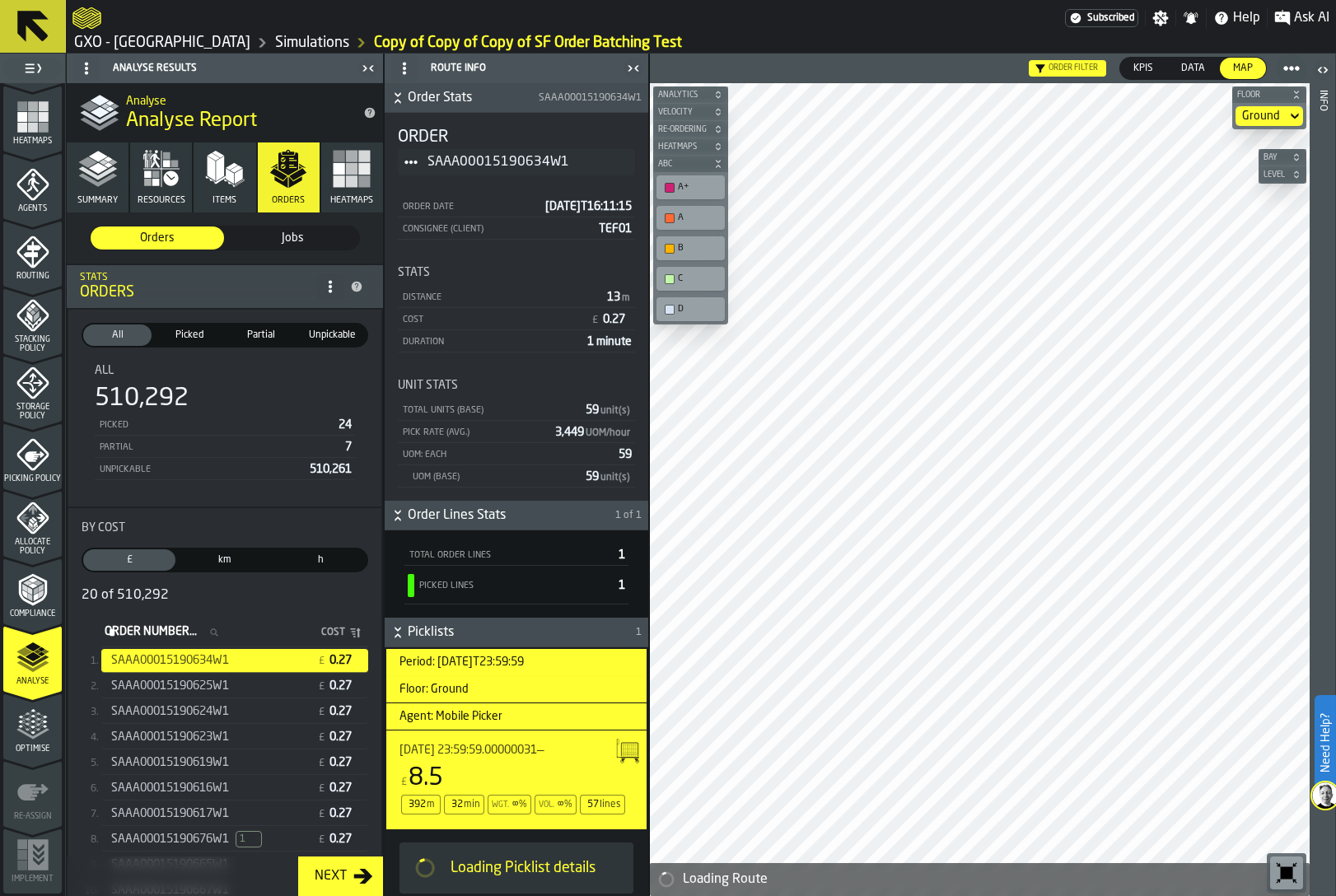
click at [402, 160] on span "Title" at bounding box center [411, 162] width 27 height 27
click at [468, 321] on div "Show Analysed Orders" at bounding box center [457, 317] width 98 height 11
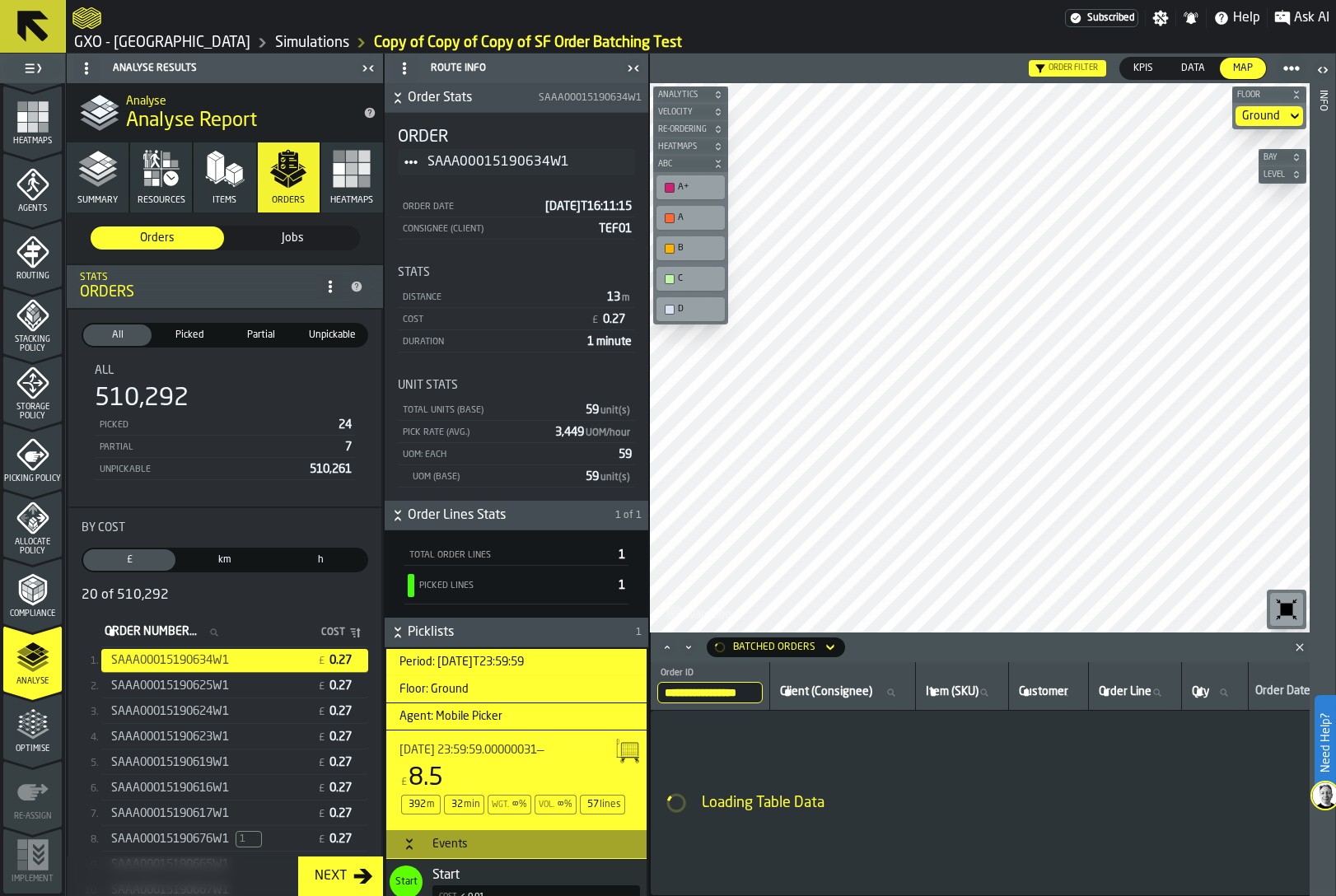
click at [628, 58] on div "button-toggle-Close me" at bounding box center [634, 68] width 23 height 20
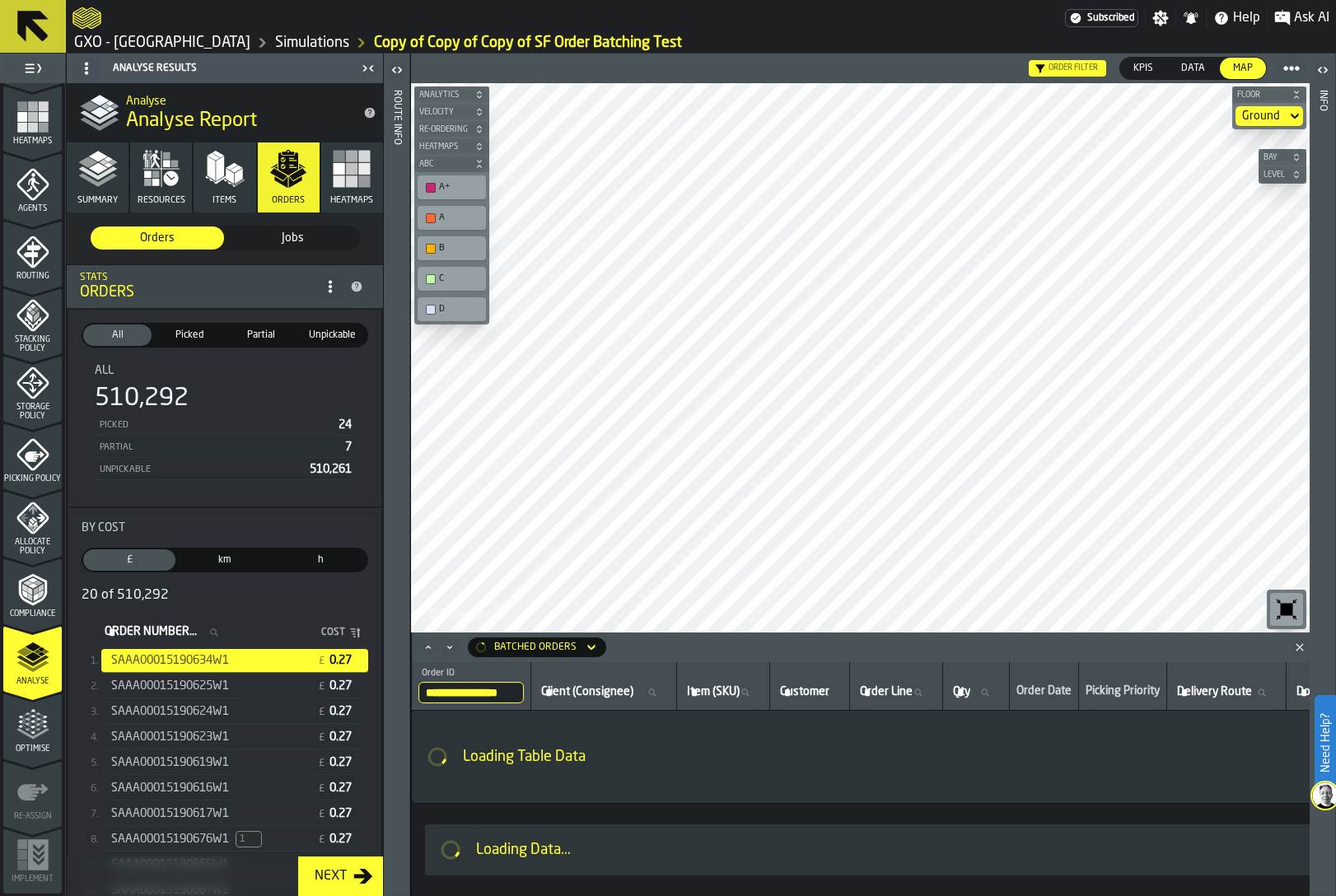
click at [469, 693] on input "**********" at bounding box center [471, 693] width 105 height 21
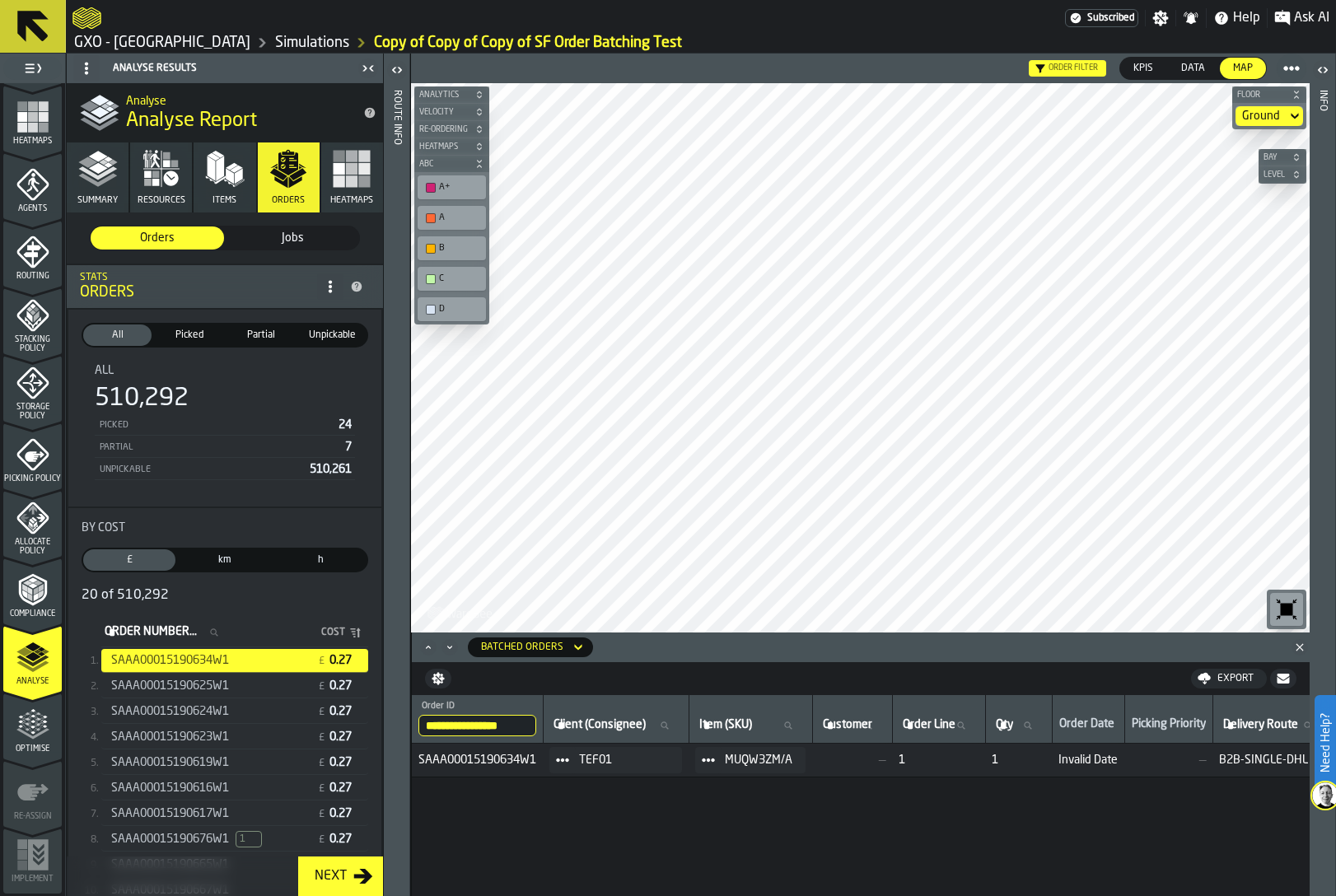
click at [465, 725] on input "**********" at bounding box center [477, 725] width 118 height 21
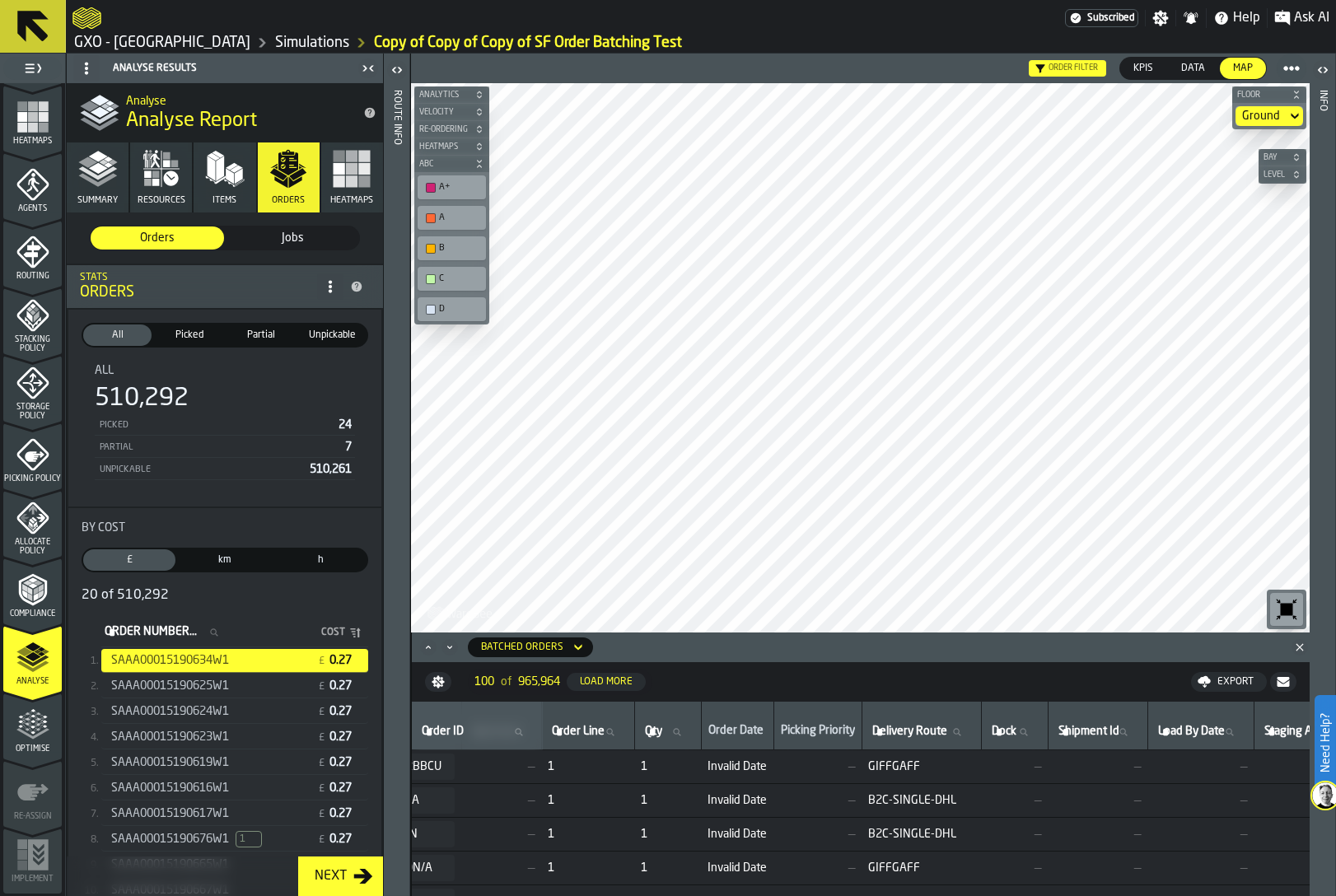
scroll to position [0, 367]
click at [754, 761] on span "Invalid Date" at bounding box center [740, 766] width 59 height 13
click at [755, 732] on div "Order Date" at bounding box center [740, 732] width 58 height 16
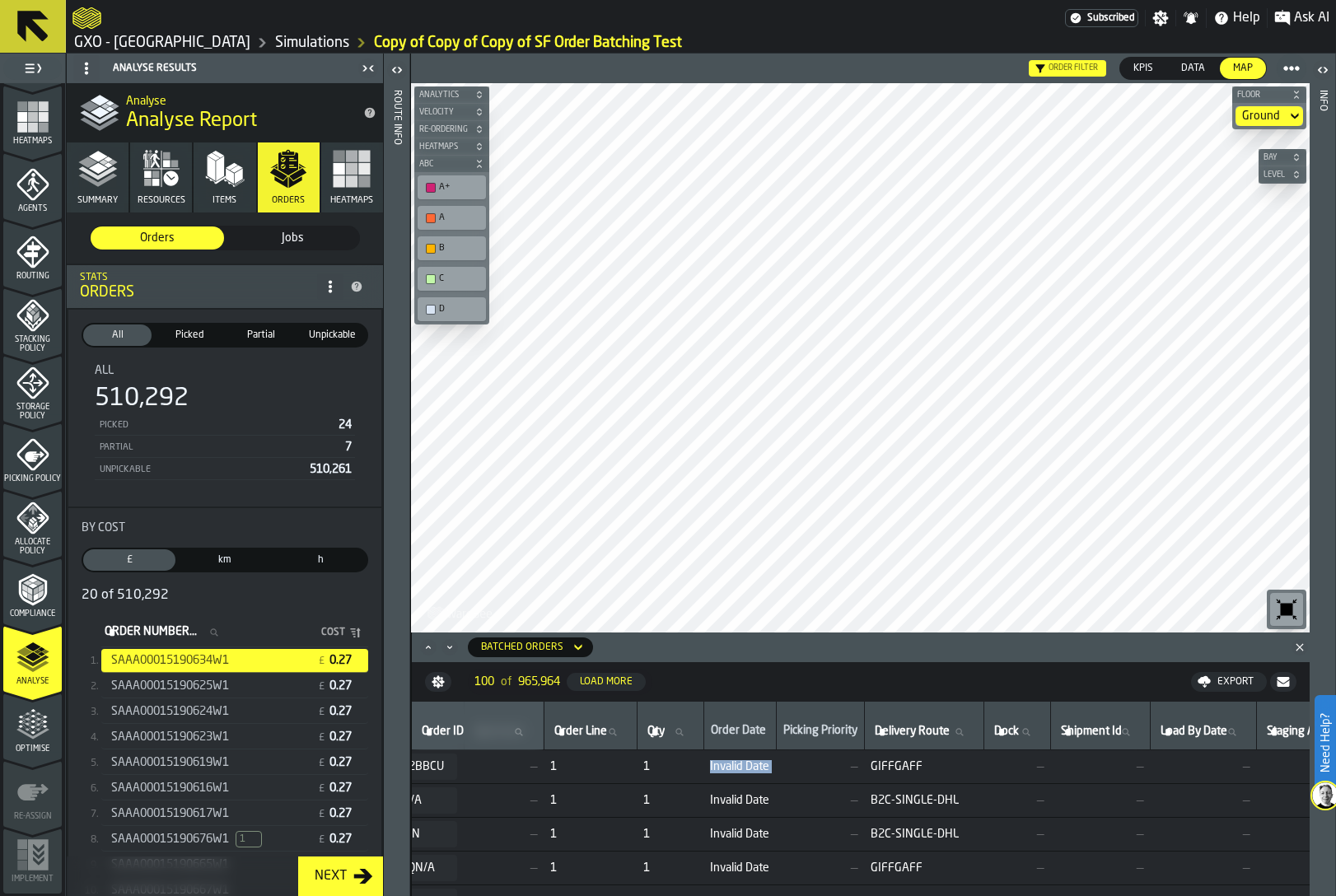
drag, startPoint x: 736, startPoint y: 730, endPoint x: 895, endPoint y: 725, distance: 159.1
click at [892, 727] on tr "Order ID Order ID Client (Consignee) Client (Consignee) Item (SKU) Item (SKU) C…" at bounding box center [852, 725] width 1615 height 49
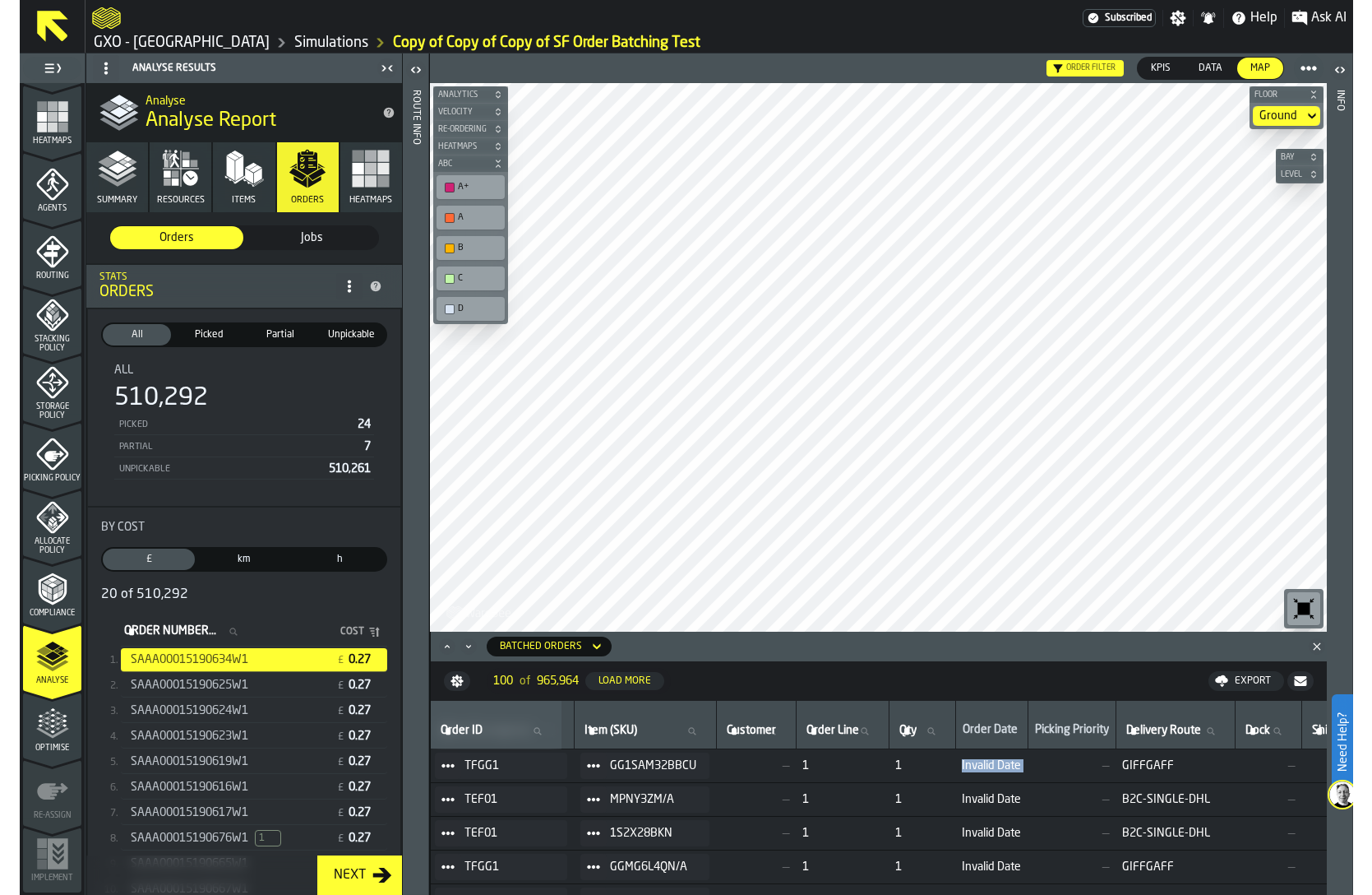
scroll to position [0, 135]
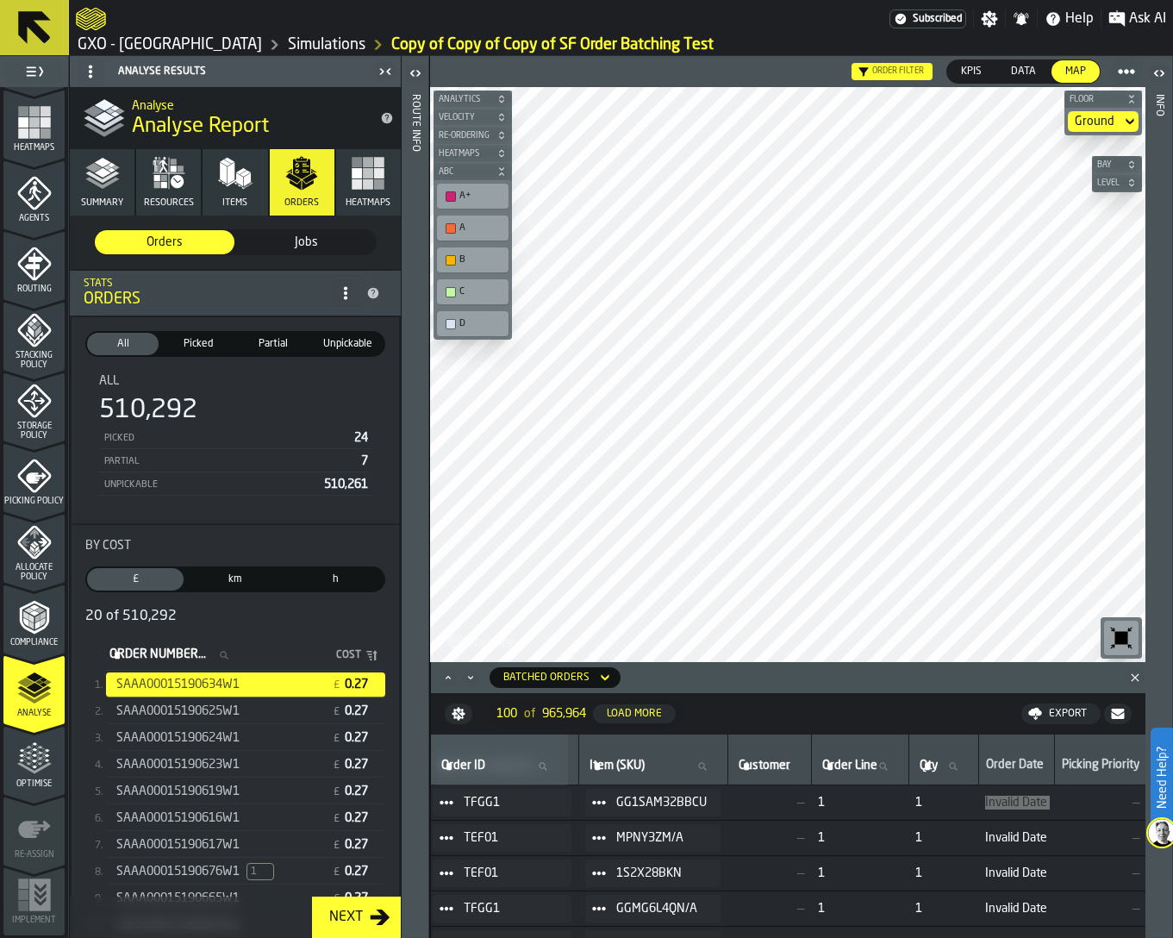
click at [962, 68] on span "Data" at bounding box center [1023, 72] width 39 height 16
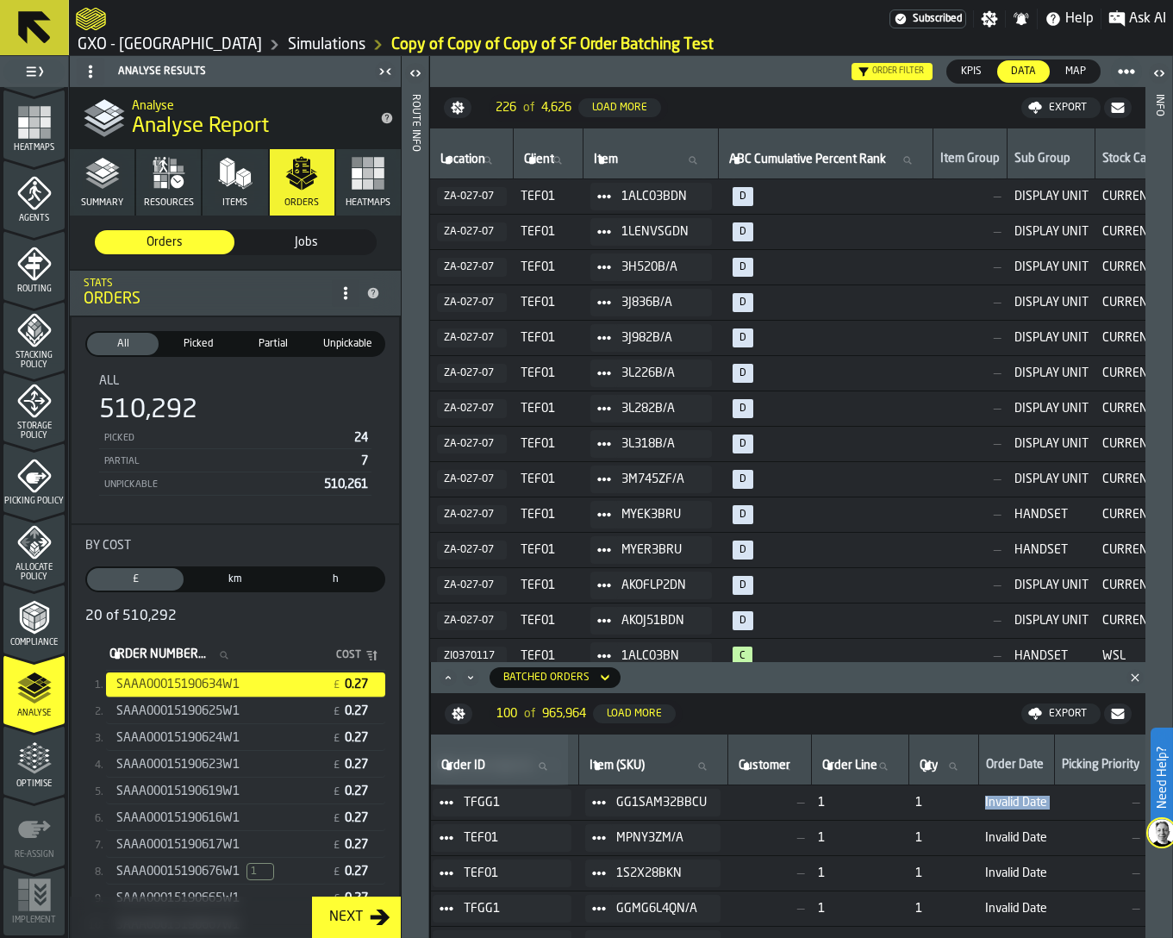
click at [469, 677] on icon "Minimize" at bounding box center [470, 677] width 17 height 17
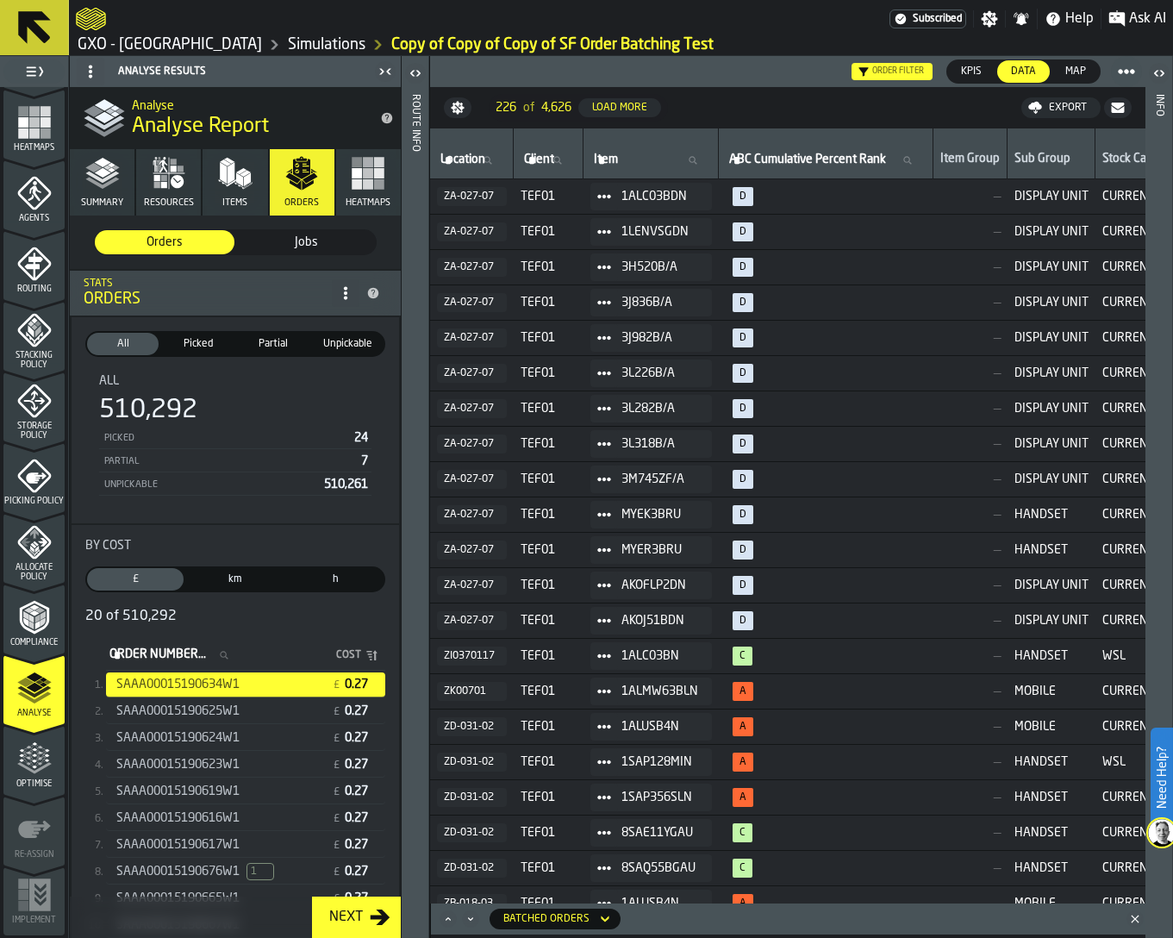
click at [447, 914] on icon "Maximize" at bounding box center [448, 918] width 17 height 17
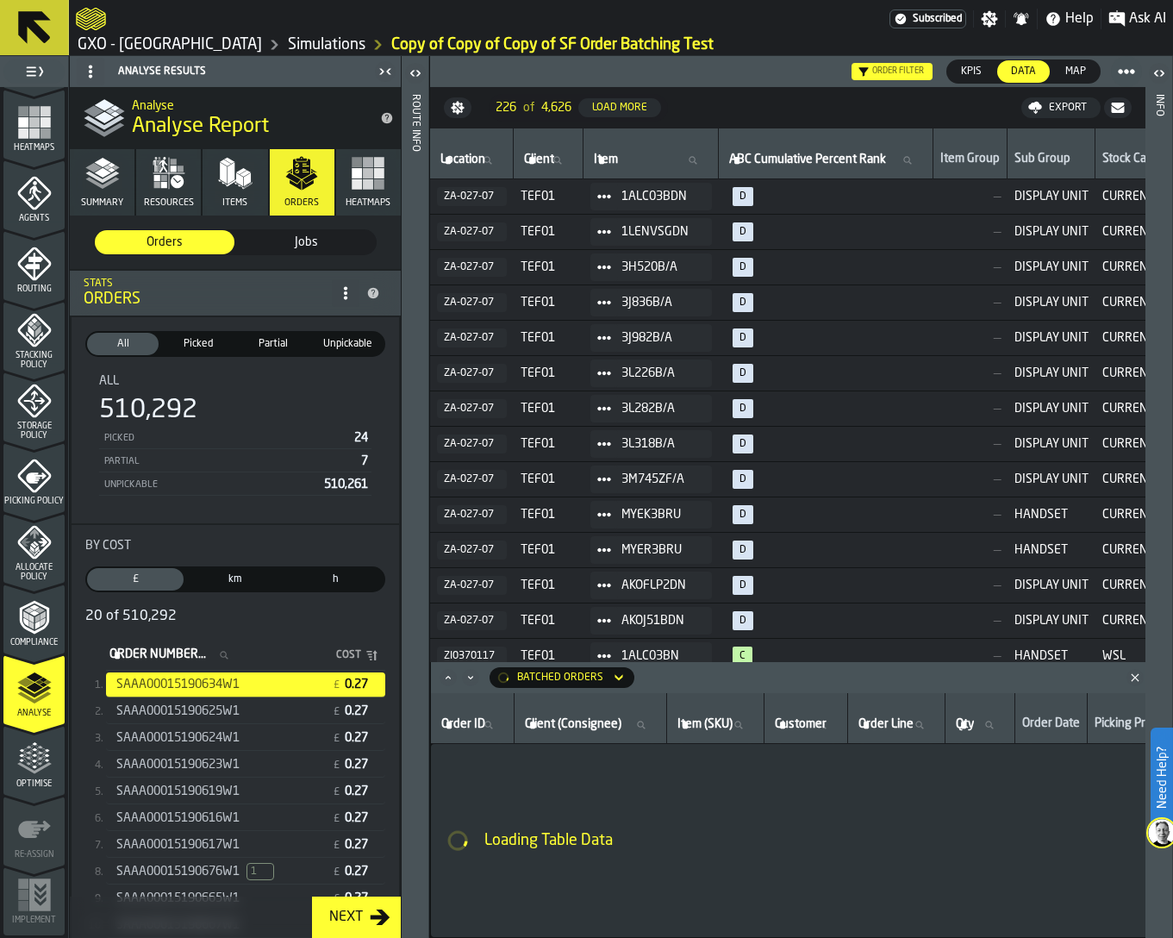
click at [470, 684] on icon "Minimize" at bounding box center [470, 677] width 17 height 17
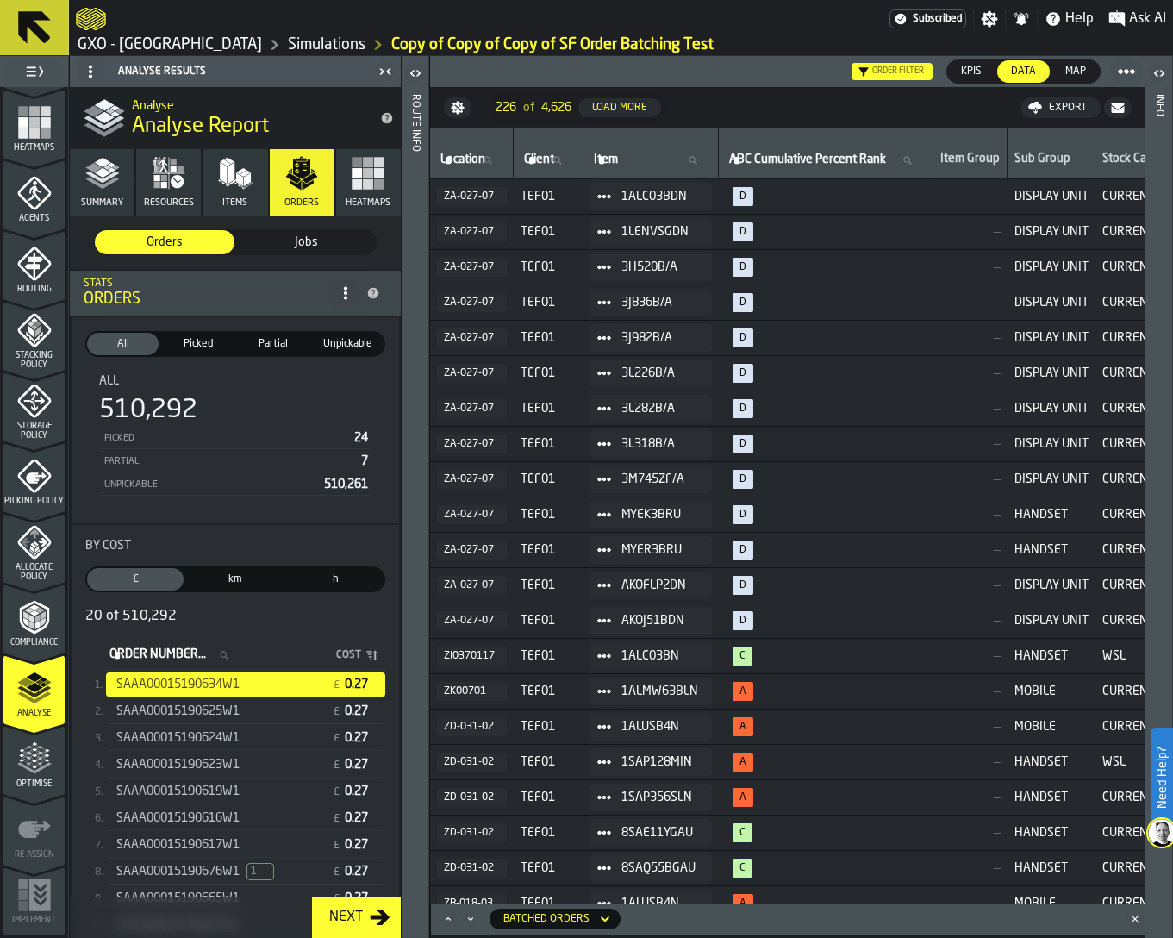
click at [0, 0] on icon at bounding box center [0, 0] width 0 height 0
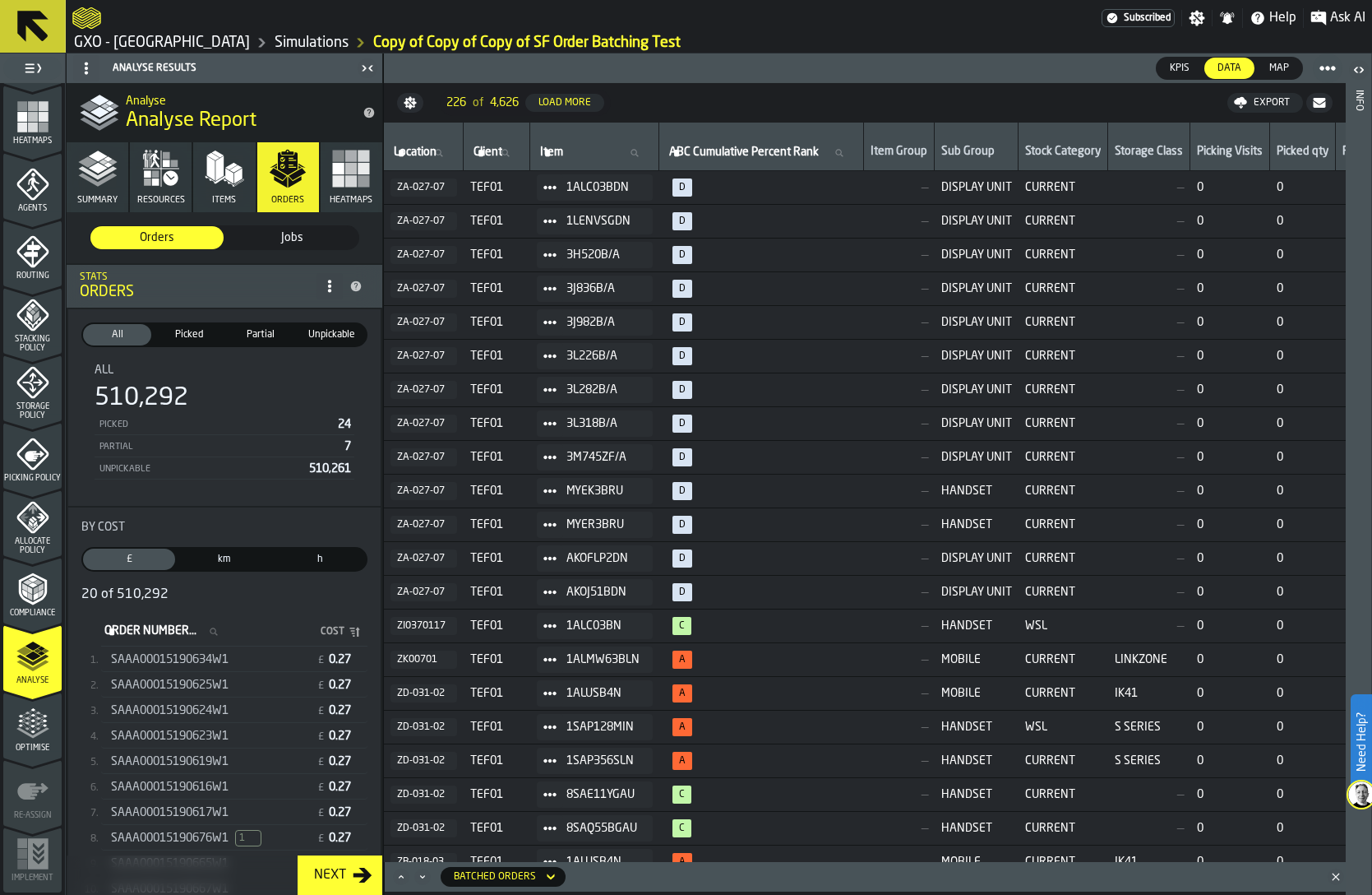
click at [396, 874] on icon "Maximize" at bounding box center [401, 876] width 16 height 16
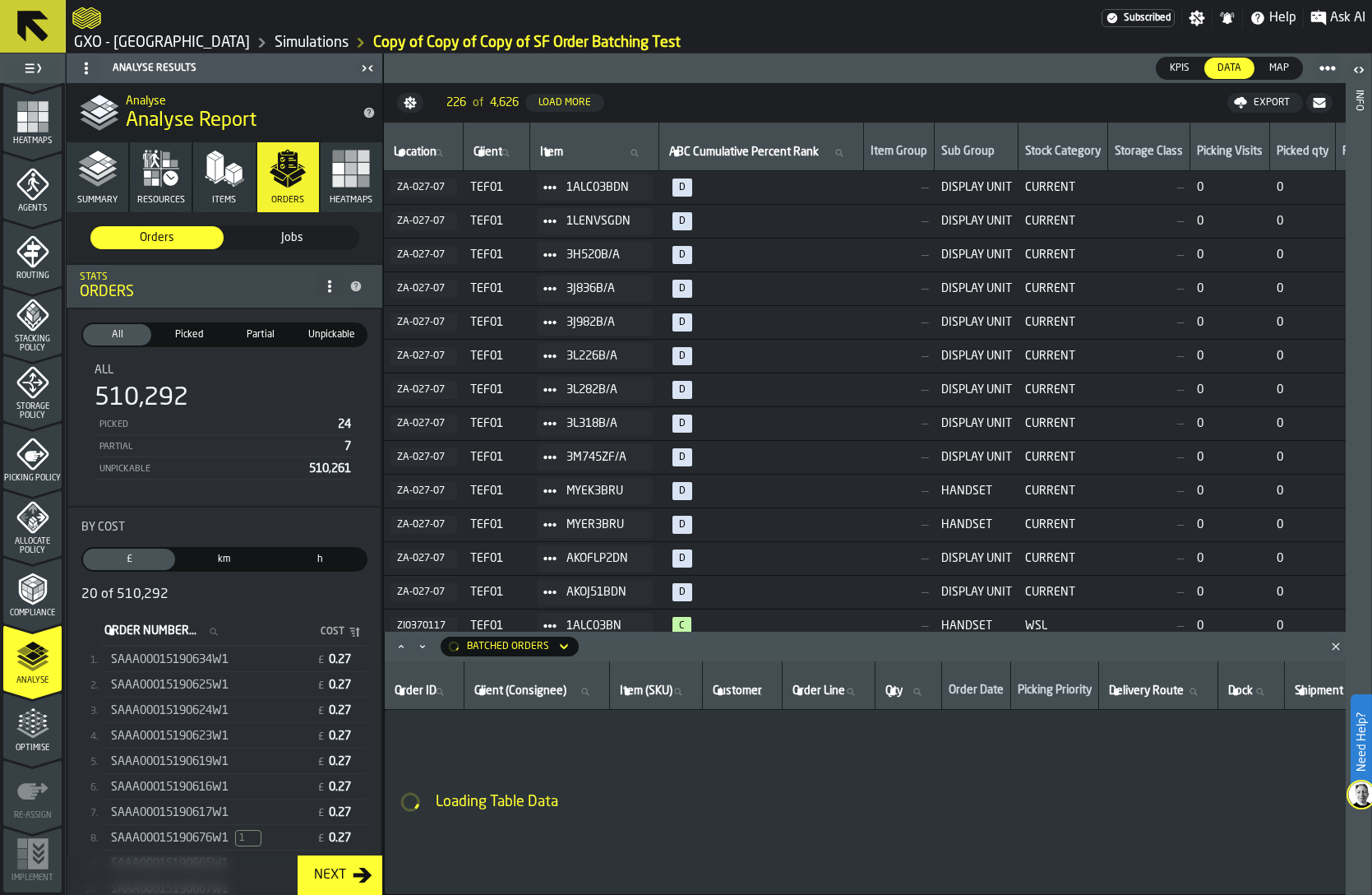
click at [420, 650] on icon "Minimize" at bounding box center [422, 646] width 16 height 16
